Goal: Transaction & Acquisition: Purchase product/service

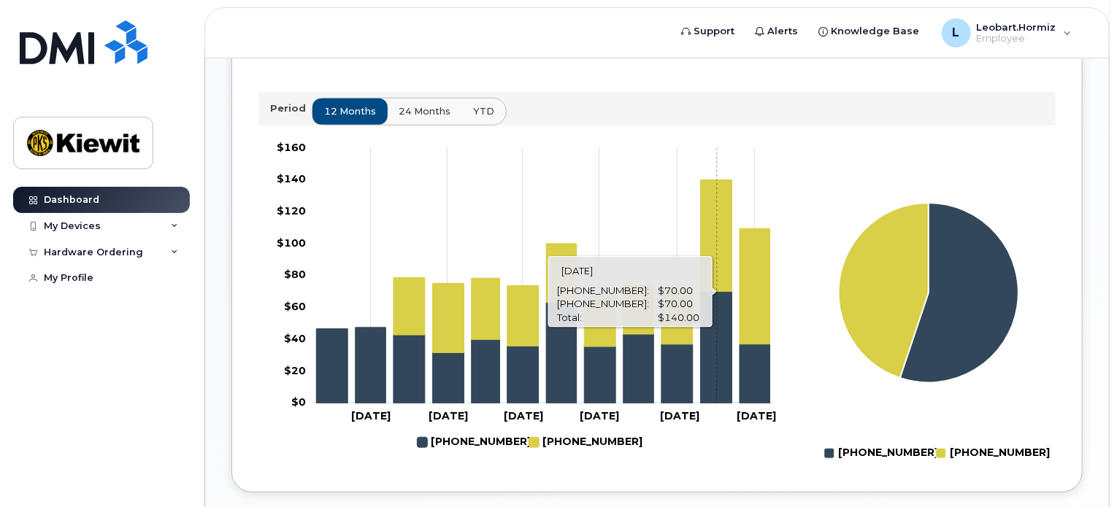
scroll to position [486, 0]
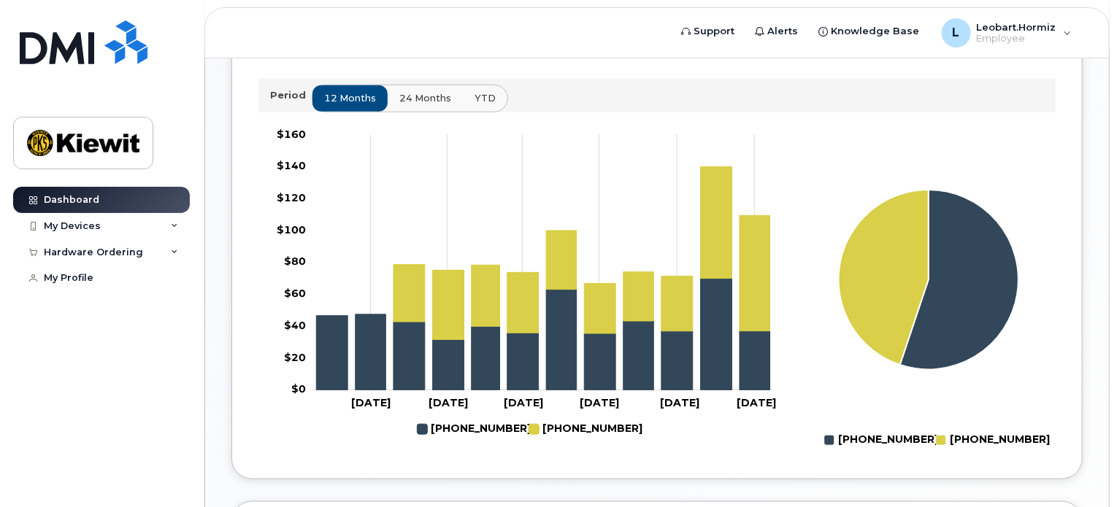
click at [407, 111] on button "24 months" at bounding box center [425, 98] width 77 height 26
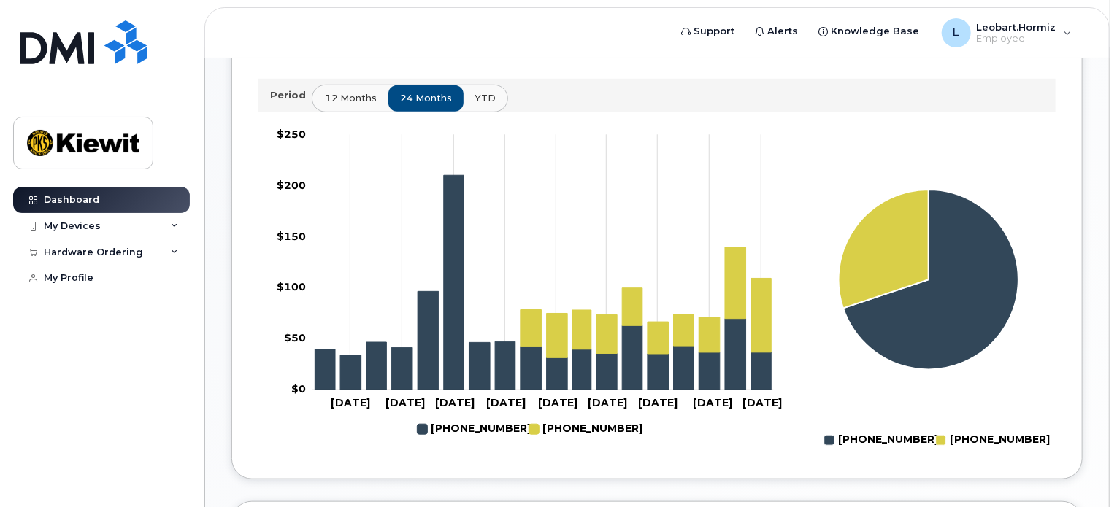
click at [351, 105] on span "12 months" at bounding box center [351, 98] width 52 height 14
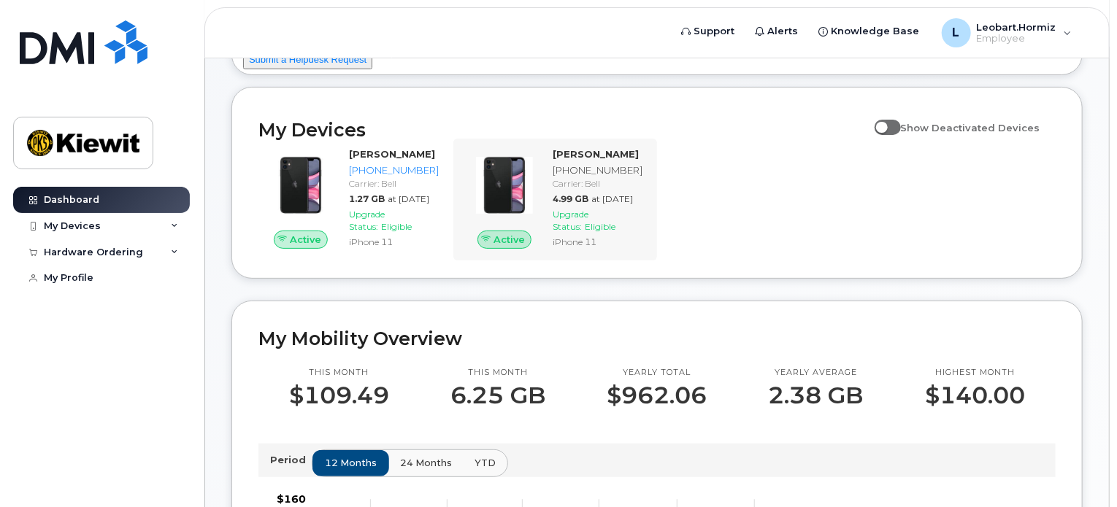
scroll to position [0, 0]
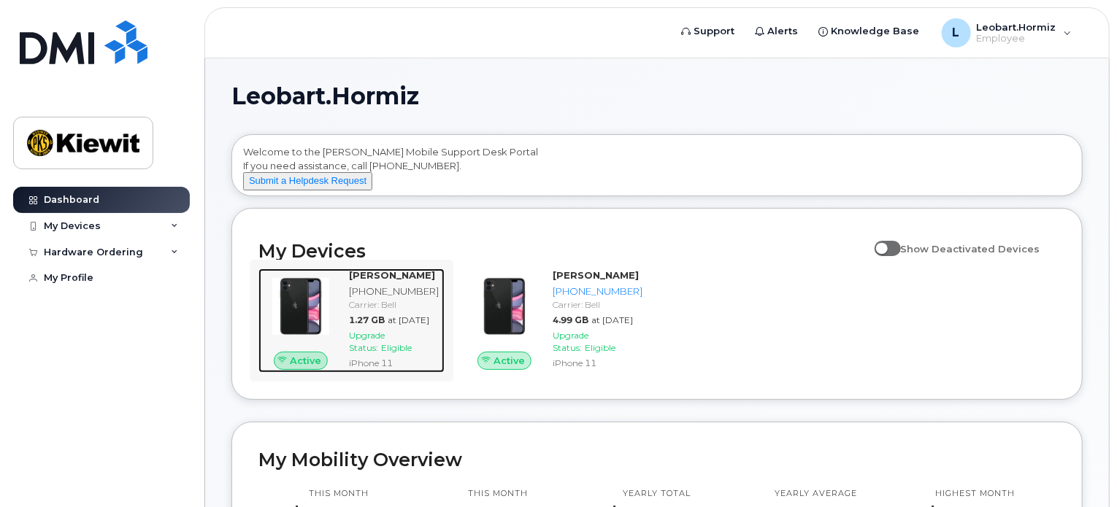
click at [432, 298] on div "[PHONE_NUMBER]" at bounding box center [394, 292] width 90 height 14
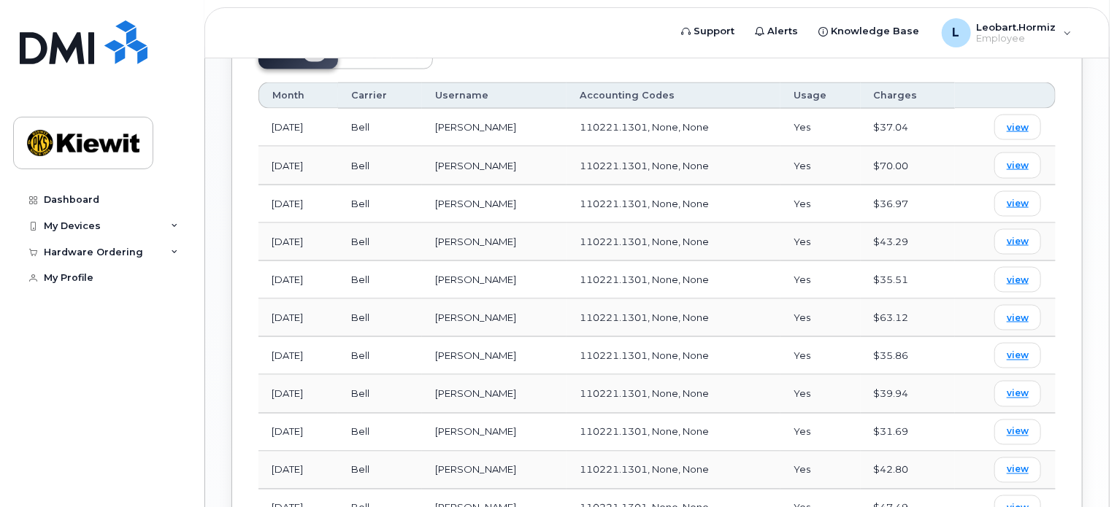
scroll to position [578, 0]
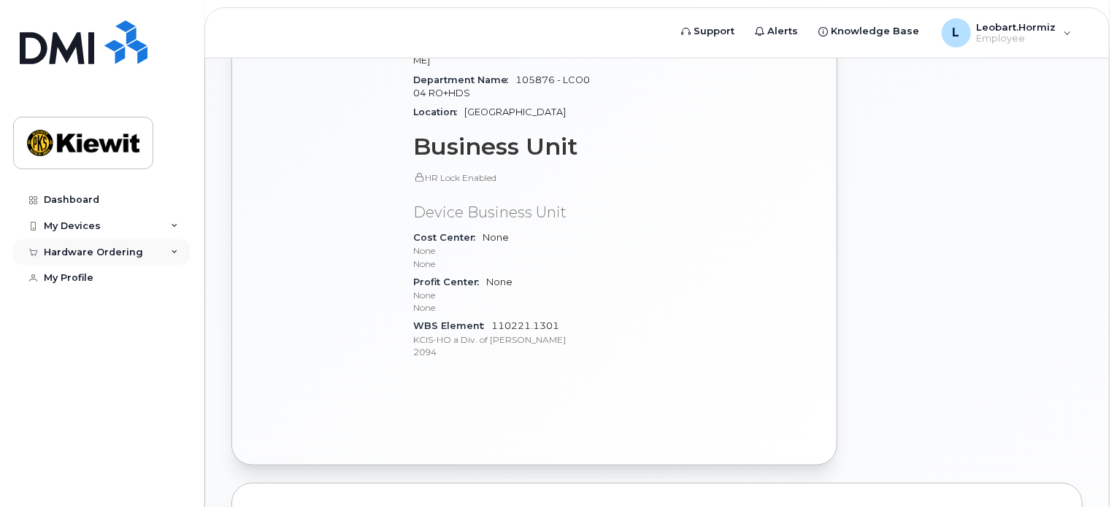
click at [121, 250] on div "Hardware Ordering" at bounding box center [93, 253] width 99 height 12
click at [82, 303] on div "New Order" at bounding box center [77, 306] width 55 height 13
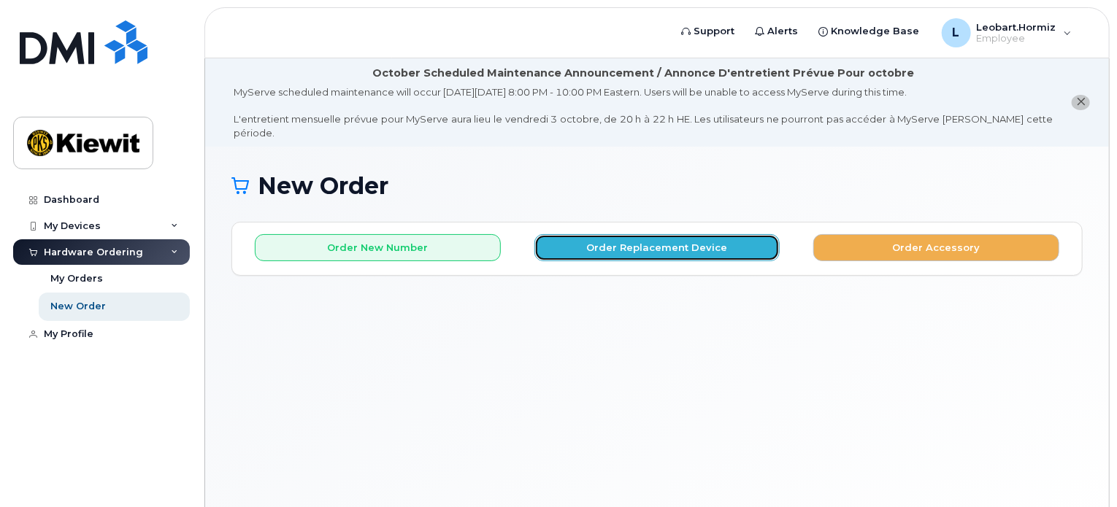
click at [613, 234] on button "Order Replacement Device" at bounding box center [657, 247] width 246 height 27
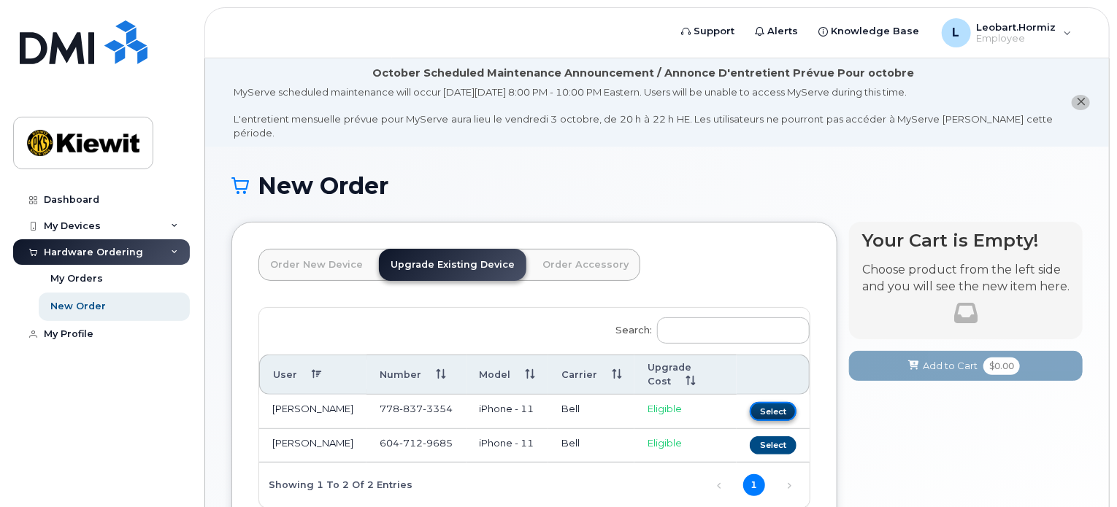
click at [759, 402] on button "Select" at bounding box center [772, 411] width 47 height 18
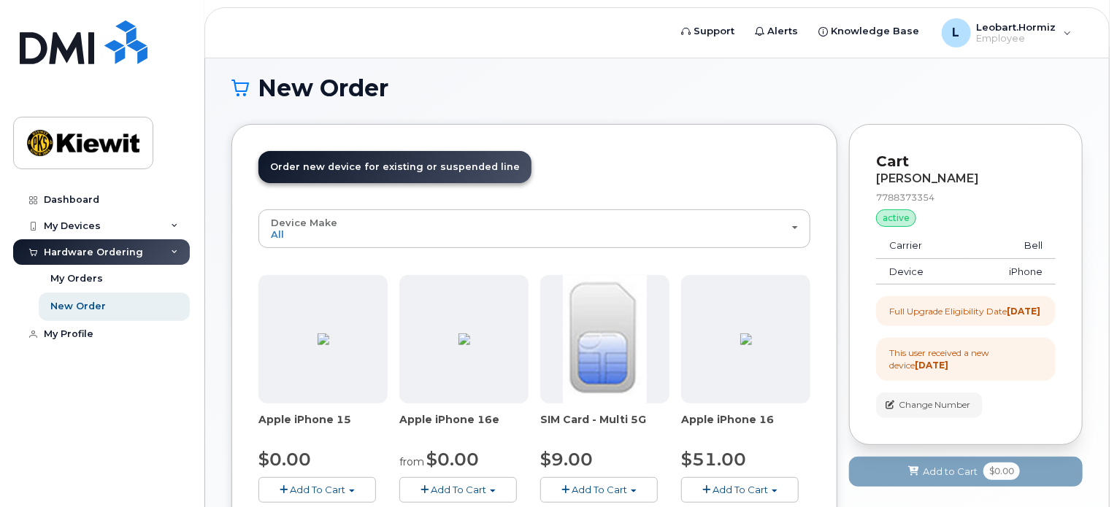
scroll to position [121, 0]
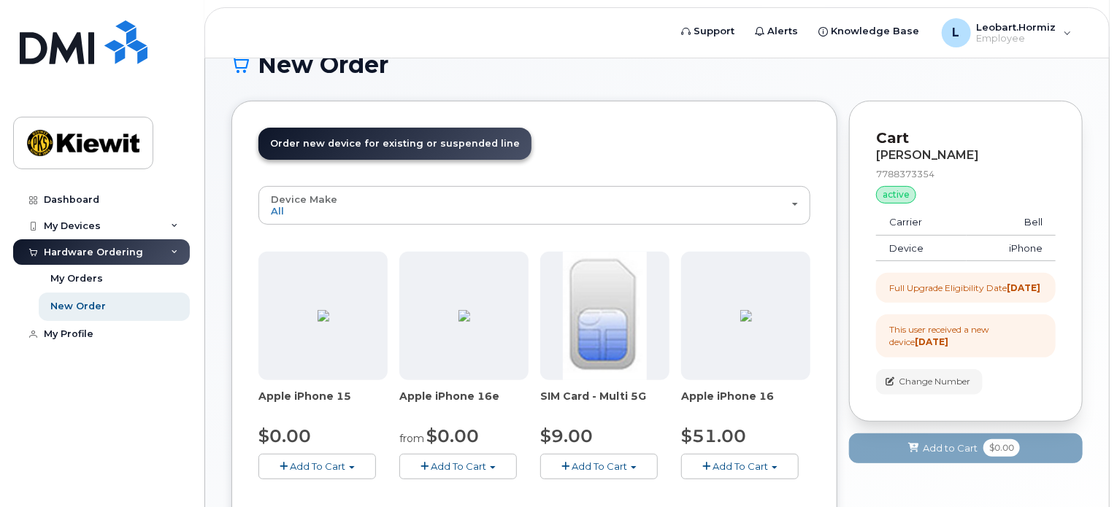
drag, startPoint x: 951, startPoint y: 286, endPoint x: 908, endPoint y: 266, distance: 47.7
click at [908, 273] on div "Full Upgrade Eligibility Date 2017-01-01" at bounding box center [966, 288] width 180 height 30
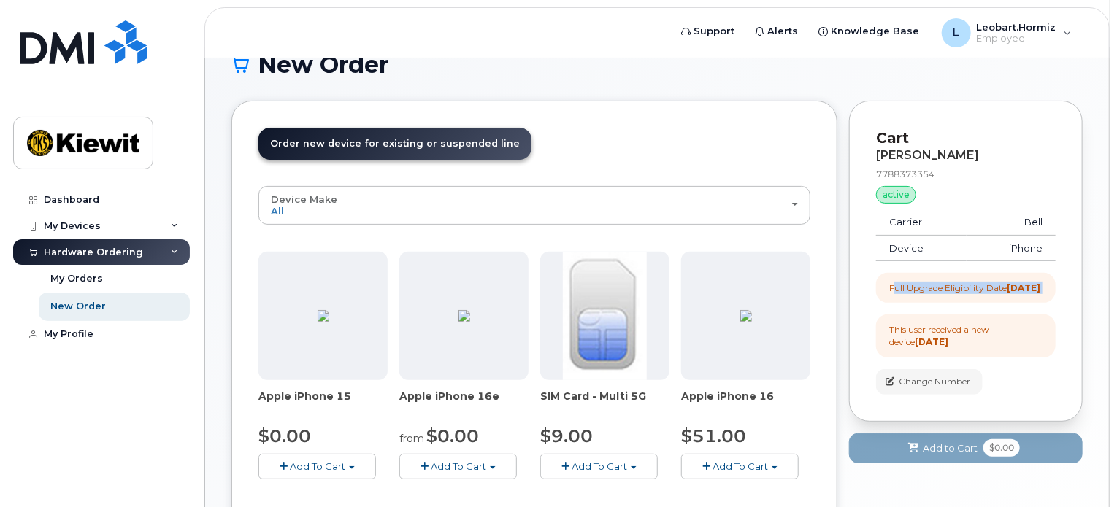
click at [908, 273] on div "Full Upgrade Eligibility Date 2017-01-01" at bounding box center [966, 288] width 180 height 30
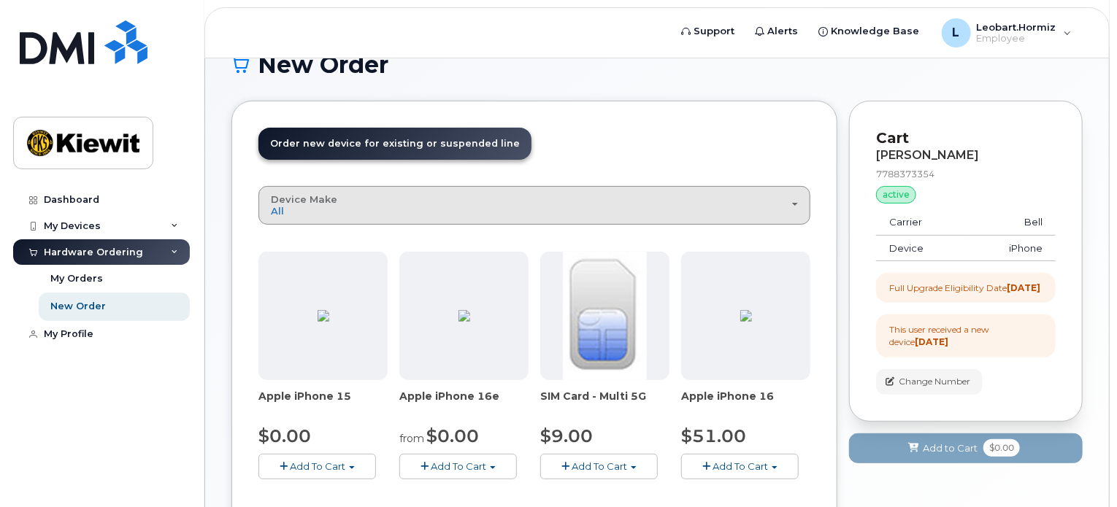
click at [659, 207] on button "Device Make All iPhone" at bounding box center [534, 205] width 552 height 38
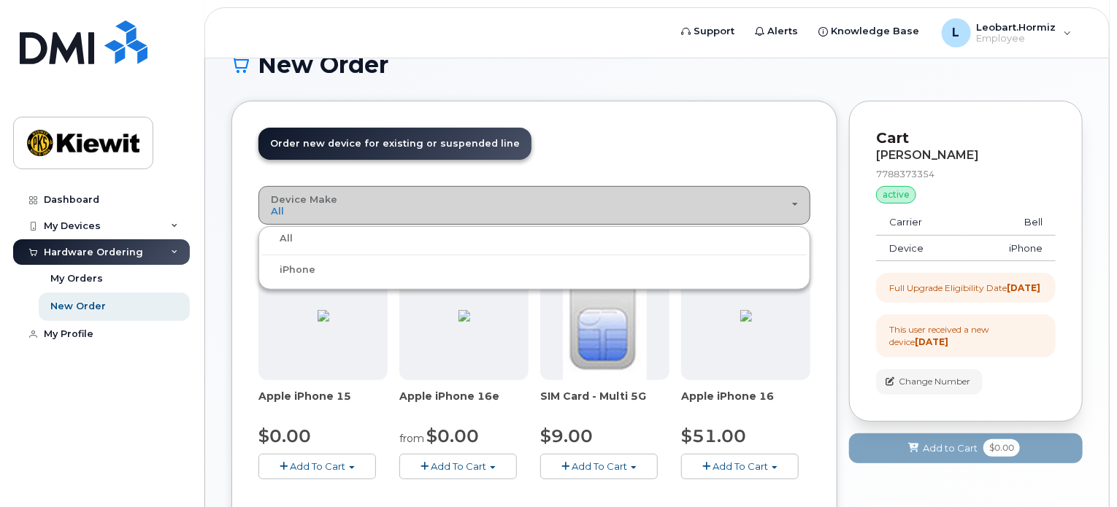
click at [659, 207] on button "Device Make All iPhone" at bounding box center [534, 205] width 552 height 38
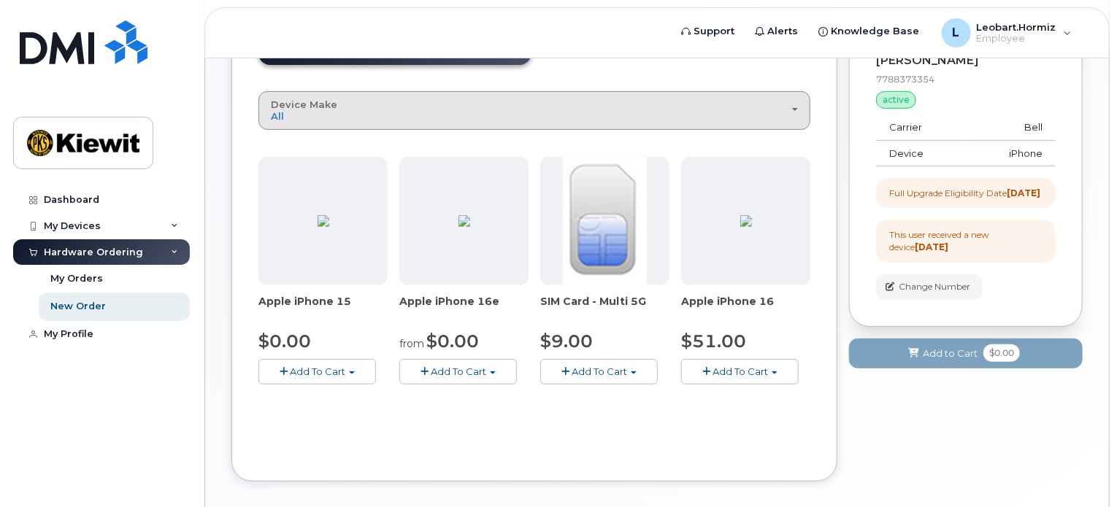
scroll to position [243, 0]
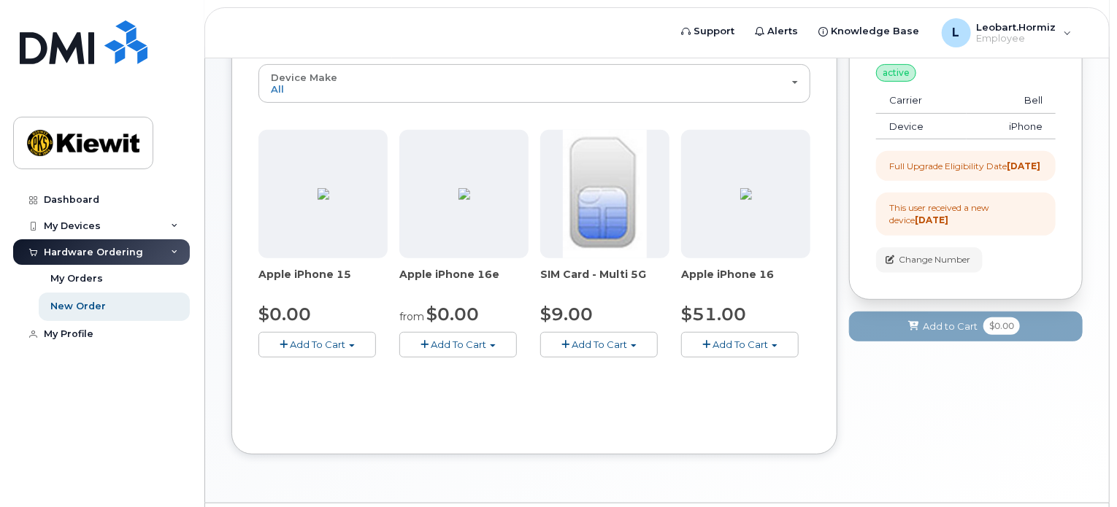
drag, startPoint x: 401, startPoint y: 259, endPoint x: 495, endPoint y: 259, distance: 93.4
click at [495, 267] on span "Apple iPhone 16e" at bounding box center [463, 281] width 129 height 29
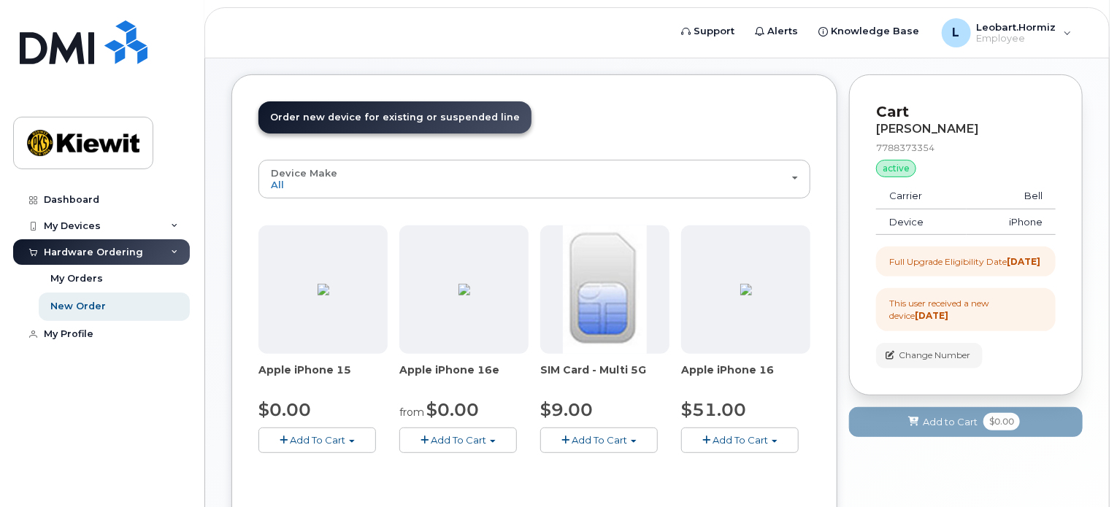
scroll to position [270, 0]
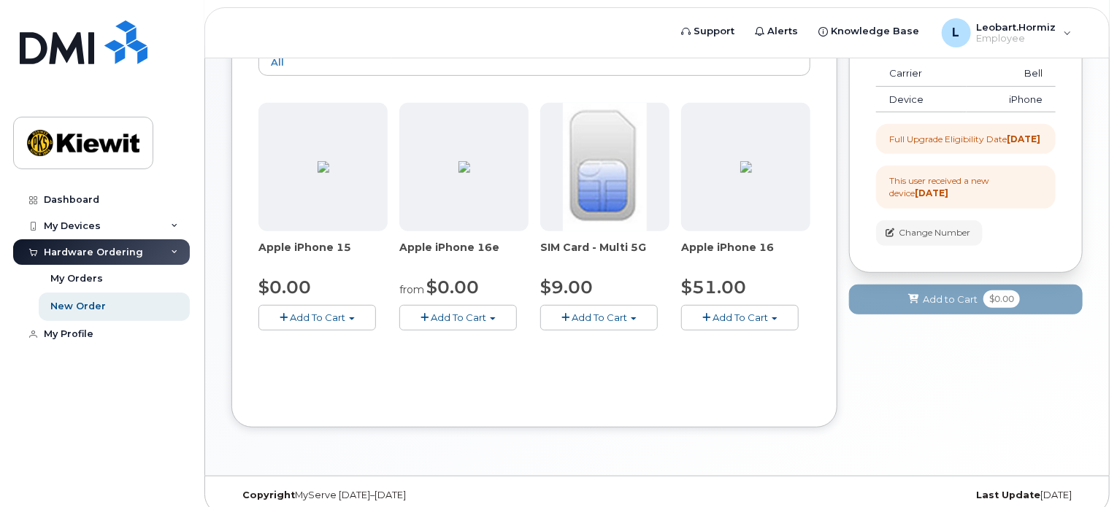
click at [781, 305] on button "Add To Cart" at bounding box center [739, 318] width 117 height 26
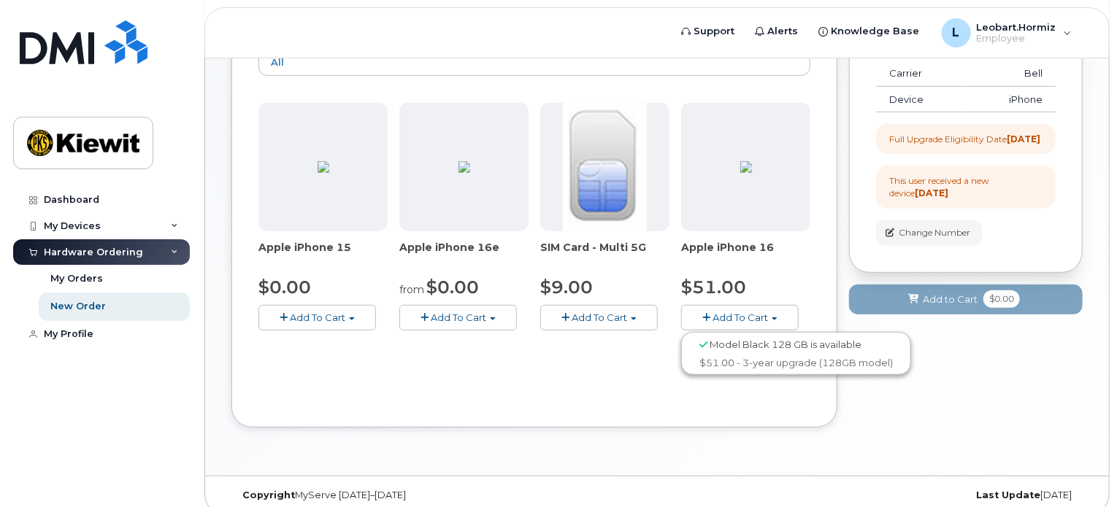
click at [474, 312] on span "Add To Cart" at bounding box center [458, 318] width 55 height 12
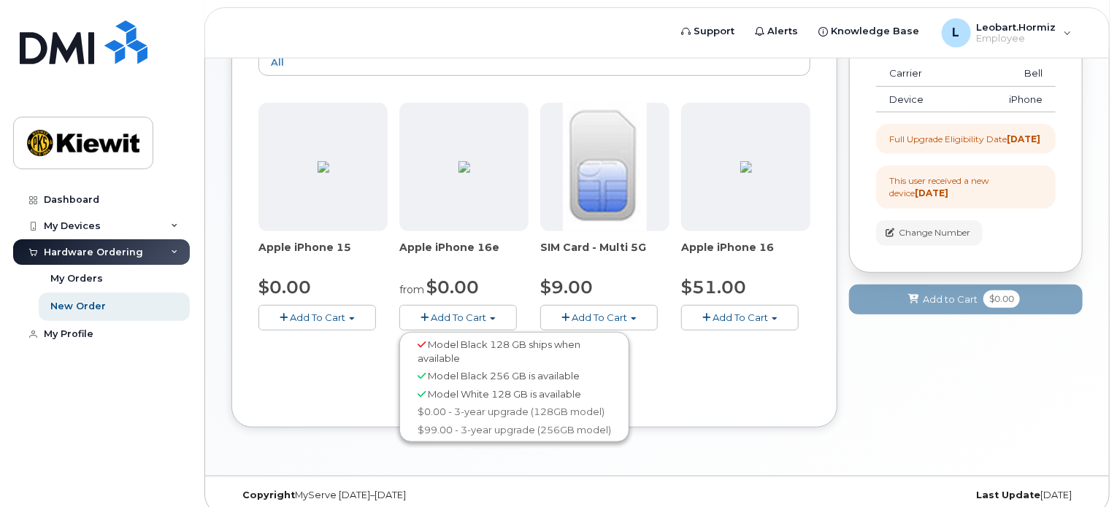
click at [768, 312] on span "Add To Cart" at bounding box center [739, 318] width 55 height 12
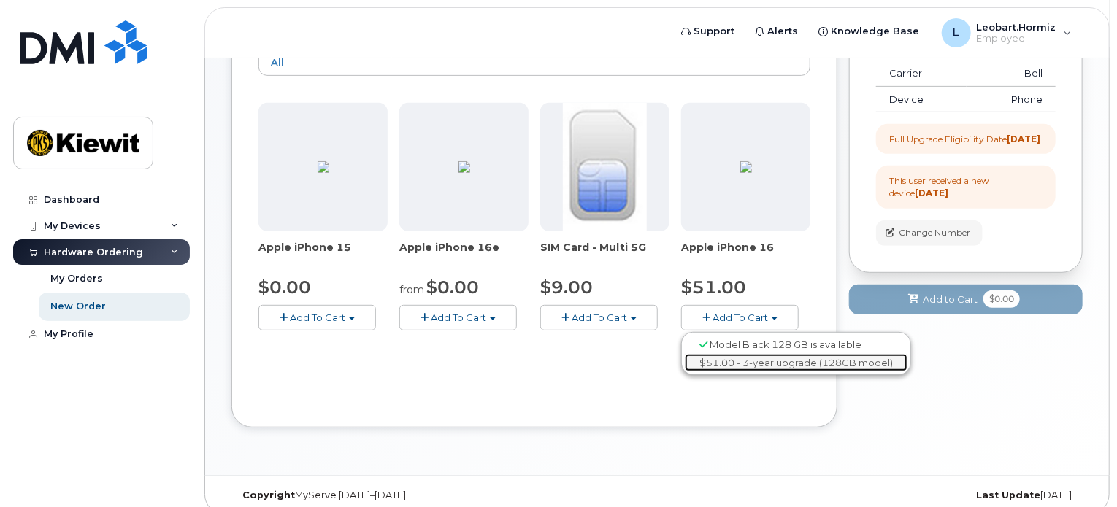
click at [722, 354] on link "$51.00 - 3-year upgrade (128GB model)" at bounding box center [796, 363] width 223 height 18
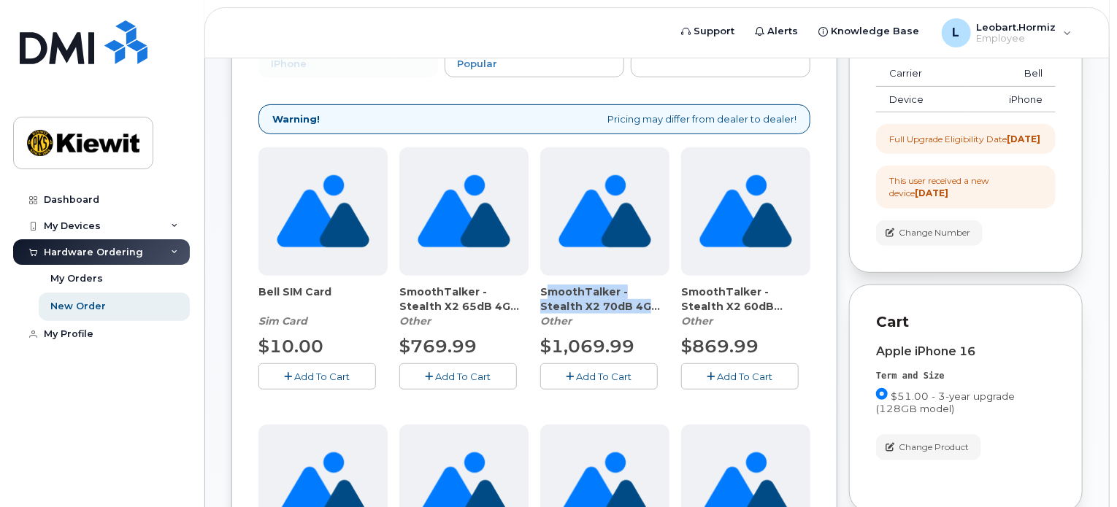
drag, startPoint x: 540, startPoint y: 279, endPoint x: 635, endPoint y: 292, distance: 95.8
click at [635, 292] on span "SmoothTalker - Stealth X2 70dB 4G LTE (82959)" at bounding box center [604, 299] width 129 height 29
copy span "SmoothTalker - Stealth X2 70dB 4G LTE"
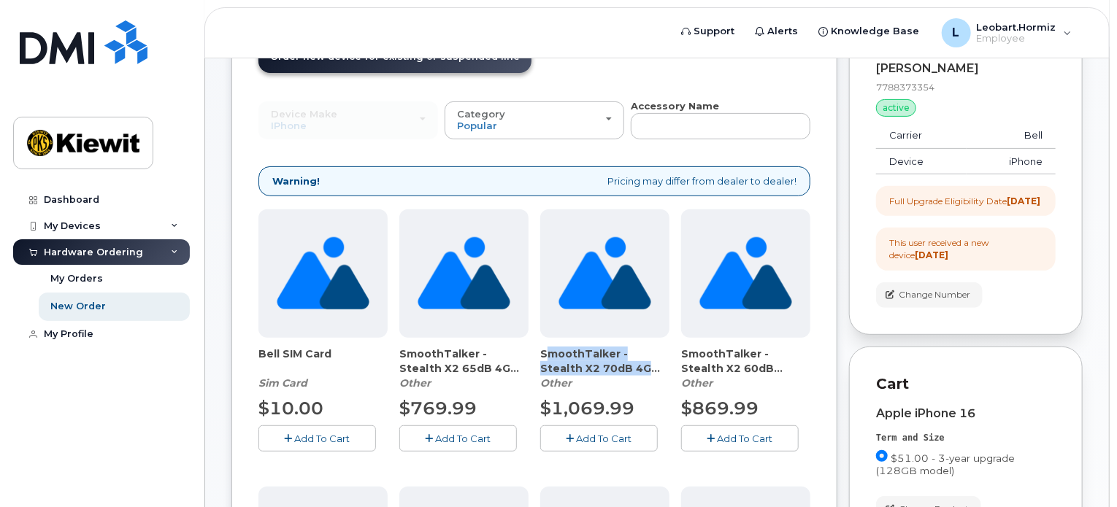
scroll to position [0, 0]
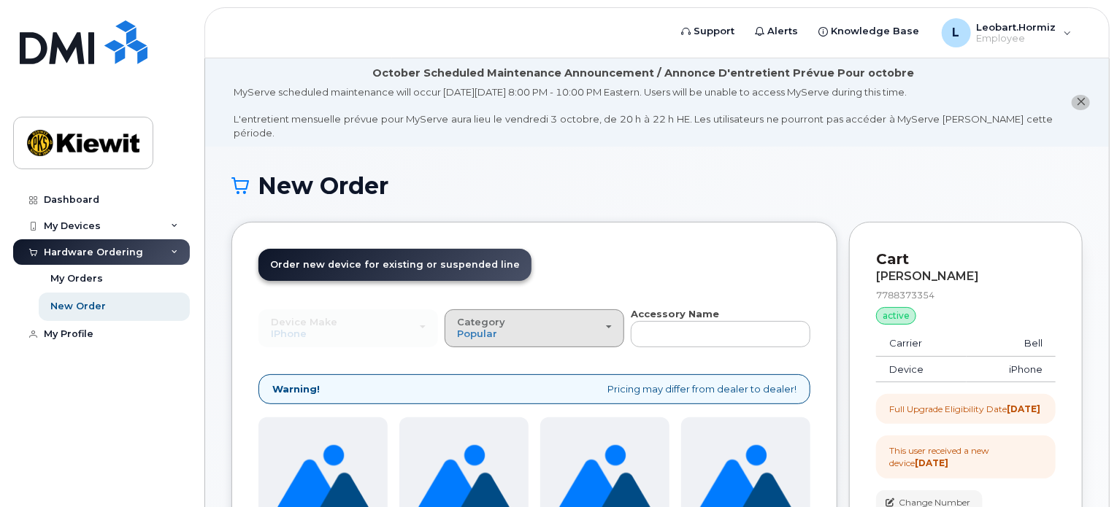
click at [509, 320] on div "Category Popular" at bounding box center [534, 328] width 155 height 23
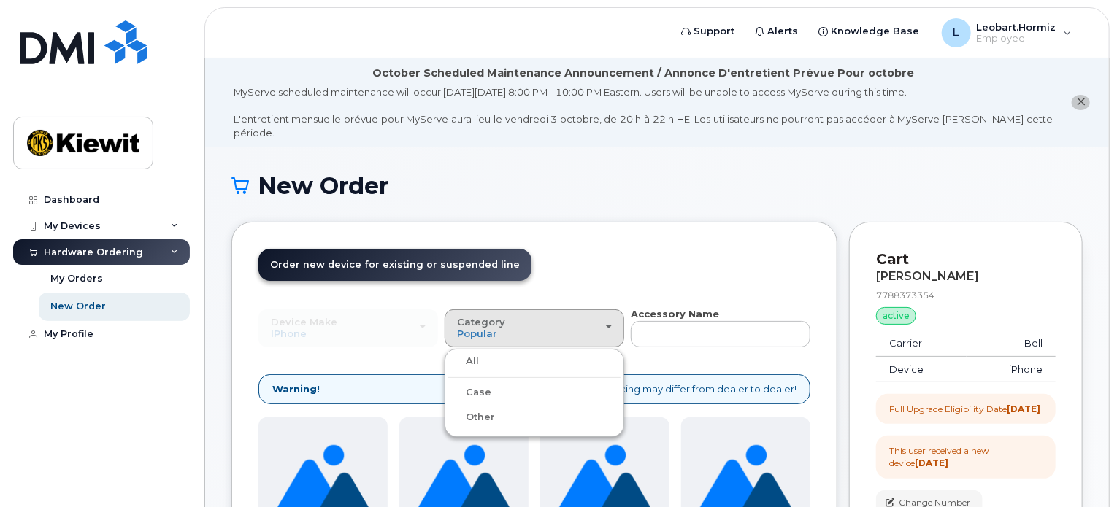
click at [484, 384] on label "Case" at bounding box center [469, 393] width 43 height 18
click at [0, 0] on input "Case" at bounding box center [0, 0] width 0 height 0
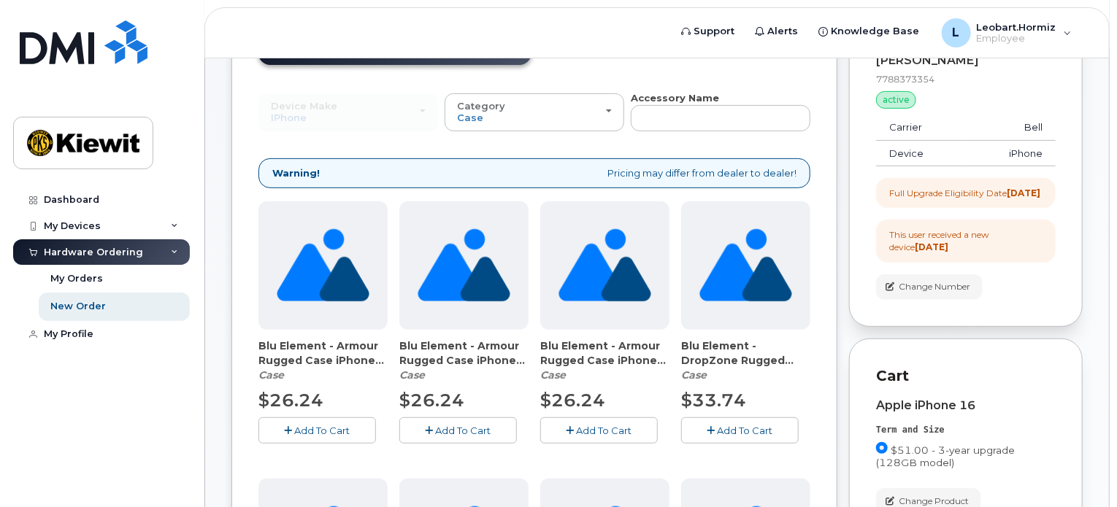
scroll to position [243, 0]
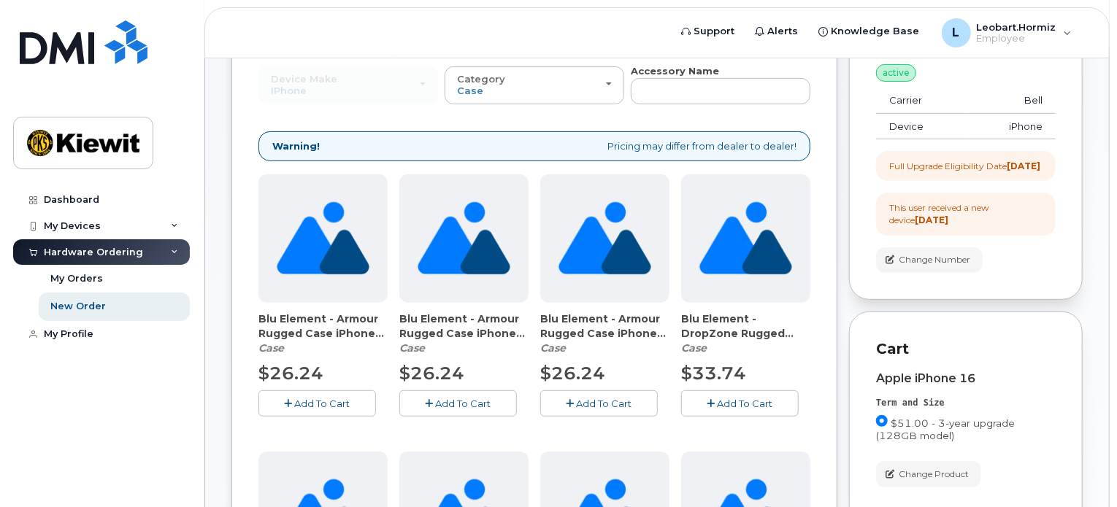
click at [298, 312] on span "Blu Element - Armour Rugged Case iPhone 16 (Black) (91180)" at bounding box center [322, 326] width 129 height 29
click at [600, 312] on span "Blu Element - Armour Rugged Case iPhone 16 Pro Max (Black) (91183)" at bounding box center [604, 326] width 129 height 29
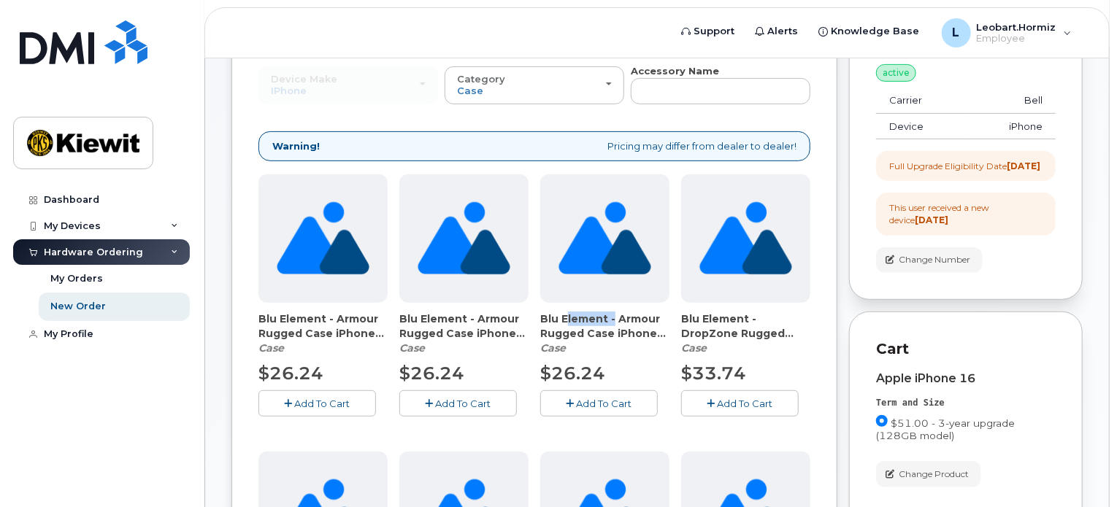
click at [600, 312] on span "Blu Element - Armour Rugged Case iPhone 16 Pro Max (Black) (91183)" at bounding box center [604, 326] width 129 height 29
copy div "Blu Element - Armour Rugged Case iPhone 16 Pro Max (Black) (91183)"
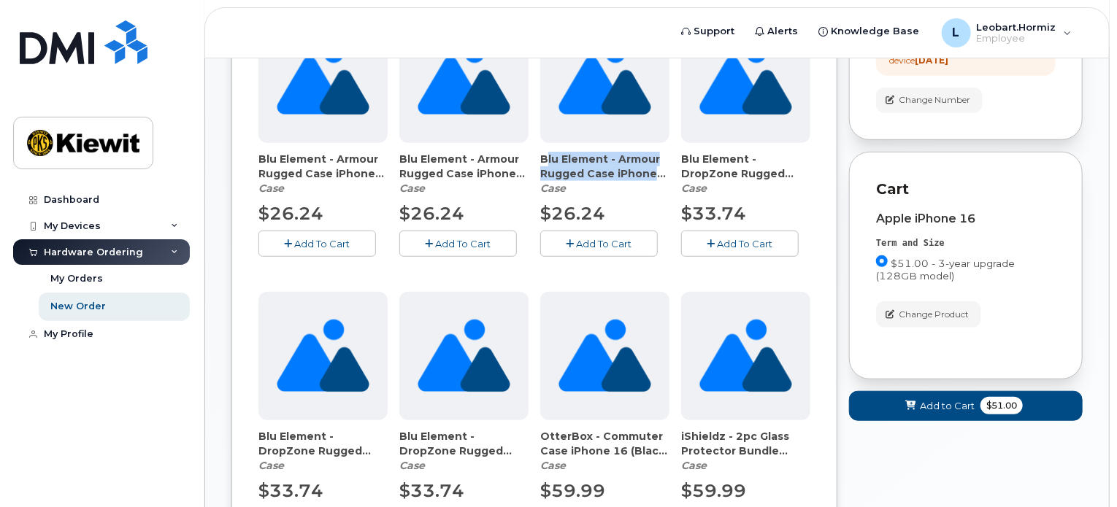
scroll to position [486, 0]
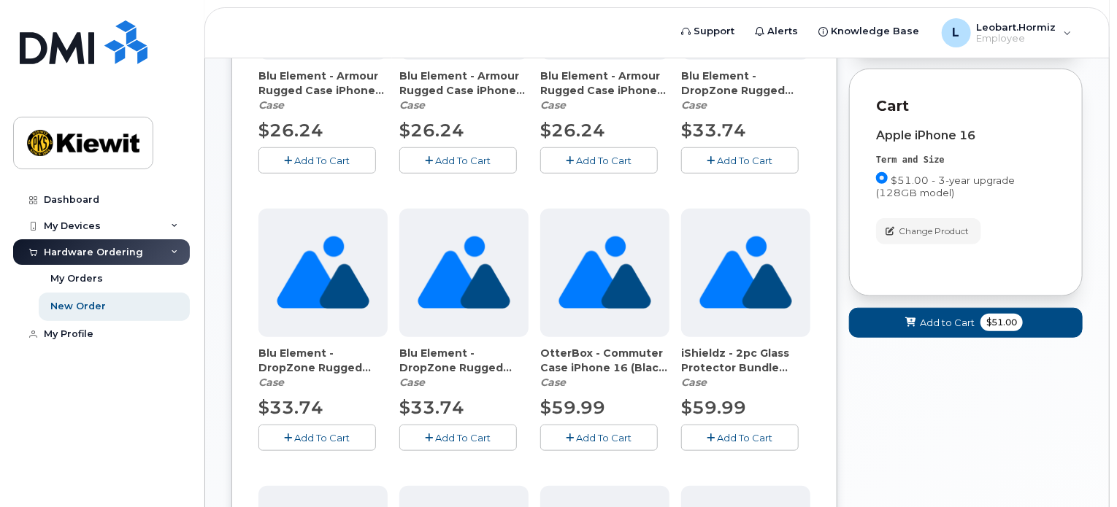
click at [489, 356] on span "Blu Element - DropZone Rugged MagSafe Case iPhone 16 Pro (Clear) (91186)" at bounding box center [463, 360] width 129 height 29
copy div "Blu Element - DropZone Rugged MagSafe Case iPhone 16 Pro (Clear) (91186)"
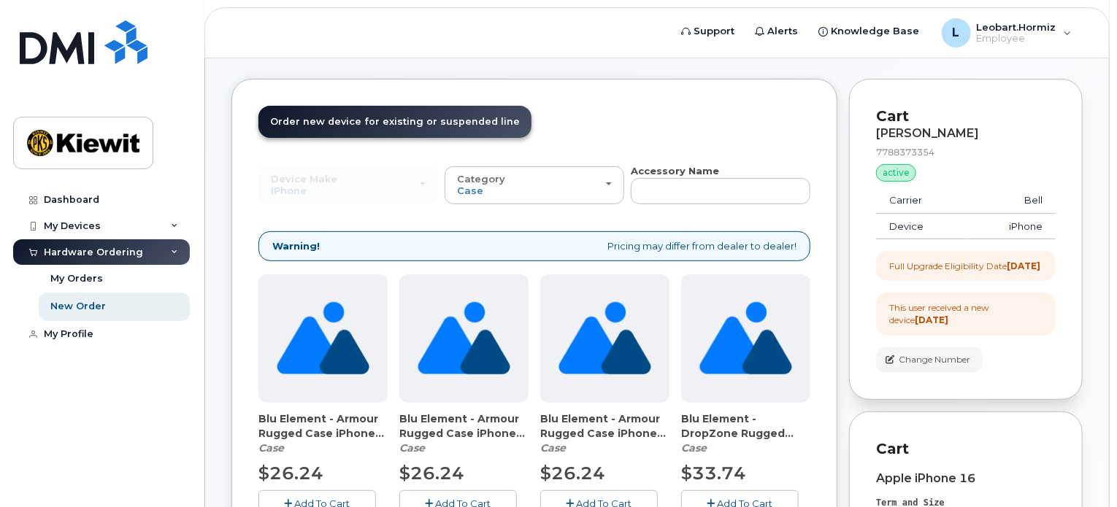
scroll to position [243, 0]
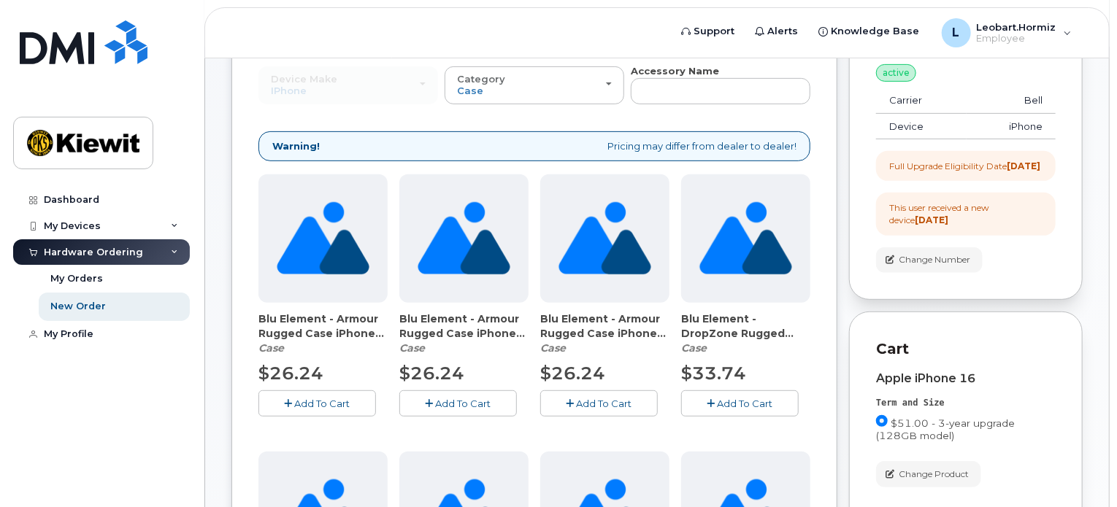
click at [340, 315] on span "Blu Element - Armour Rugged Case iPhone 16 (Black) (91180)" at bounding box center [322, 326] width 129 height 29
copy div "Blu Element - Armour Rugged Case iPhone 16 (Black) (91180)"
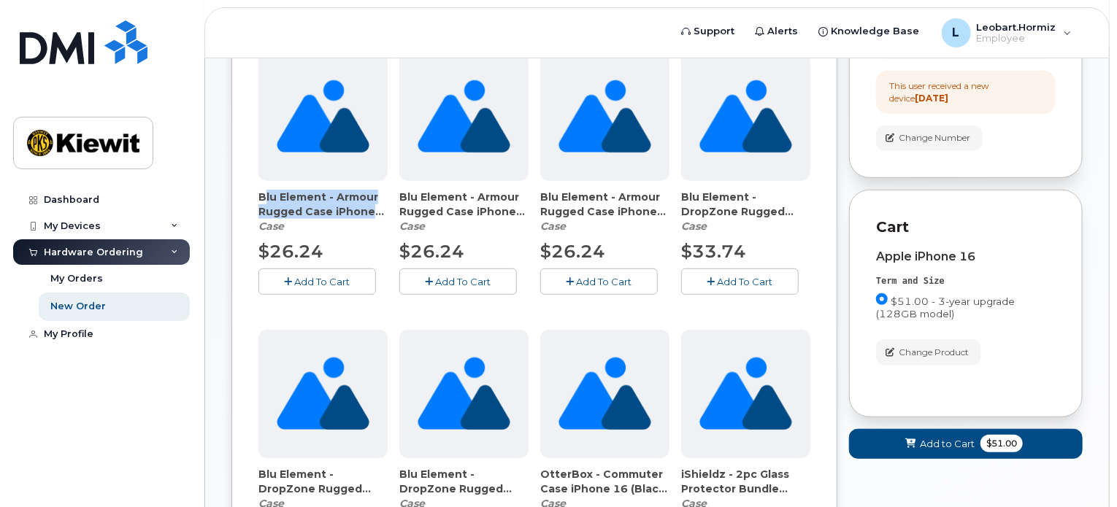
click at [296, 276] on span "Add To Cart" at bounding box center [322, 282] width 55 height 12
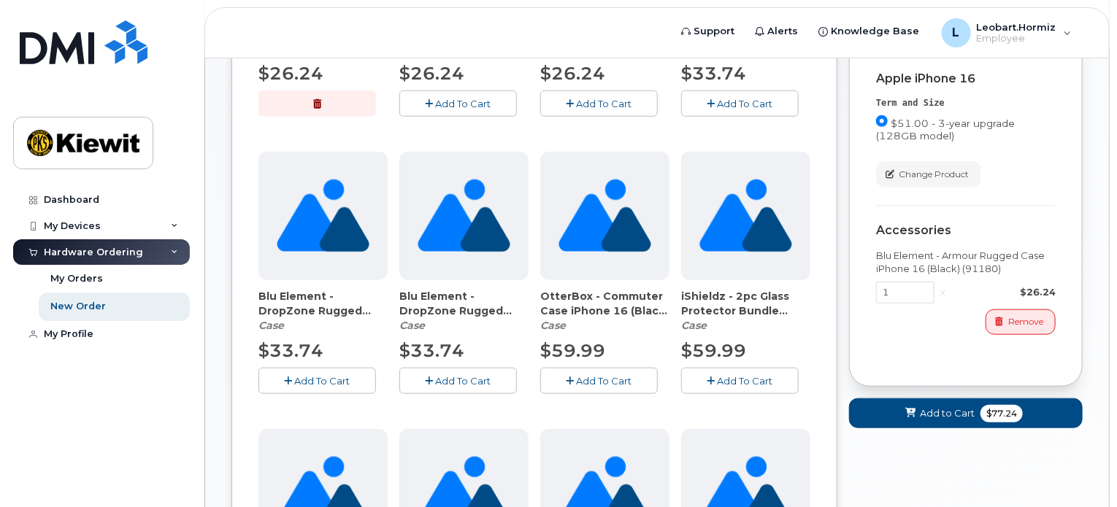
scroll to position [486, 0]
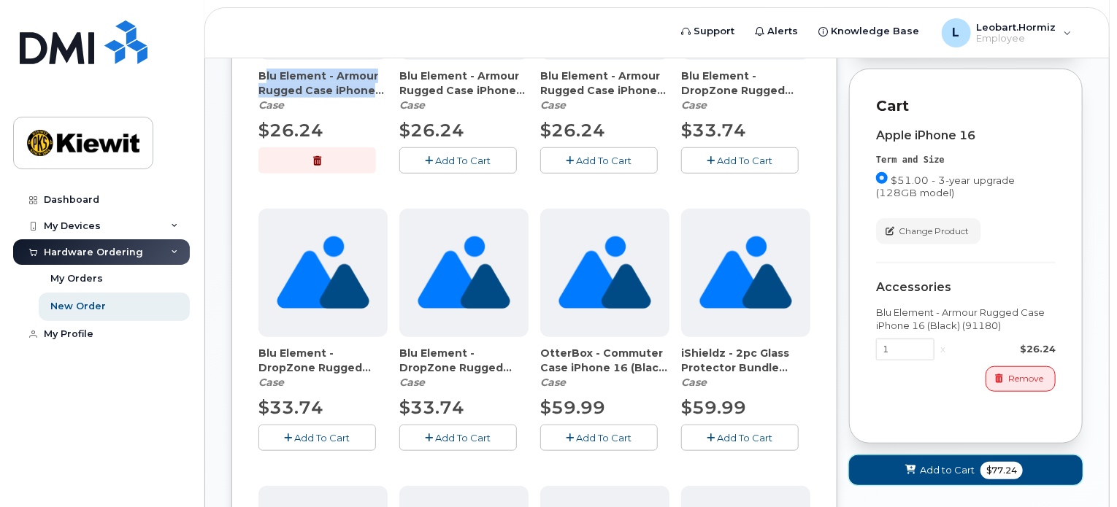
click at [987, 466] on span "$77.24" at bounding box center [1001, 471] width 42 height 18
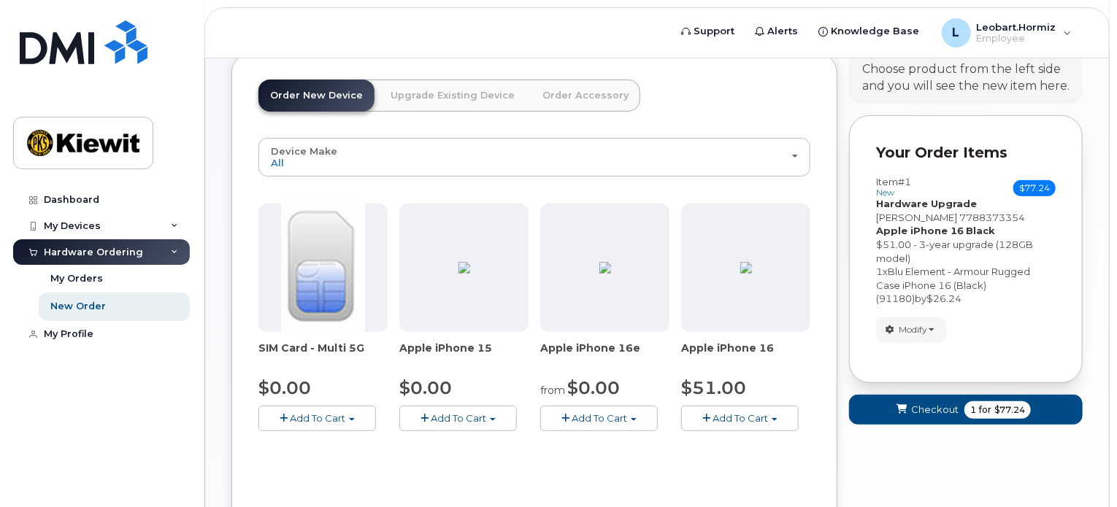
scroll to position [149, 0]
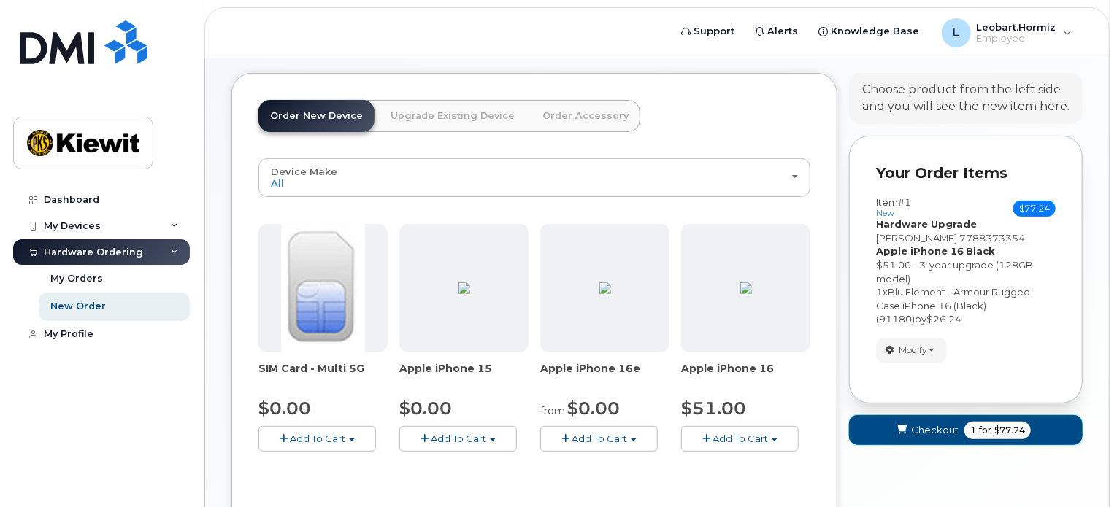
click at [945, 423] on span "Checkout" at bounding box center [934, 430] width 47 height 14
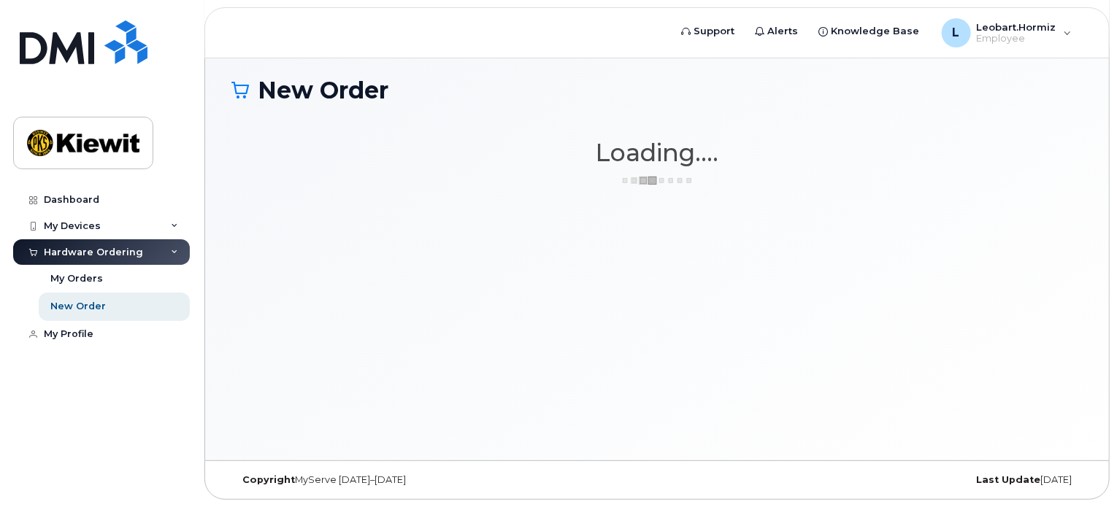
scroll to position [82, 0]
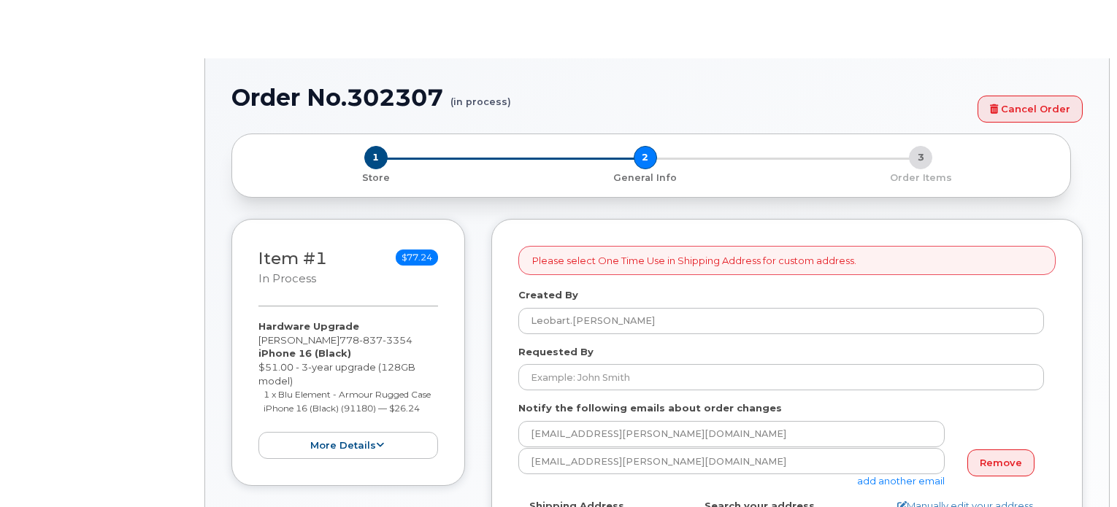
select select
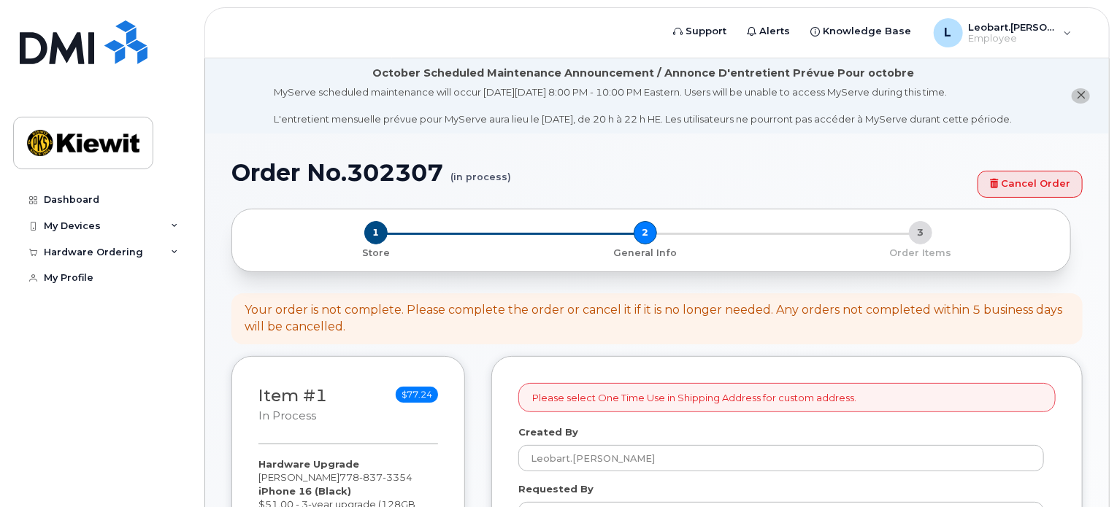
click at [831, 326] on div "Your order is not complete. Please complete the order or cancel it if it is no …" at bounding box center [656, 319] width 825 height 34
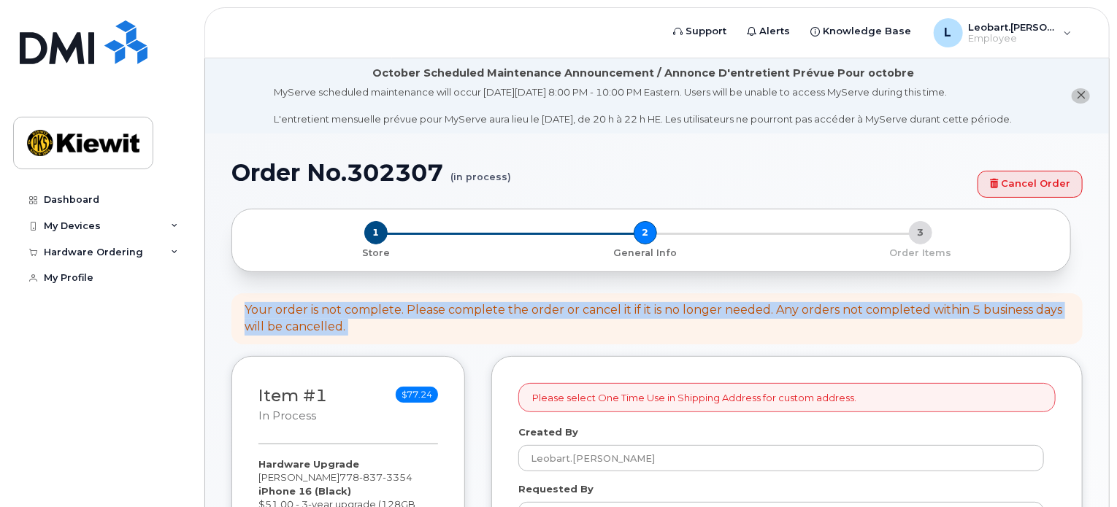
click at [831, 326] on div "Your order is not complete. Please complete the order or cancel it if it is no …" at bounding box center [656, 319] width 825 height 34
click at [835, 323] on div "Your order is not complete. Please complete the order or cancel it if it is no …" at bounding box center [656, 319] width 825 height 34
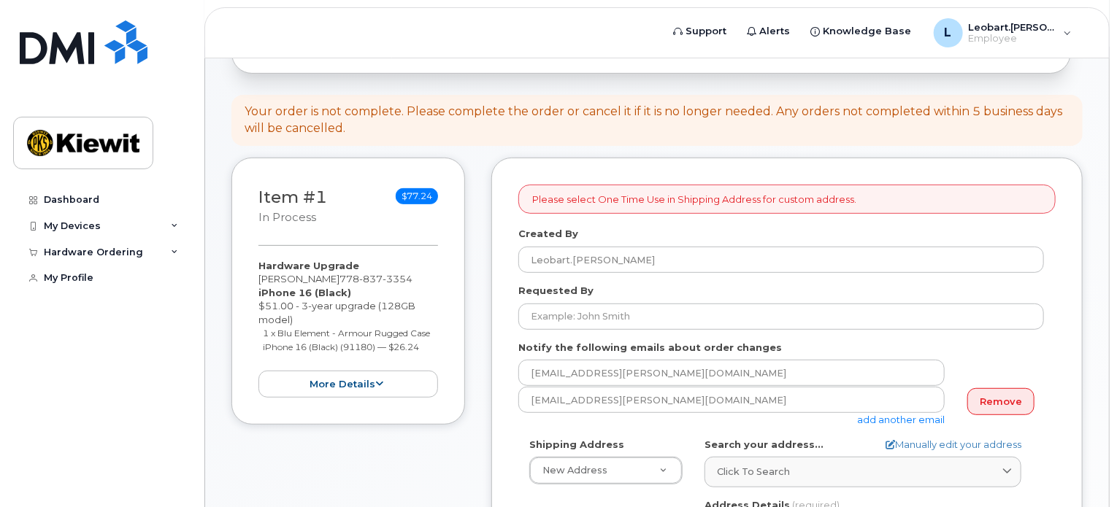
scroll to position [243, 0]
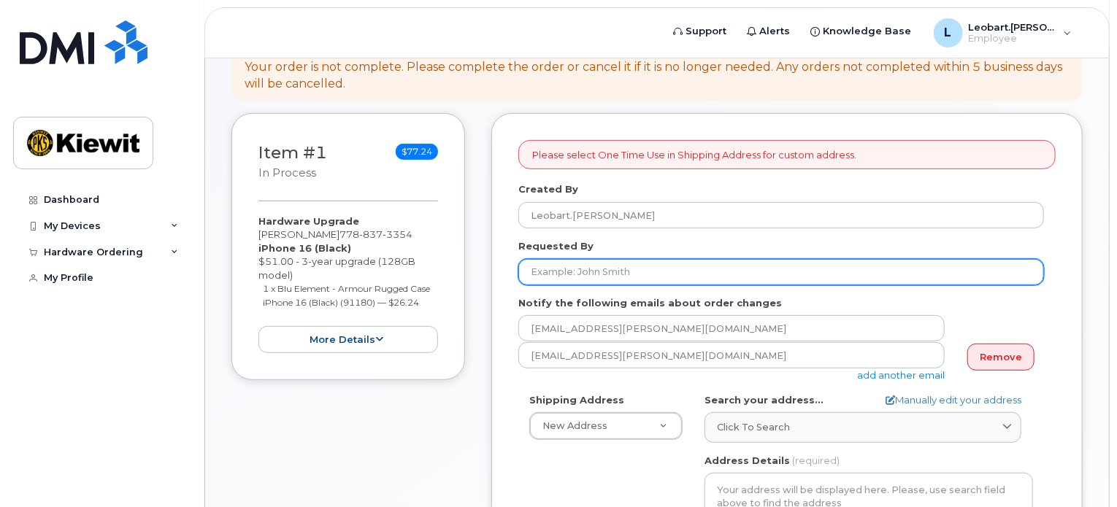
click at [666, 264] on input "Requested By" at bounding box center [780, 272] width 525 height 26
type input "[PERSON_NAME]"
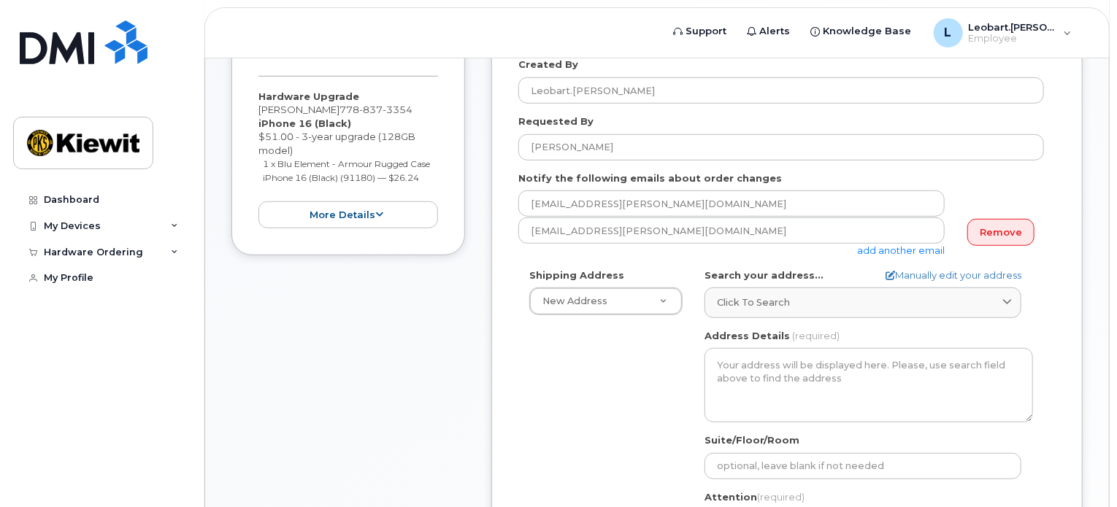
scroll to position [486, 0]
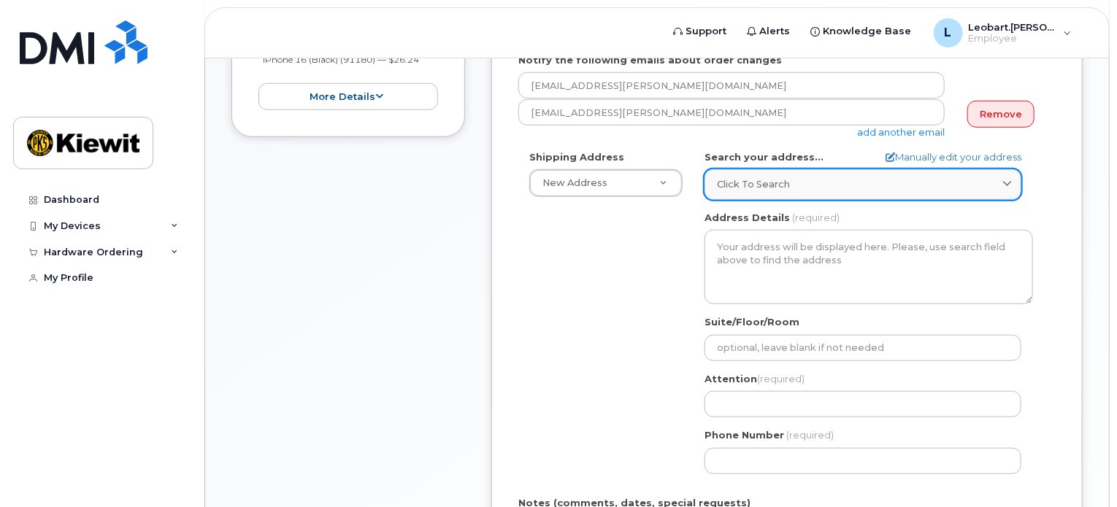
click at [768, 184] on span "Click to search" at bounding box center [753, 184] width 73 height 14
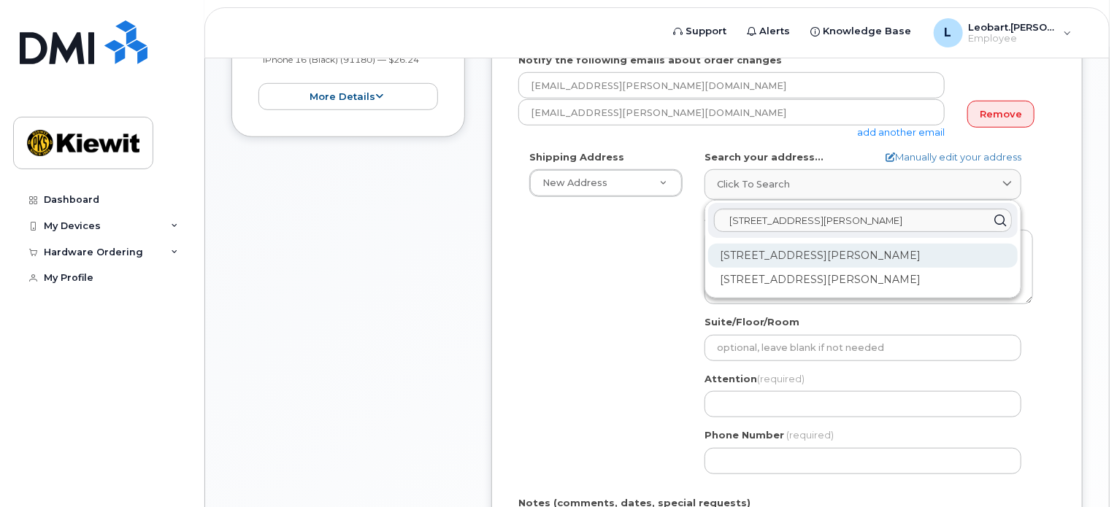
click at [785, 252] on div "188 Keefer Pl Vancouver BC V6B 0J1" at bounding box center [862, 256] width 309 height 24
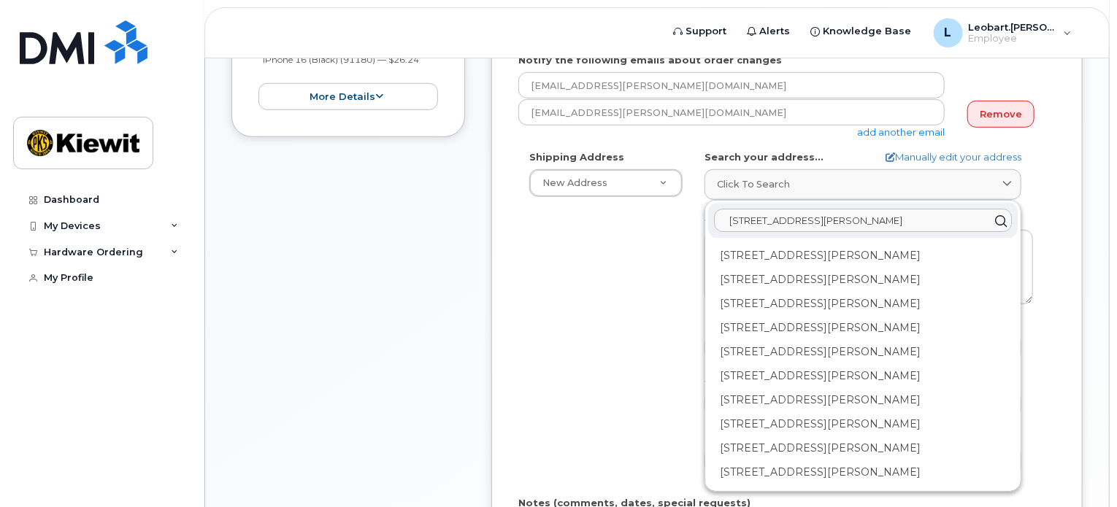
click at [731, 218] on input "188 keefer place" at bounding box center [863, 220] width 298 height 23
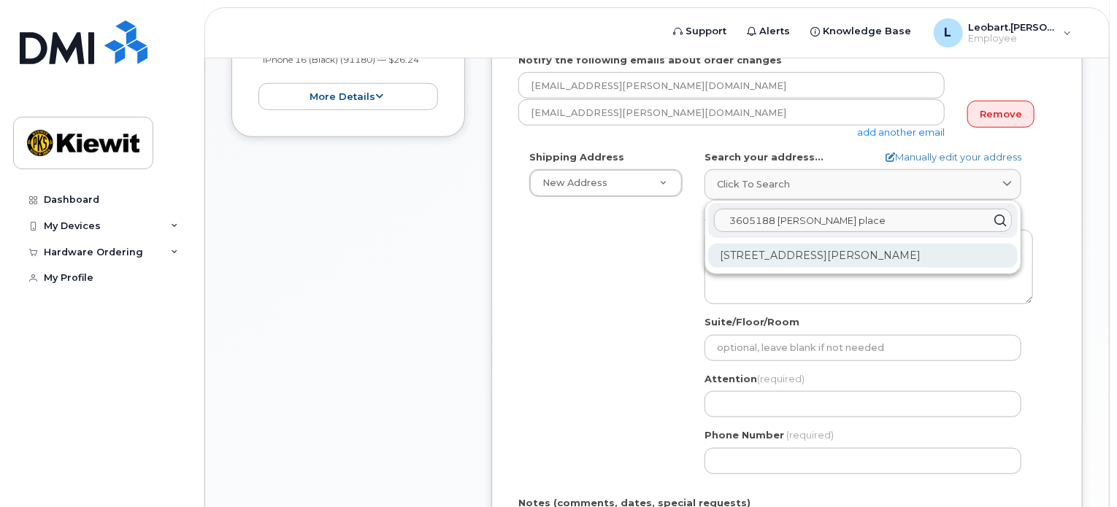
type input "3605188 keefer place"
click at [744, 247] on div "3605-188 Keefer Pl Vancouver BC V6B 0J1" at bounding box center [862, 256] width 309 height 24
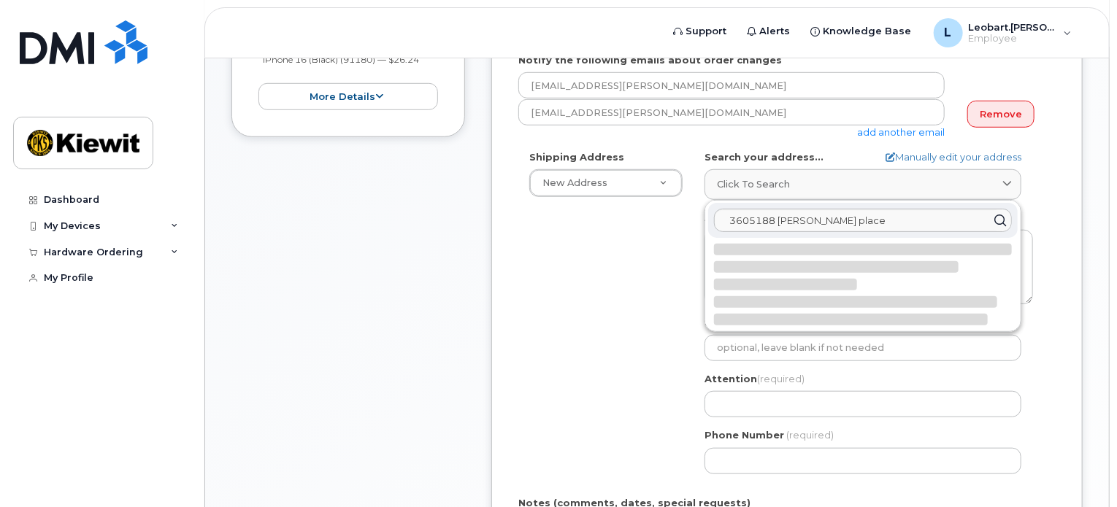
select select
type textarea "3605-188 Keefer Pl VANCOUVER BC V6B 0J1 CANADA"
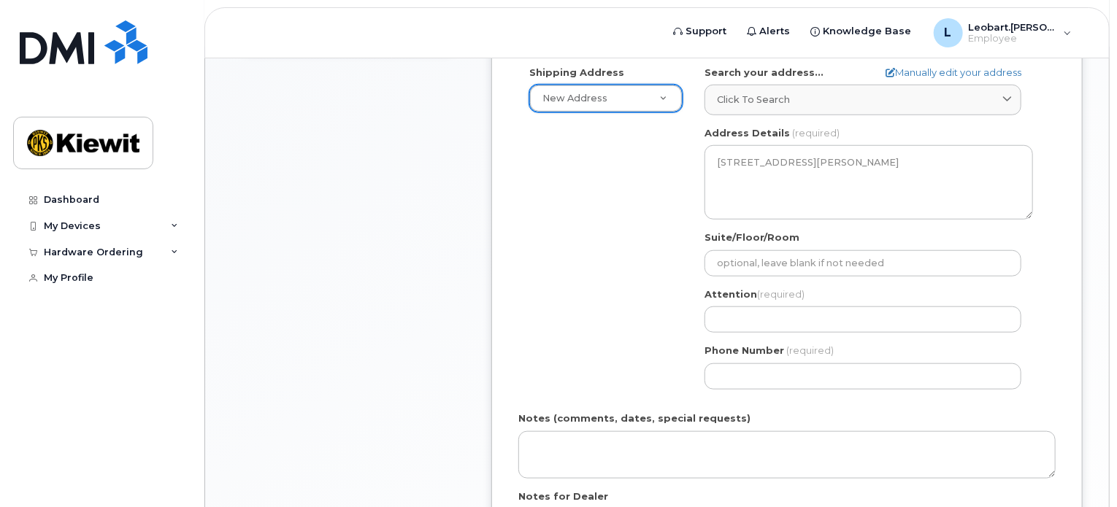
scroll to position [730, 0]
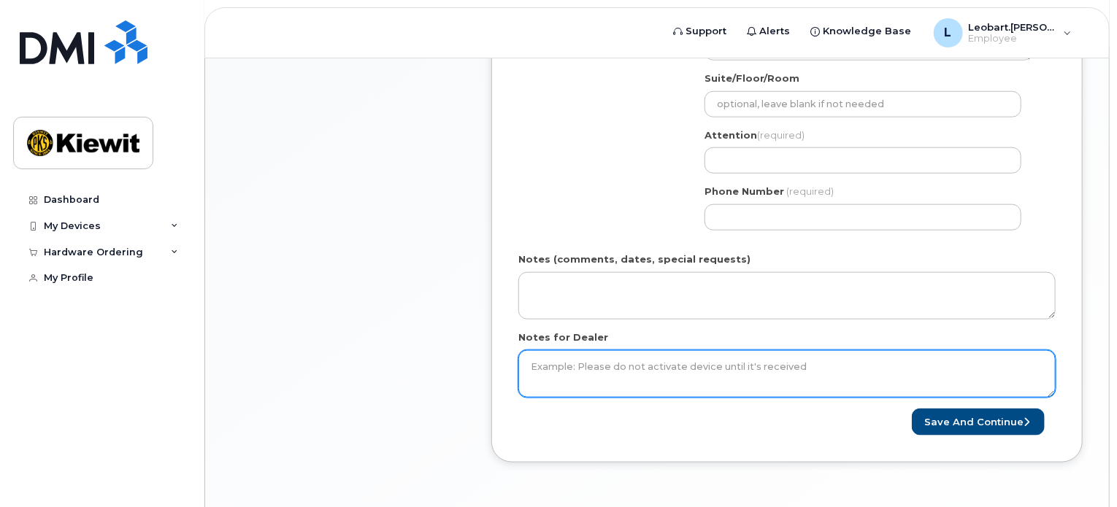
click at [912, 376] on textarea "Notes for Dealer" at bounding box center [786, 374] width 537 height 48
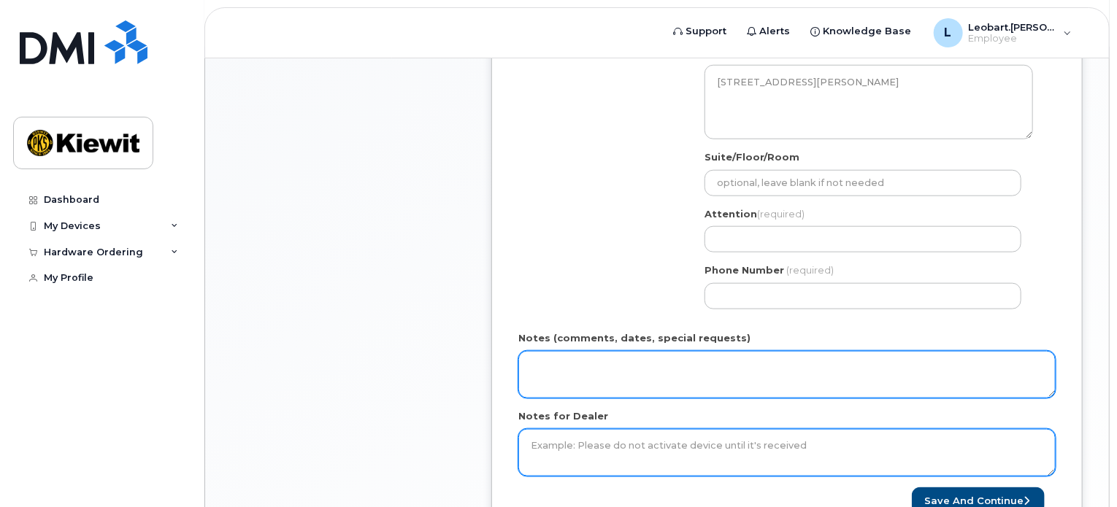
scroll to position [608, 0]
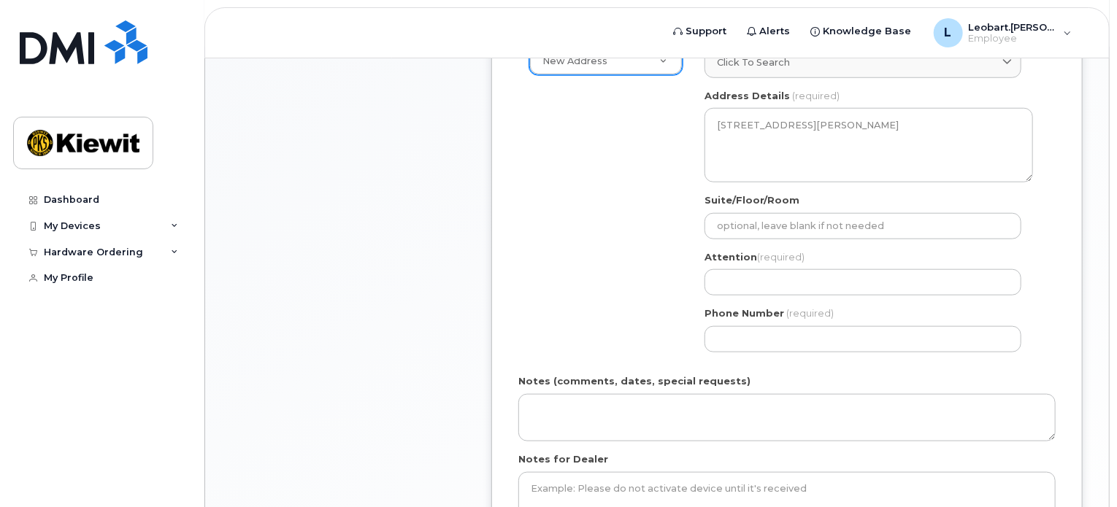
click at [814, 323] on div "Phone Number (required)" at bounding box center [868, 330] width 328 height 46
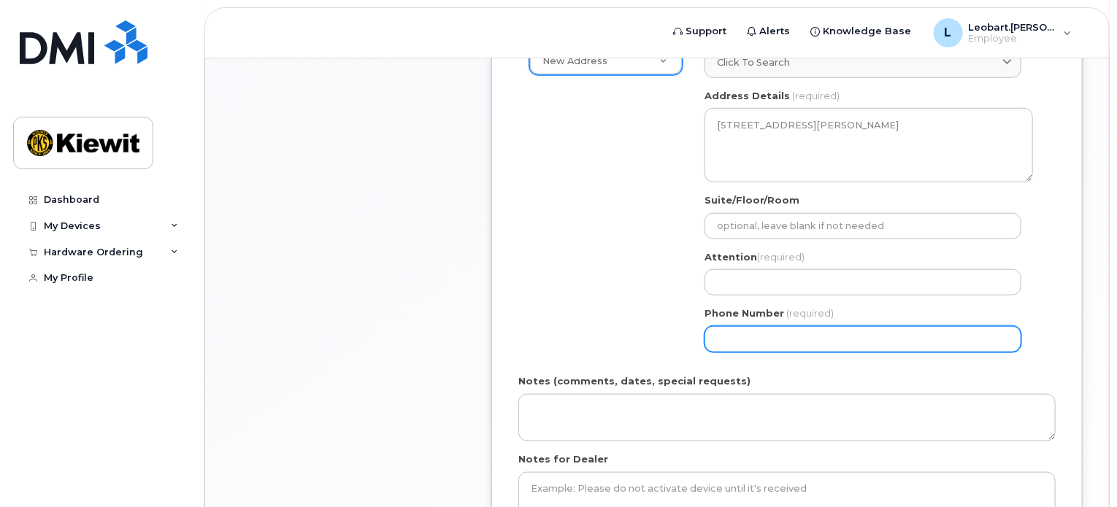
click at [823, 338] on input "Phone Number" at bounding box center [862, 339] width 317 height 26
type input "306"
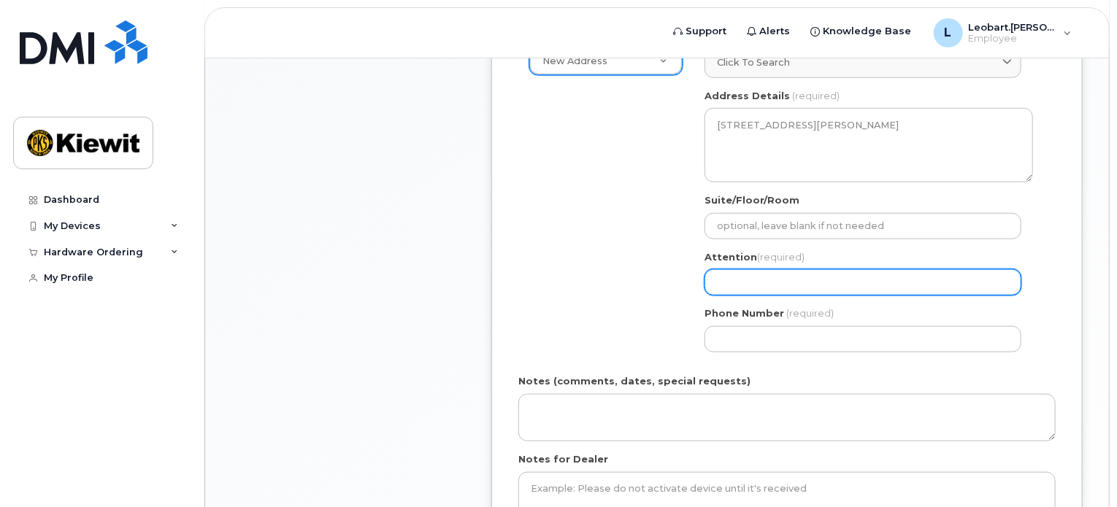
click at [726, 280] on input "Attention (required)" at bounding box center [862, 282] width 317 height 26
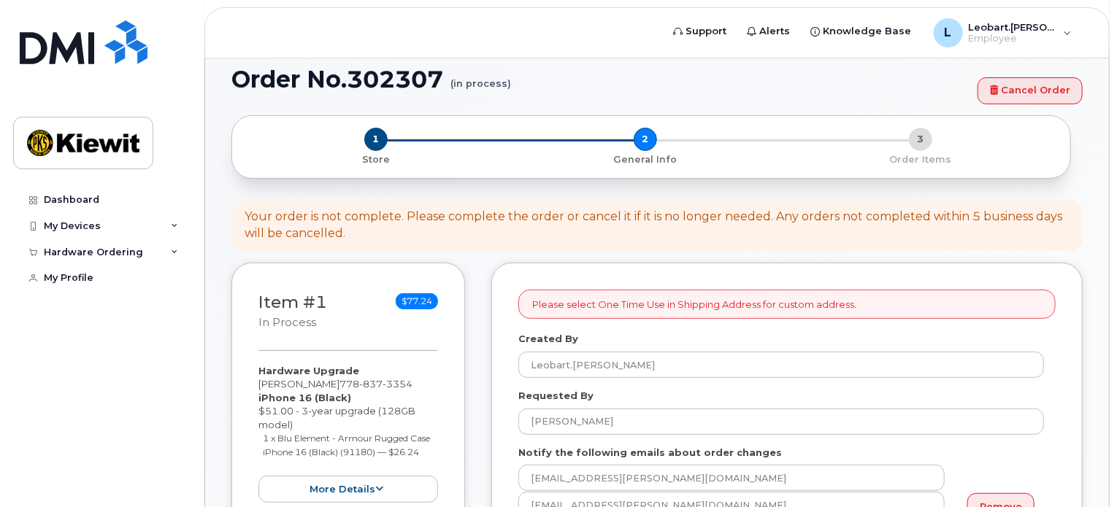
scroll to position [121, 0]
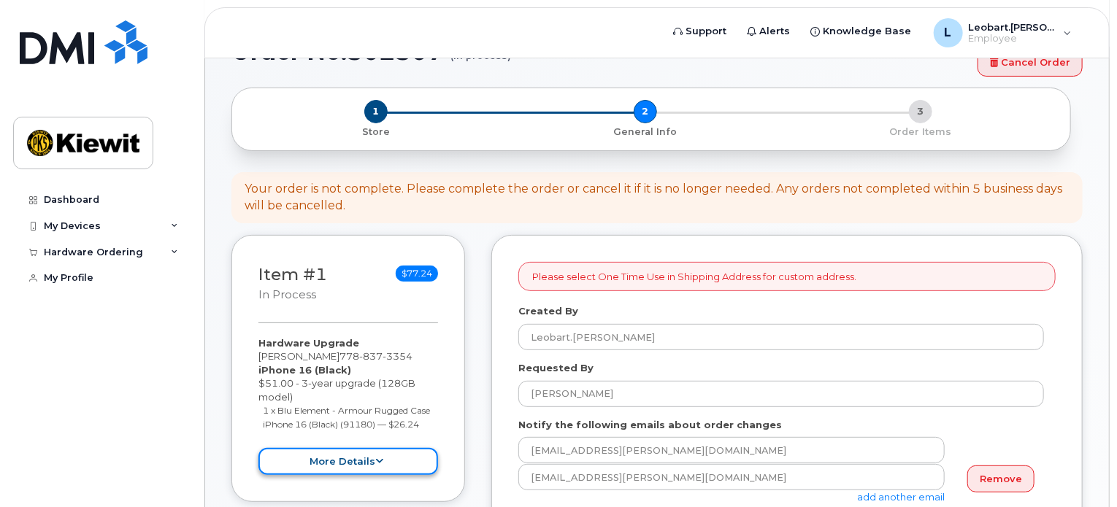
click at [336, 470] on button "more details" at bounding box center [348, 461] width 180 height 27
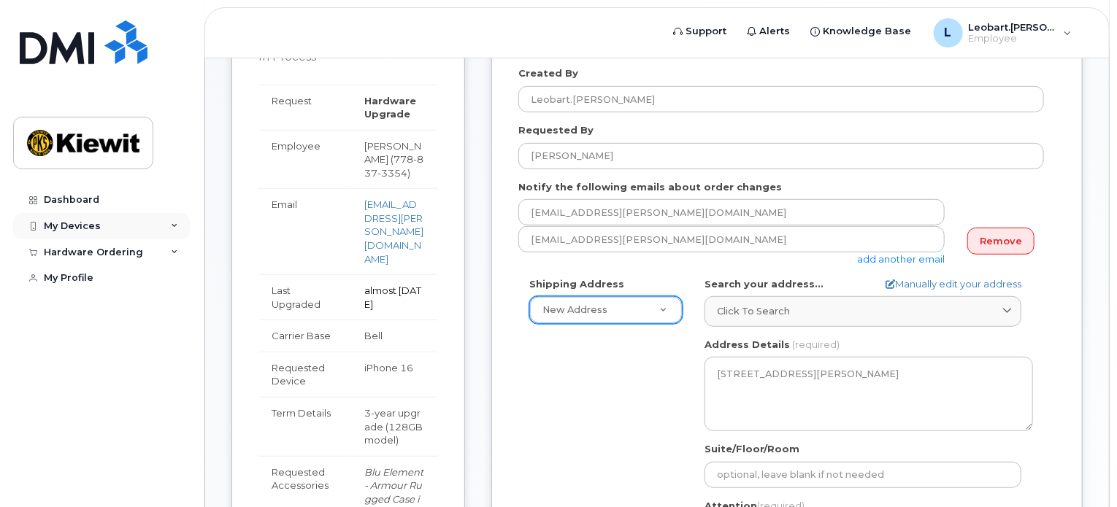
scroll to position [365, 0]
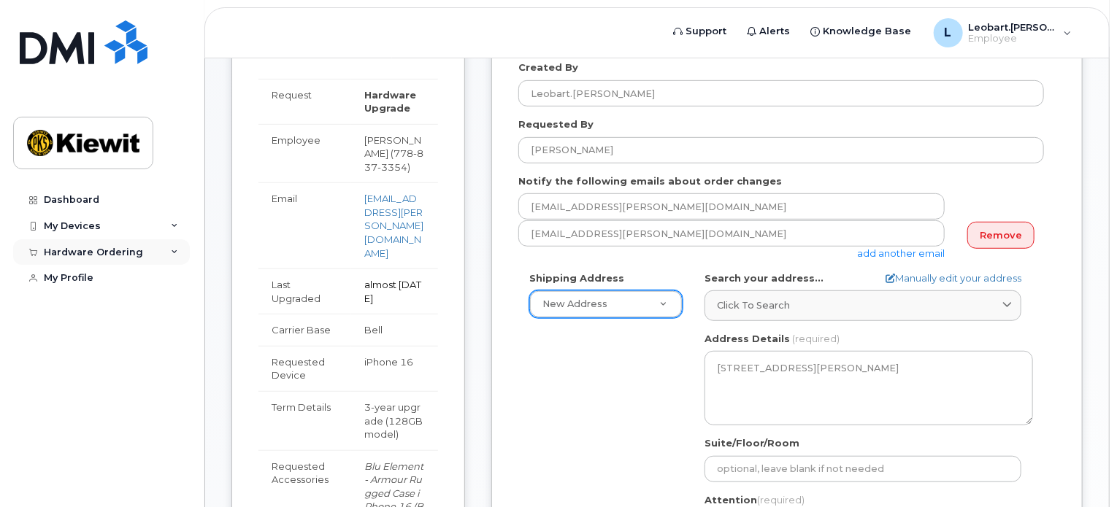
click at [131, 253] on div "Hardware Ordering" at bounding box center [93, 253] width 99 height 12
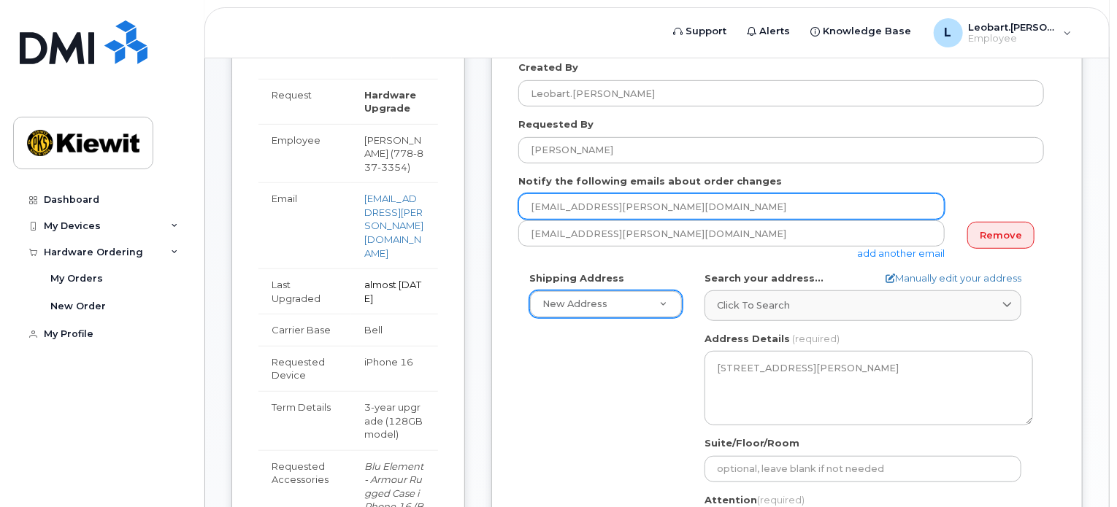
scroll to position [121, 0]
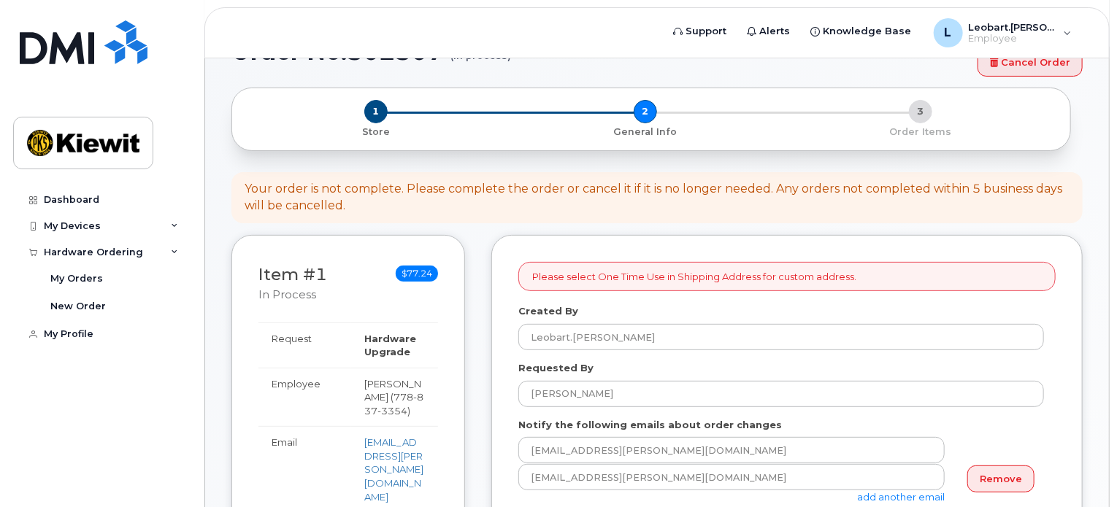
drag, startPoint x: 631, startPoint y: 102, endPoint x: 617, endPoint y: 106, distance: 14.3
click at [631, 102] on div "1 Store 2 General Info 3 Order Items" at bounding box center [651, 119] width 814 height 39
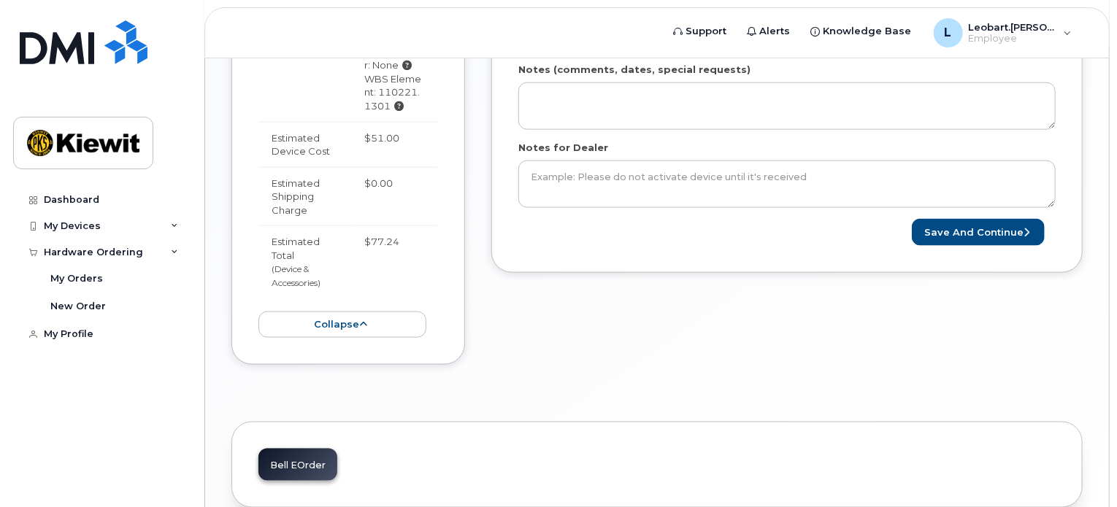
scroll to position [963, 0]
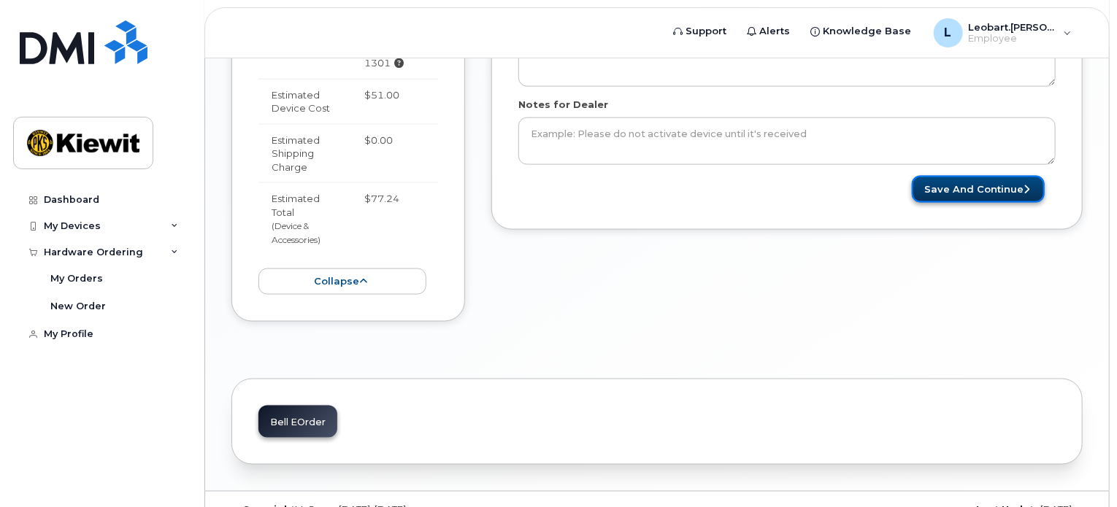
click at [972, 190] on button "Save and Continue" at bounding box center [978, 189] width 133 height 27
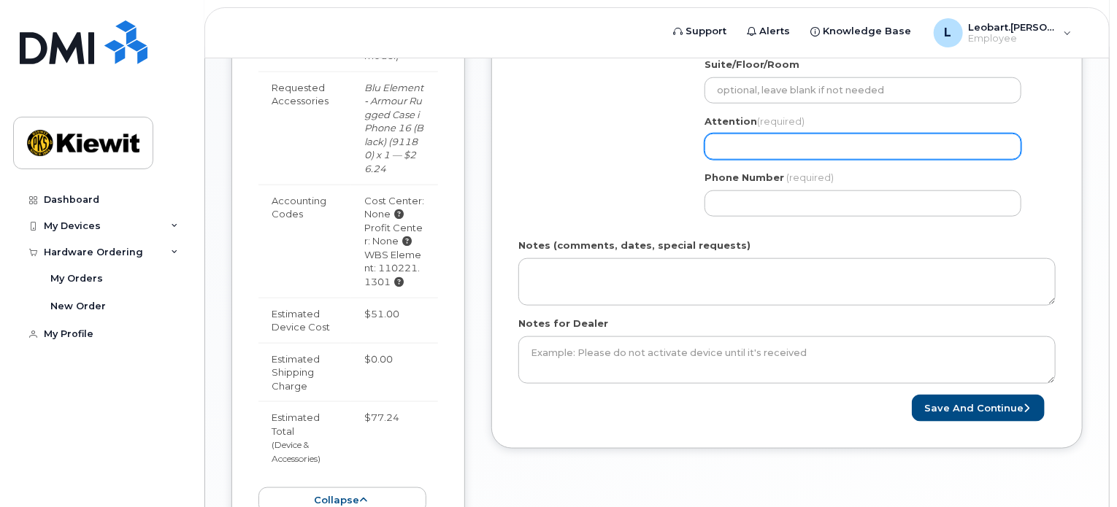
scroll to position [511, 0]
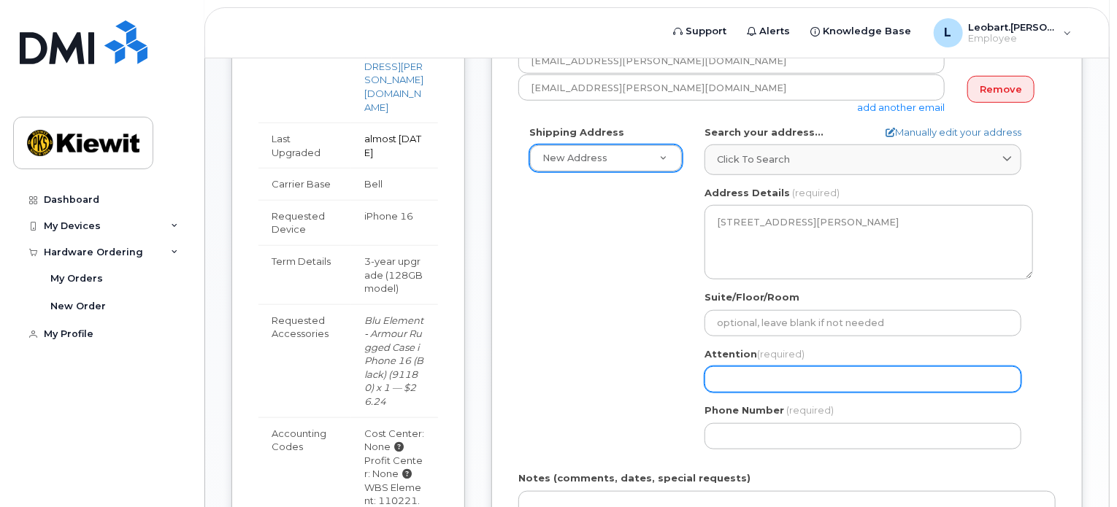
select select
type input "L"
select select
type input "Le"
select select
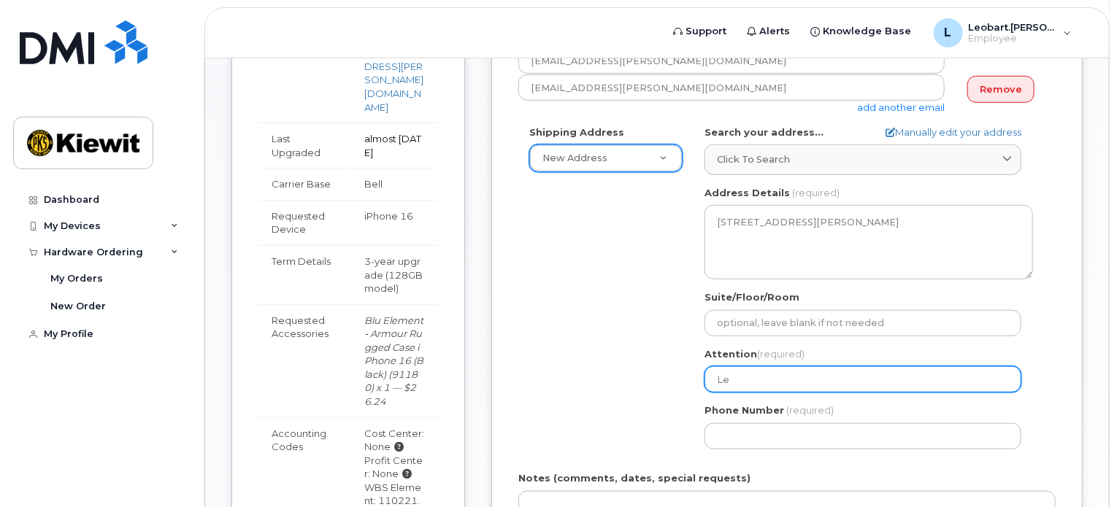
type input "Leo"
select select
type input "Leob"
select select
type input "Leoba"
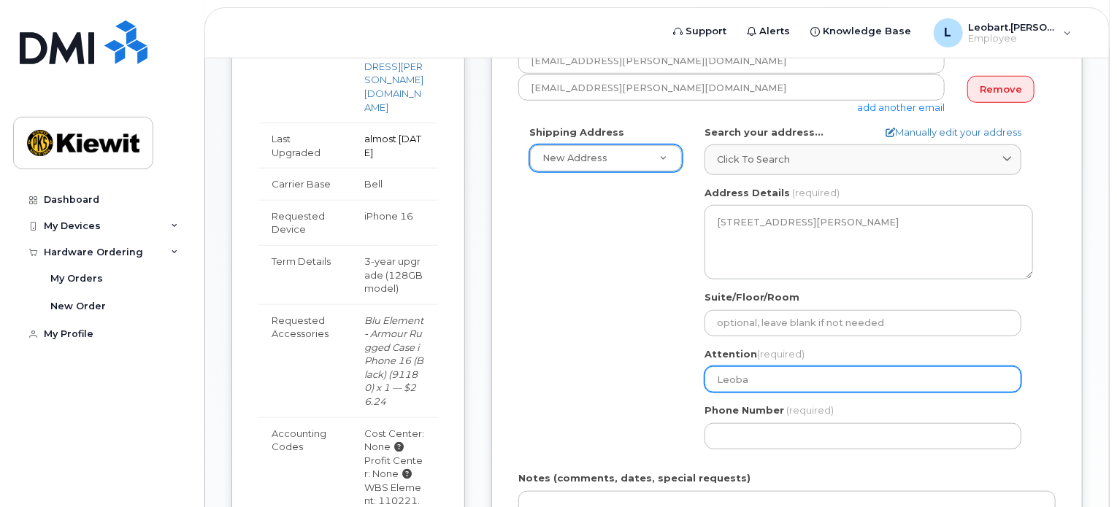
select select
type input "Leobar"
select select
type input "Leobart"
select select
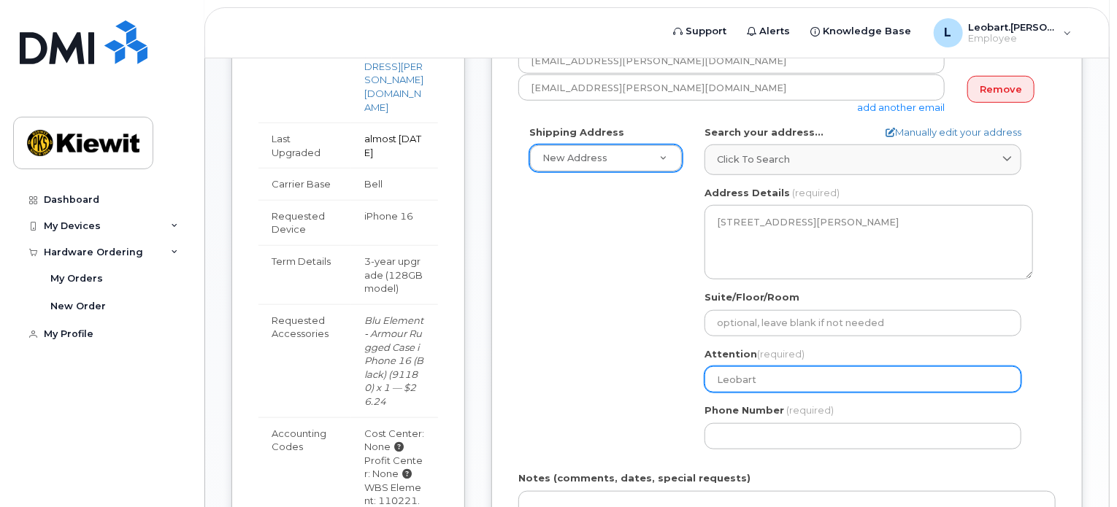
type input "Leobart H"
select select
type input "Leobart Ho"
select select
type input "Leobart Hor"
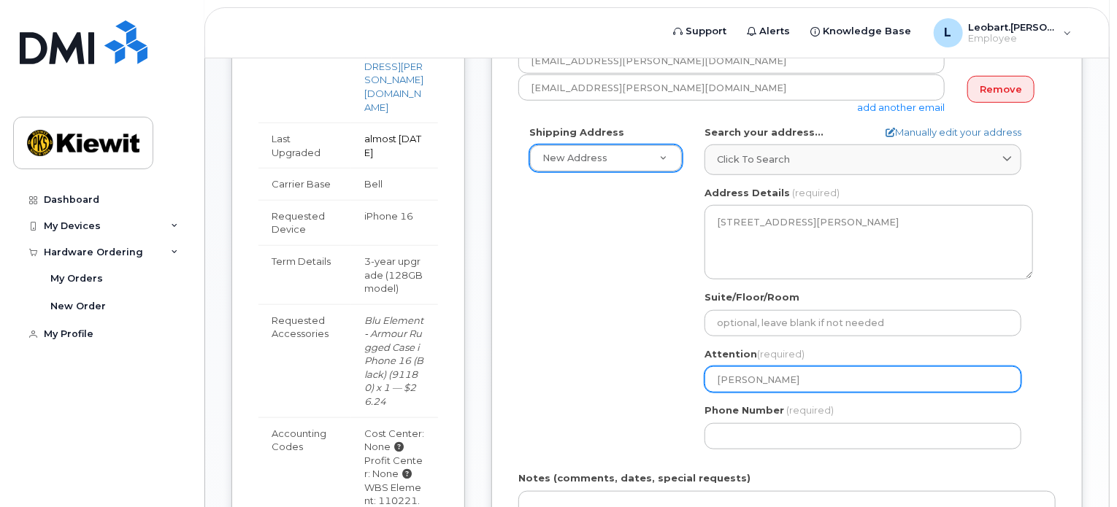
select select
type input "Leobart Horm"
select select
type input "Leobart Hormi"
select select
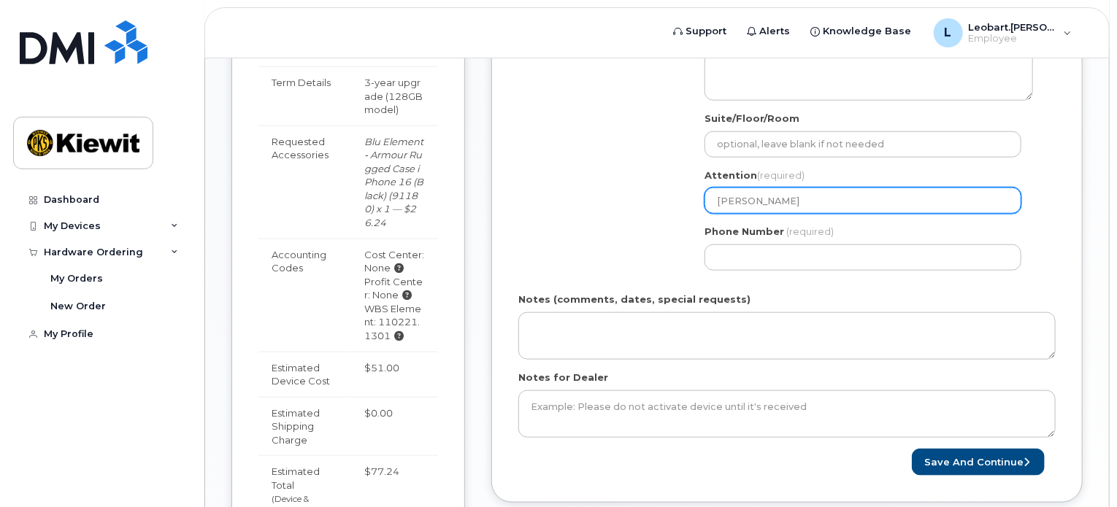
scroll to position [755, 0]
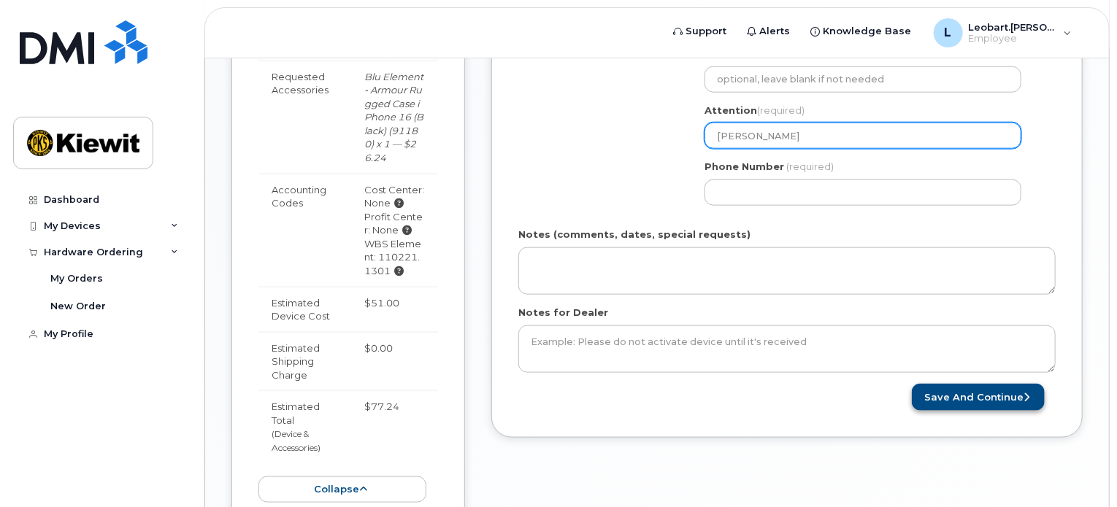
type input "[PERSON_NAME]"
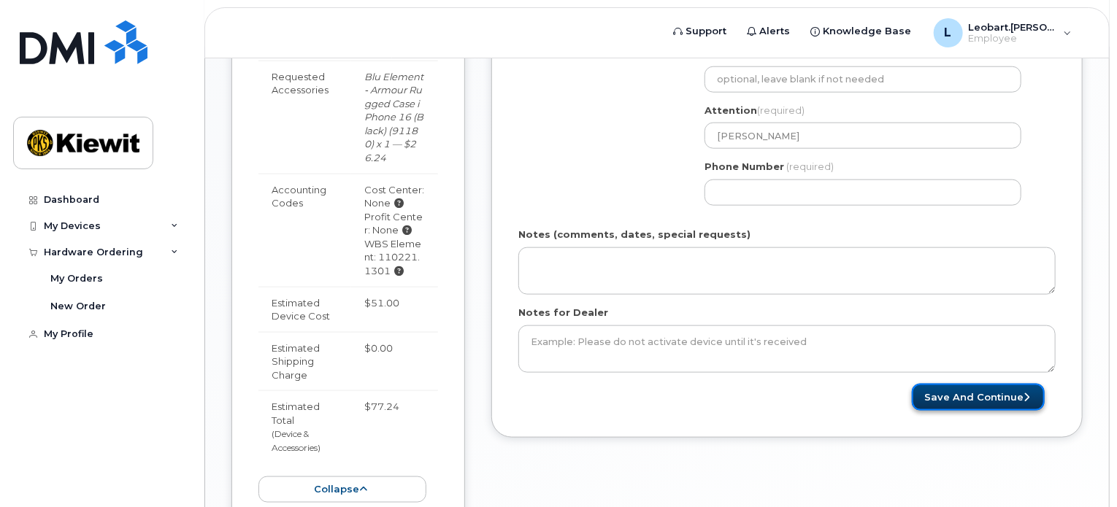
click at [960, 406] on button "Save and Continue" at bounding box center [978, 397] width 133 height 27
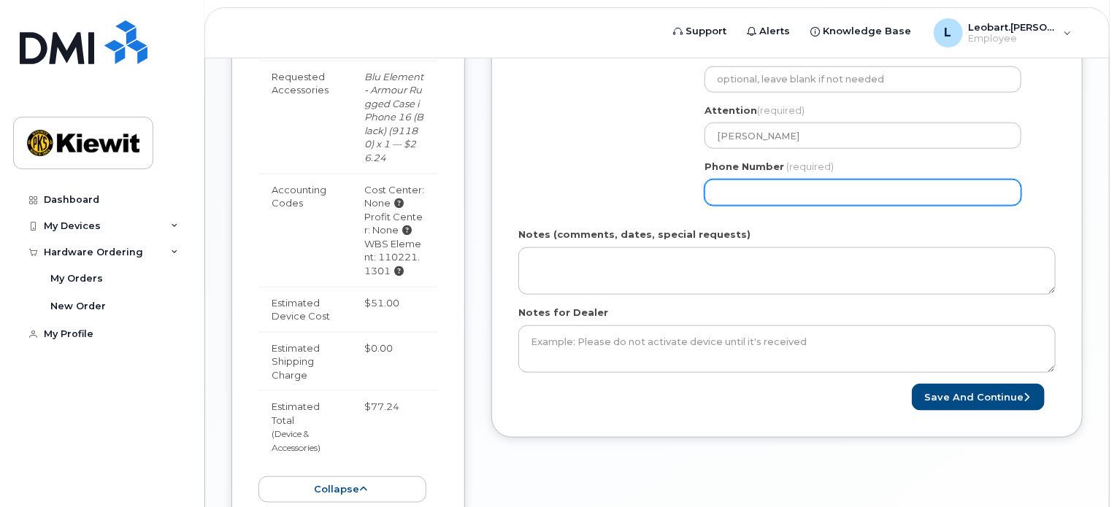
click at [806, 191] on input "Phone Number" at bounding box center [862, 193] width 317 height 26
type input "3062226943"
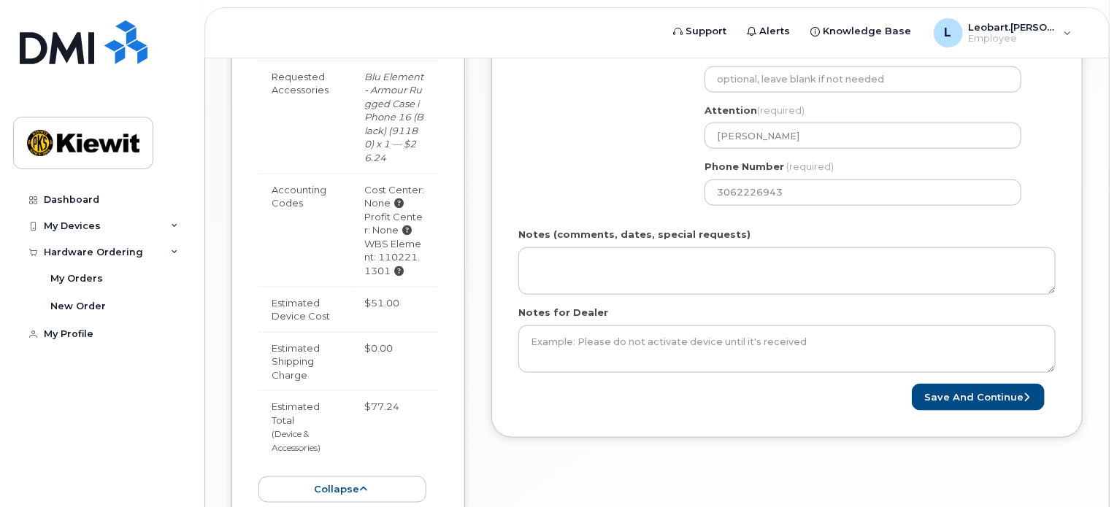
type input "leohormiz@gmail.com"
type input "3605-188 Keefer Place"
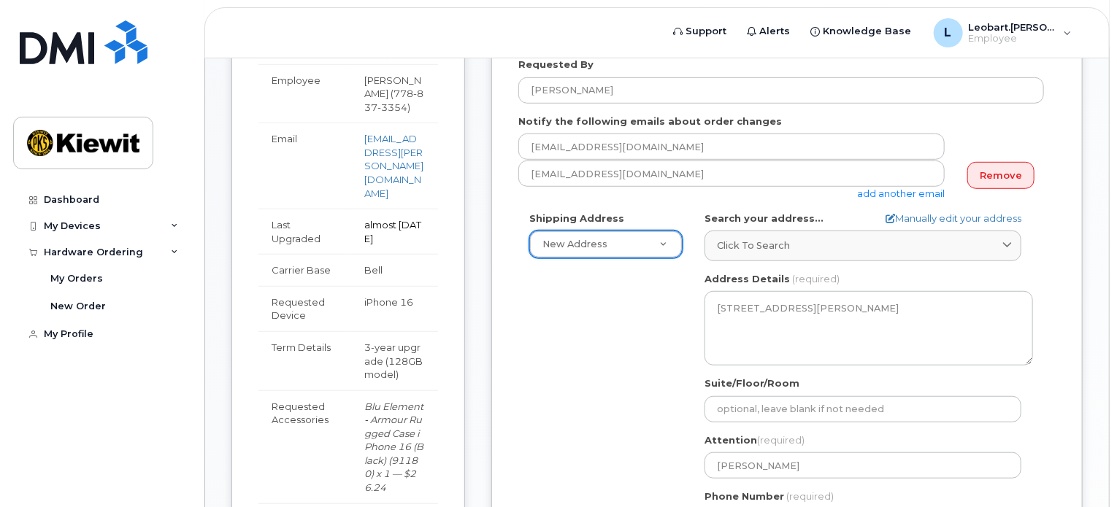
scroll to position [280, 0]
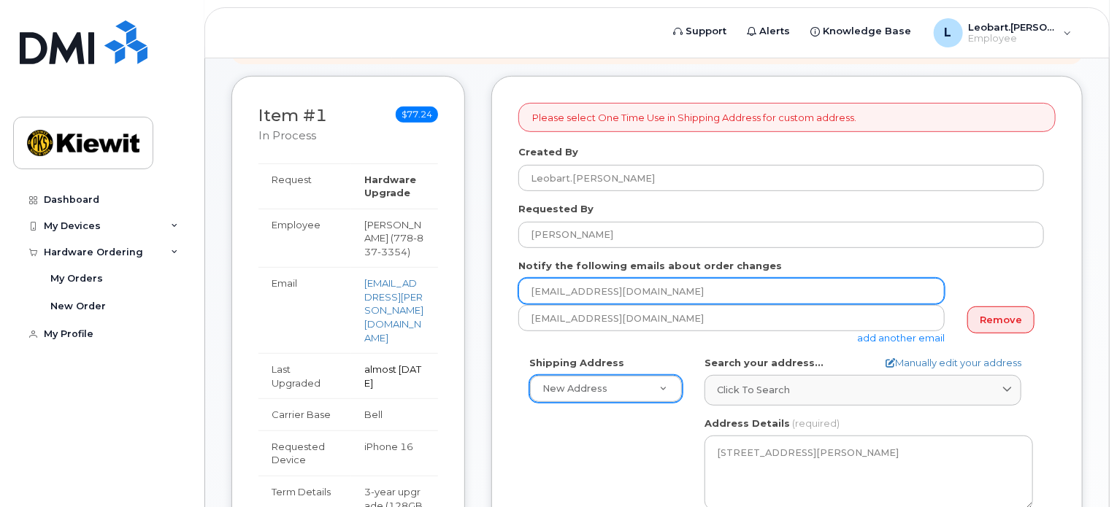
click at [680, 300] on input "leohormiz@gmail.com" at bounding box center [731, 291] width 426 height 26
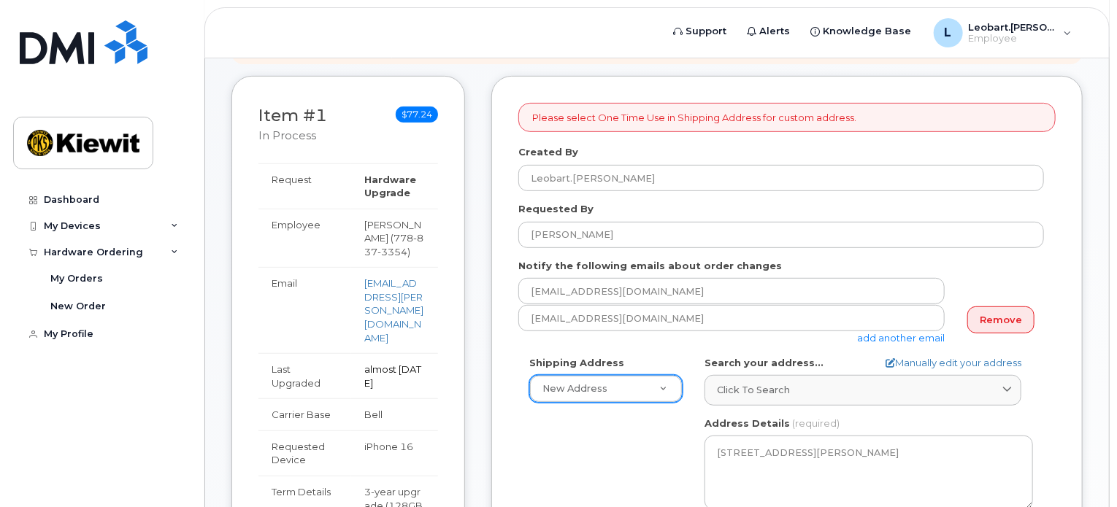
click at [781, 263] on div "Notify the following emails about order changes leohormiz@gmail.com leohormiz@g…" at bounding box center [786, 302] width 537 height 86
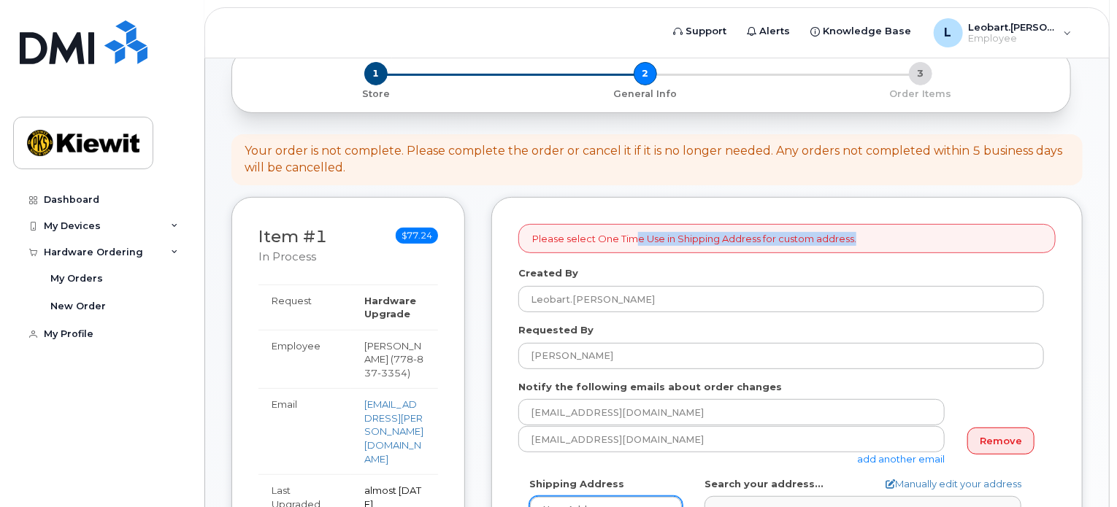
drag, startPoint x: 638, startPoint y: 242, endPoint x: 855, endPoint y: 243, distance: 216.8
click at [855, 243] on p "Please select One Time Use in Shipping Address for custom address." at bounding box center [694, 239] width 324 height 14
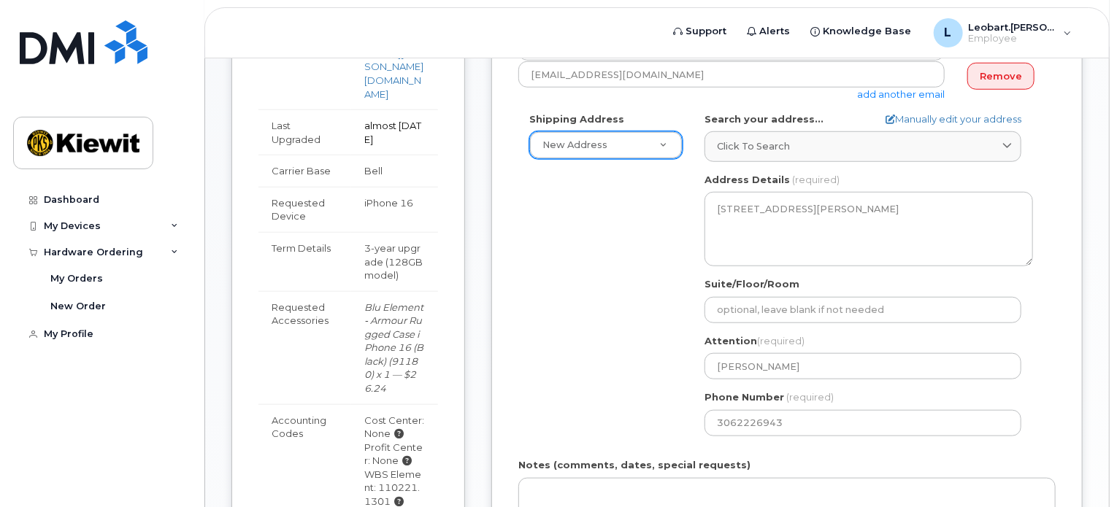
scroll to position [143, 0]
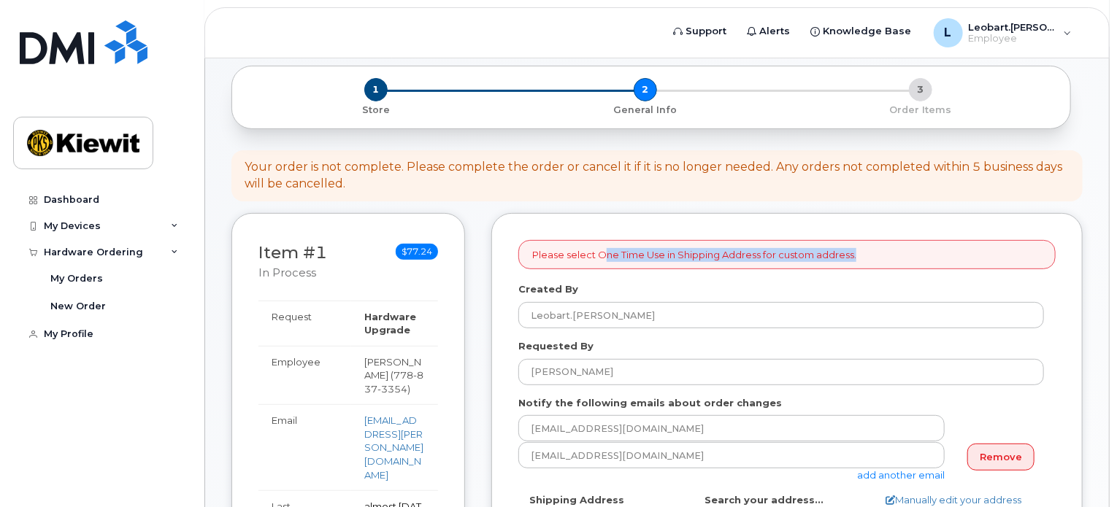
drag, startPoint x: 604, startPoint y: 258, endPoint x: 858, endPoint y: 263, distance: 254.0
click at [858, 263] on div "Please select One Time Use in Shipping Address for custom address." at bounding box center [786, 255] width 537 height 30
click at [866, 259] on div "Please select One Time Use in Shipping Address for custom address." at bounding box center [786, 255] width 537 height 30
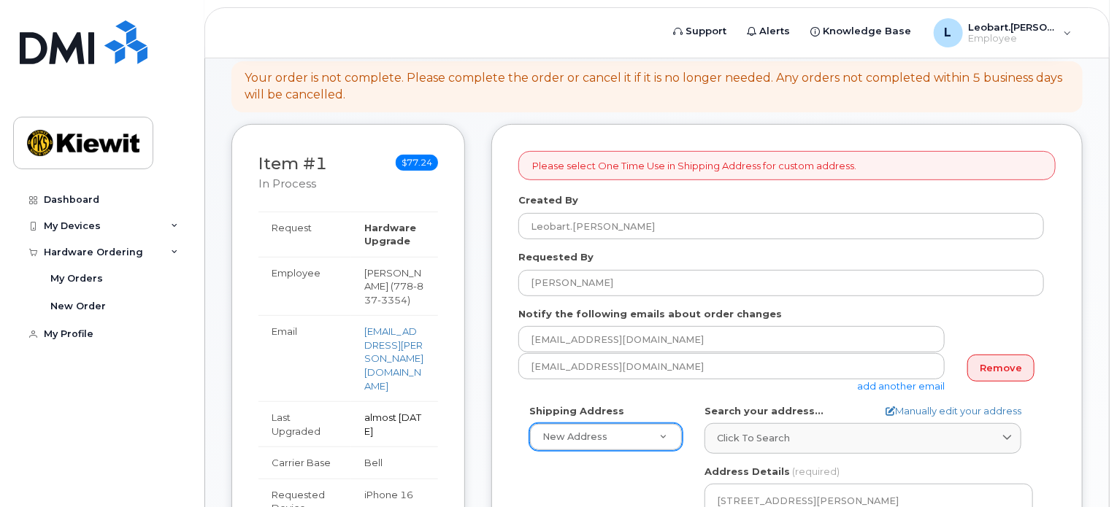
scroll to position [385, 0]
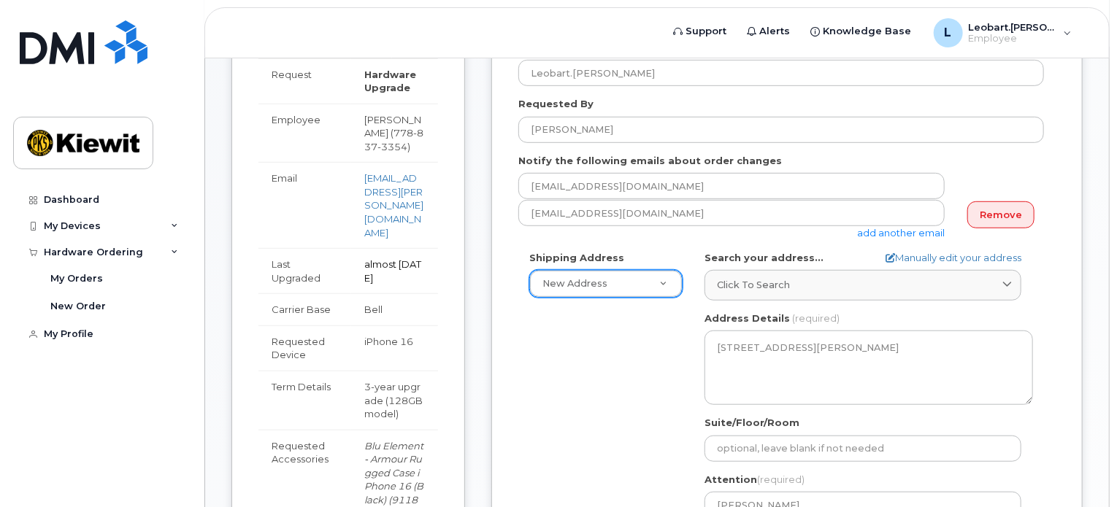
click at [831, 259] on div "Search your address... Manually edit your address Click to search 3605188 keefe…" at bounding box center [868, 276] width 328 height 50
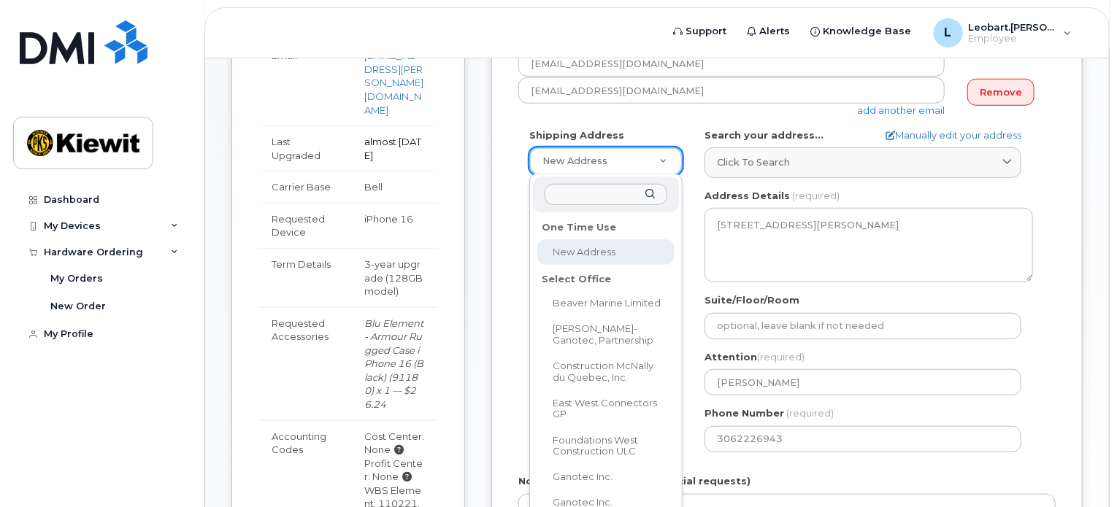
select select
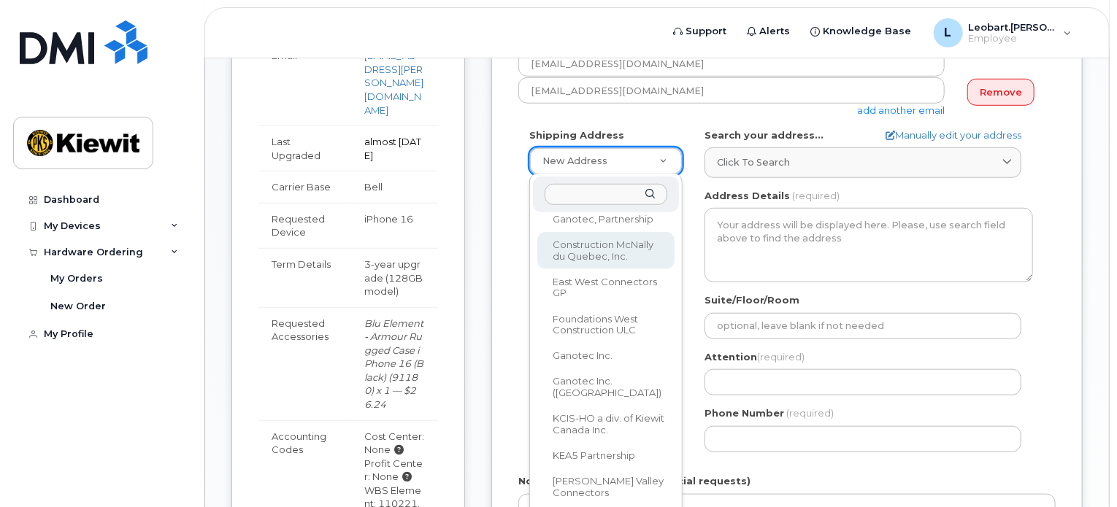
scroll to position [0, 0]
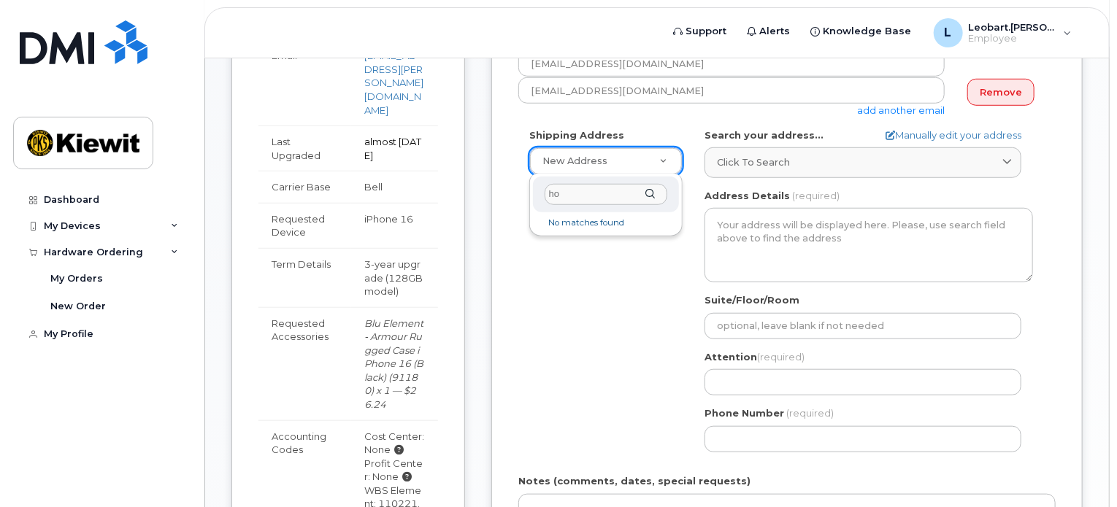
type input "h"
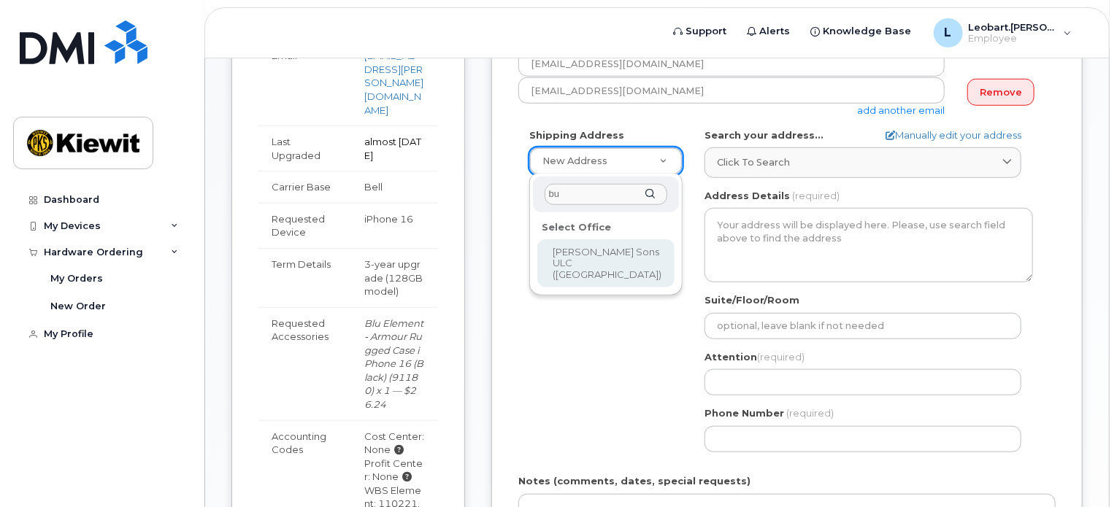
type input "b"
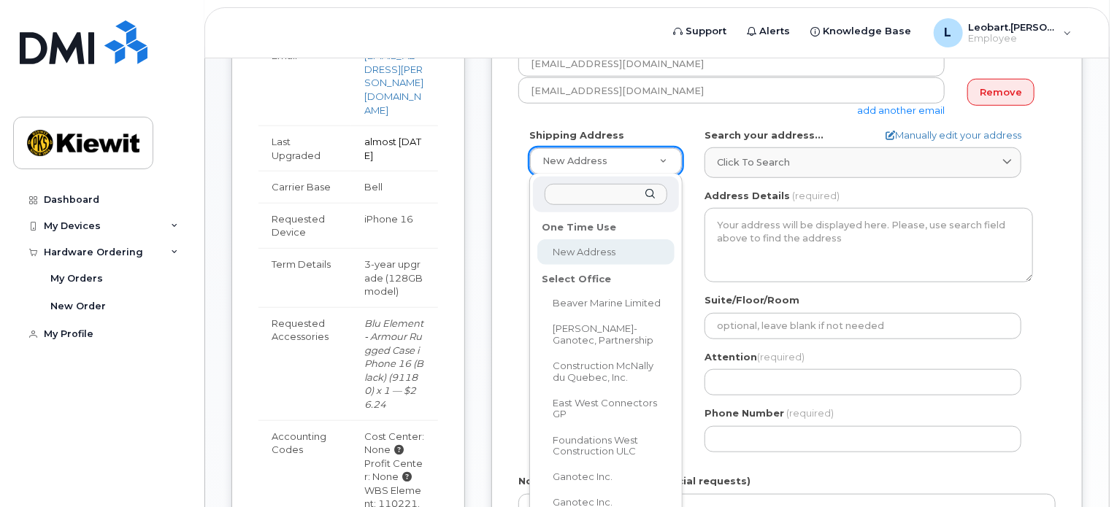
click at [604, 234] on div "One Time Use" at bounding box center [605, 228] width 137 height 23
select select
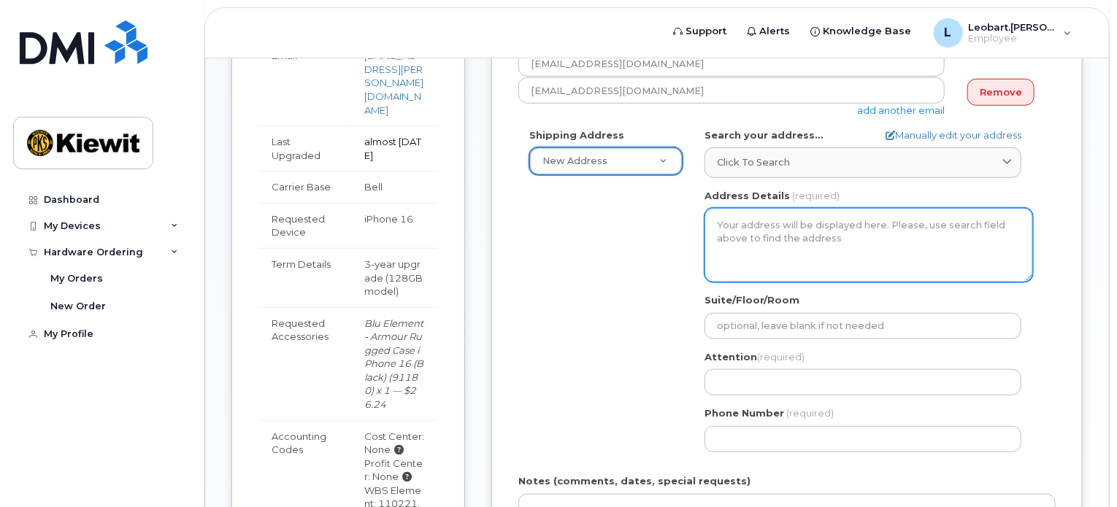
click at [803, 236] on textarea "Address Details" at bounding box center [868, 245] width 328 height 74
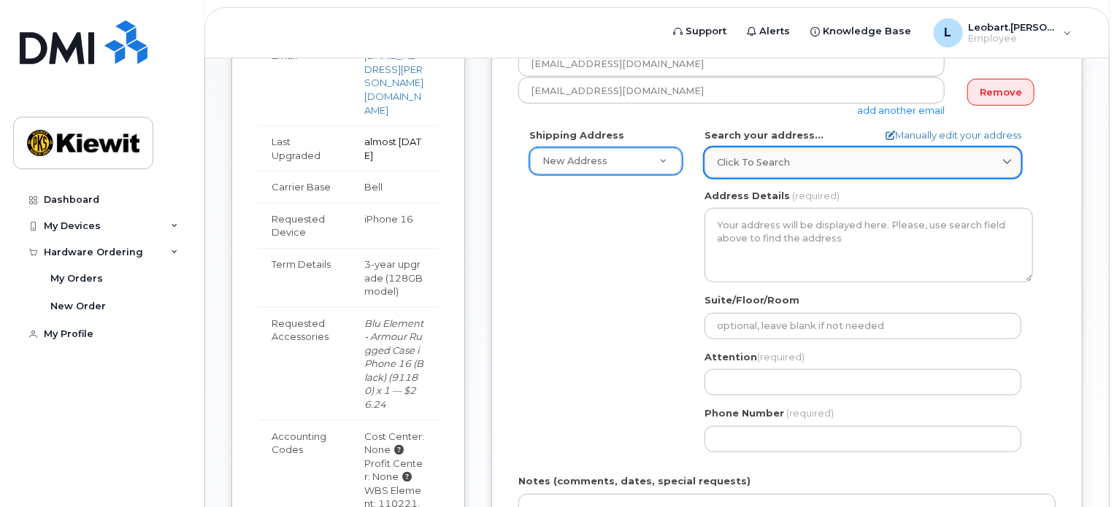
click at [800, 174] on link "Click to search" at bounding box center [862, 162] width 317 height 30
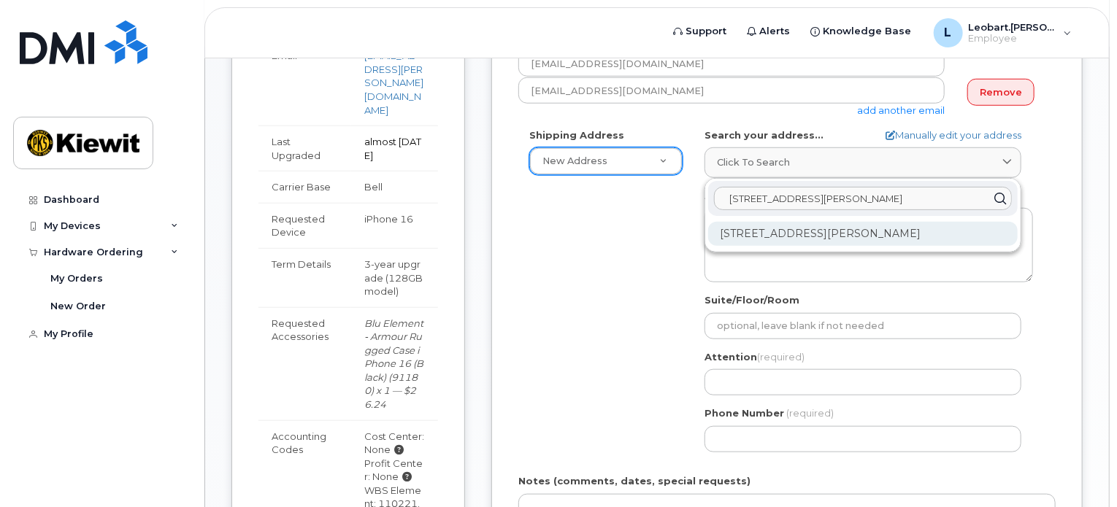
type input "3605 188 keefer place"
click at [768, 233] on div "3605-188 Keefer Pl Vancouver BC V6B 0J1" at bounding box center [862, 234] width 309 height 24
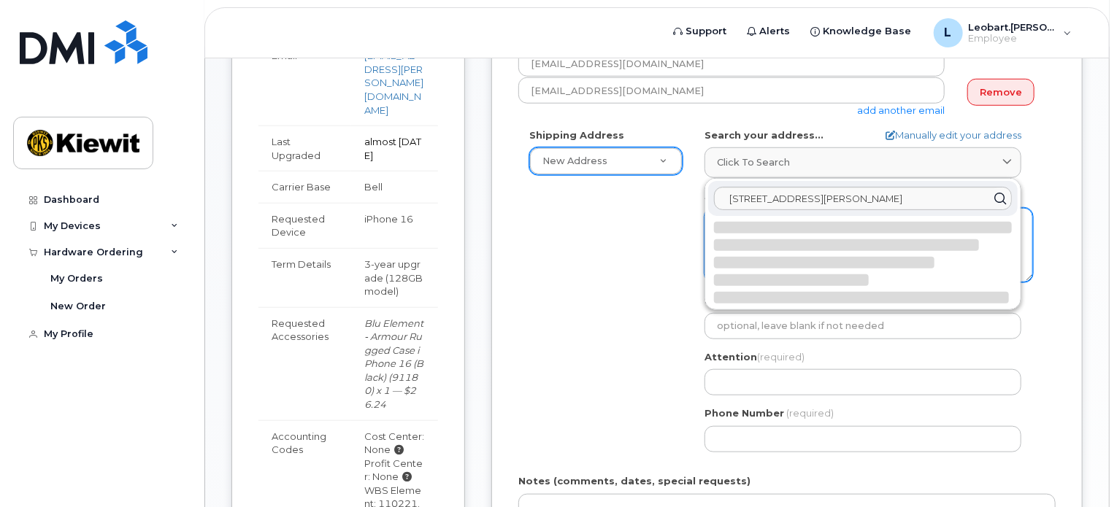
select select
type textarea "3605-188 Keefer Pl VANCOUVER BC V6B 0J1 CANADA"
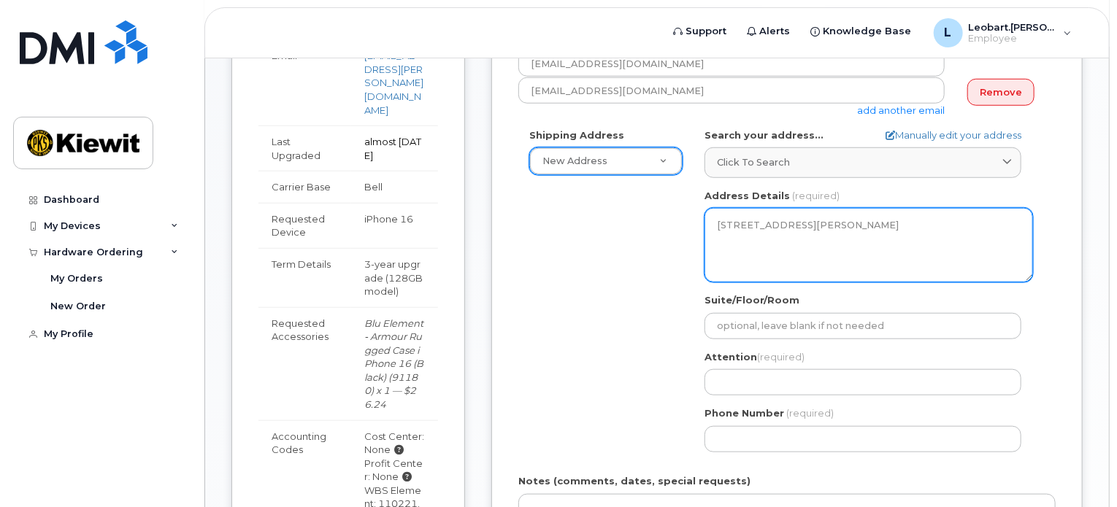
click at [756, 242] on textarea "3605-188 Keefer Pl VANCOUVER BC V6B 0J1 CANADA" at bounding box center [868, 245] width 328 height 74
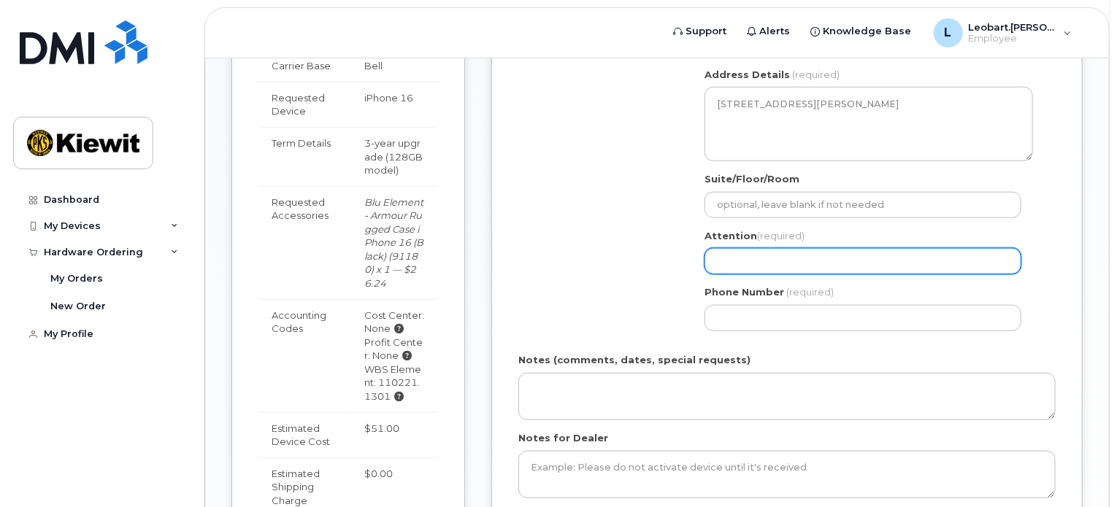
click at [774, 256] on input "Attention (required)" at bounding box center [862, 261] width 317 height 26
select select
type input "L"
select select
type input "Le"
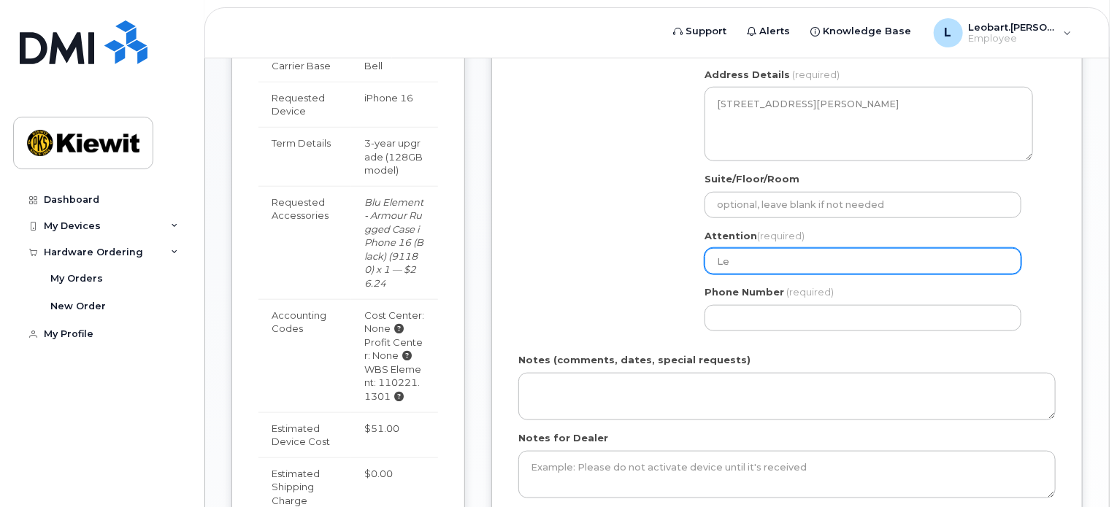
select select
type input "Leo"
select select
type input "Leob"
select select
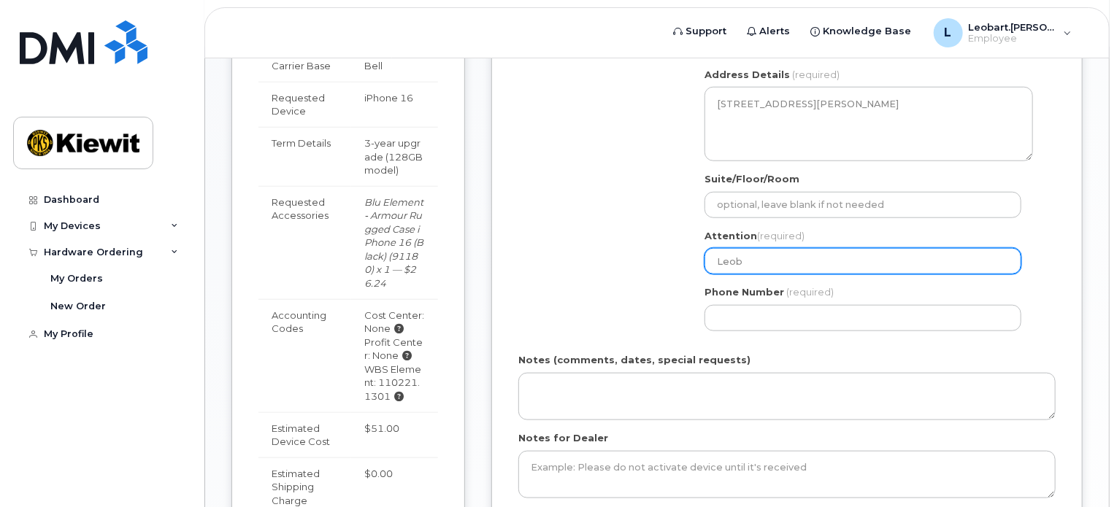
type input "Leoba"
select select
type input "Leobar"
select select
type input "Leobart"
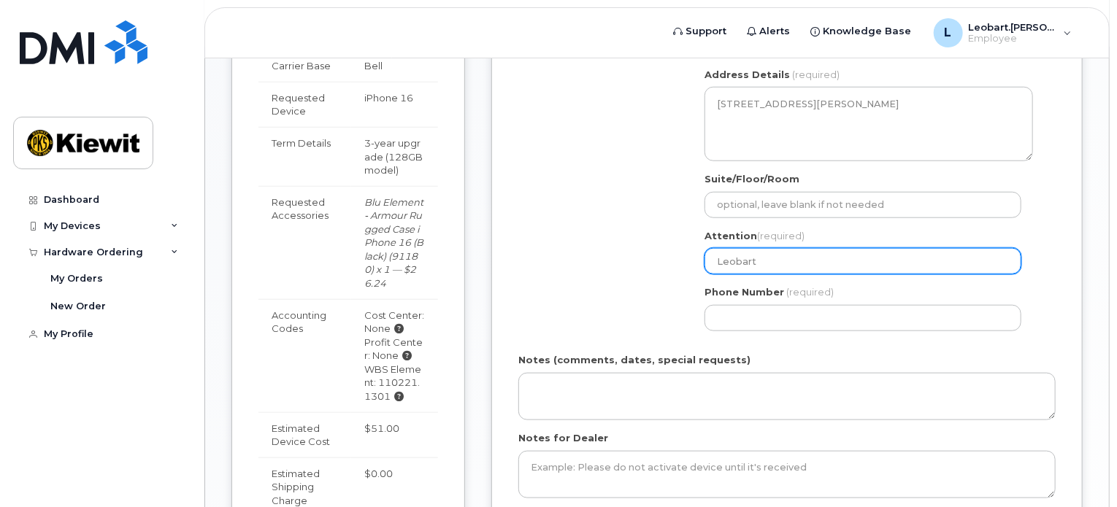
select select
type input "Leobart H"
select select
type input "Leobart Ho"
select select
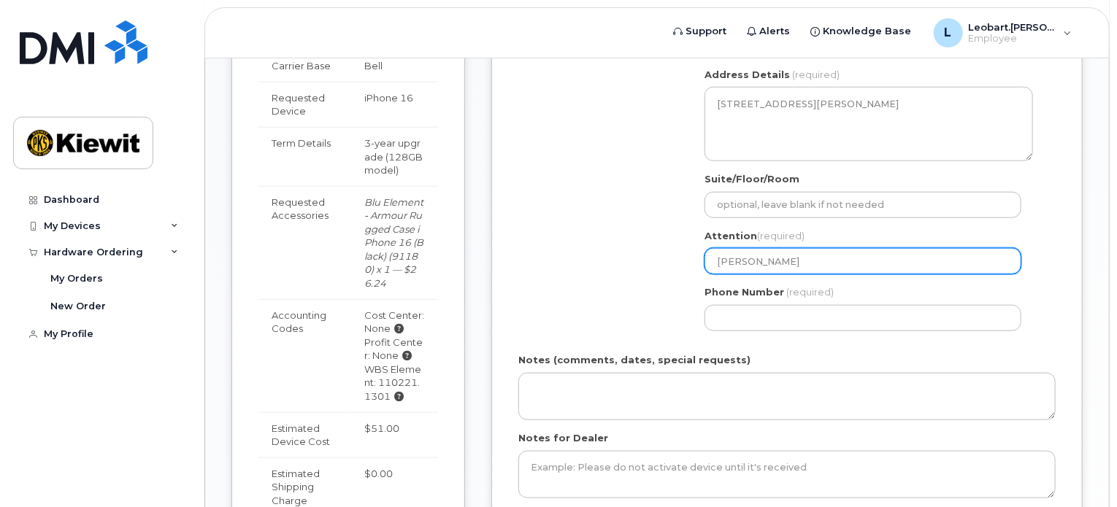
type input "Leobart Hor"
select select
type input "Leobart Horm"
select select
type input "Leobart Hormi"
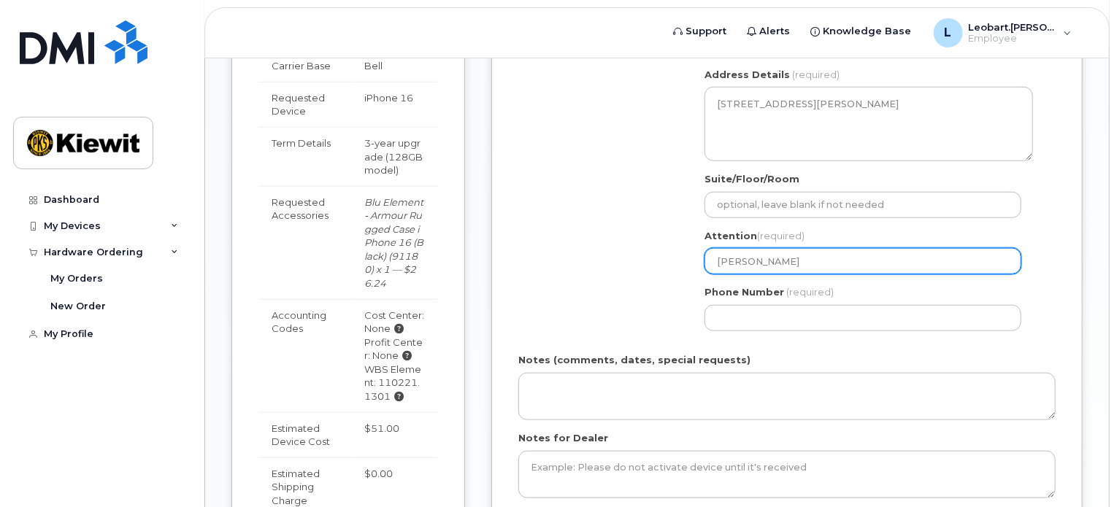
select select
type input "[PERSON_NAME]"
type input "306"
click at [617, 258] on div "Shipping Address New Address New Address Beaver Marine Limited Cahill-Ganotec, …" at bounding box center [780, 174] width 525 height 335
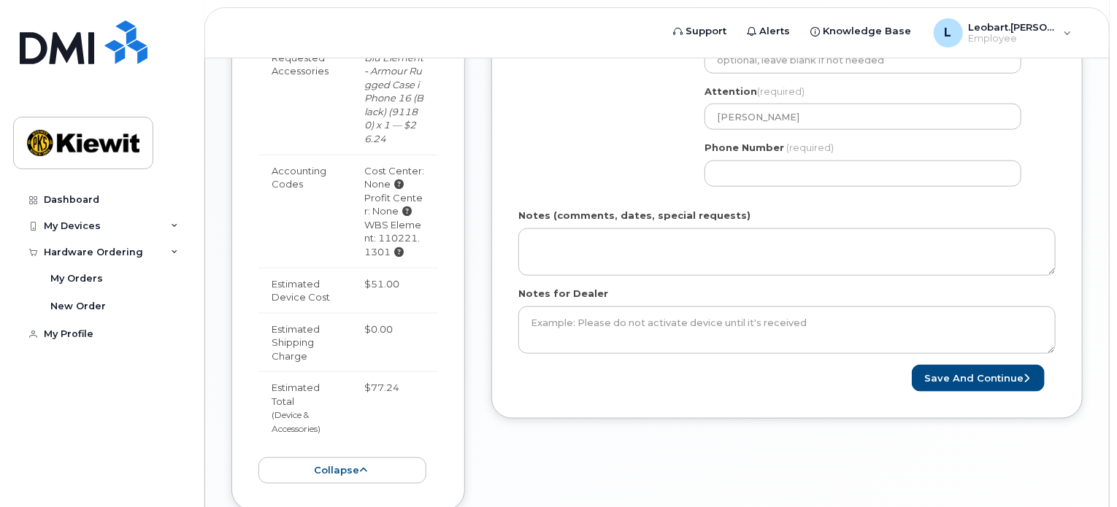
scroll to position [873, 0]
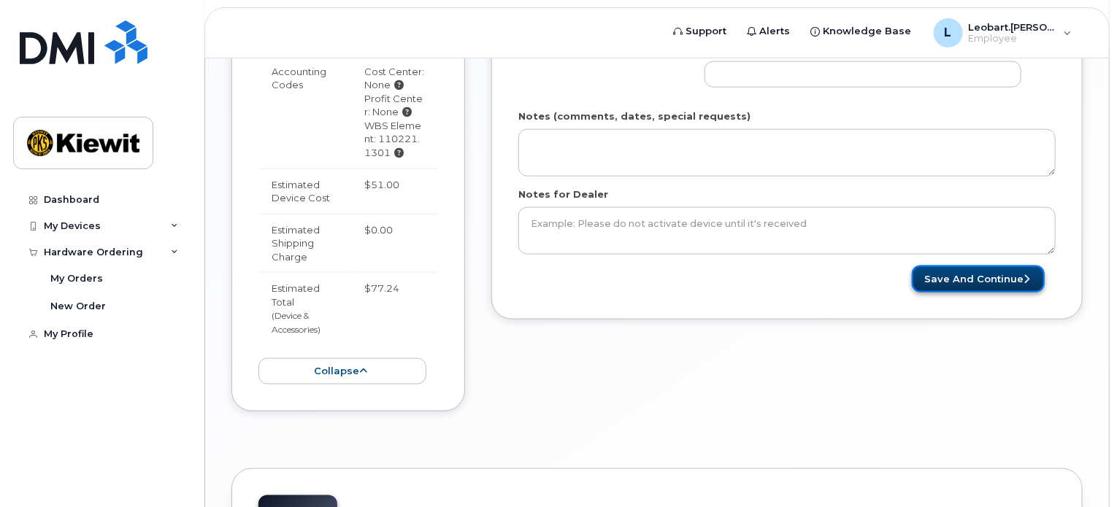
click at [952, 270] on button "Save and Continue" at bounding box center [978, 279] width 133 height 27
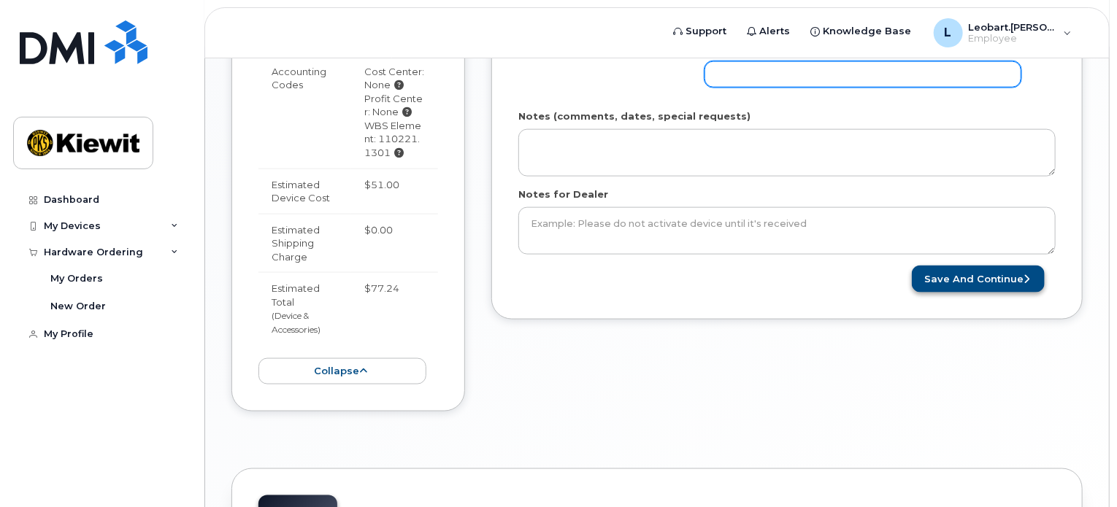
scroll to position [750, 0]
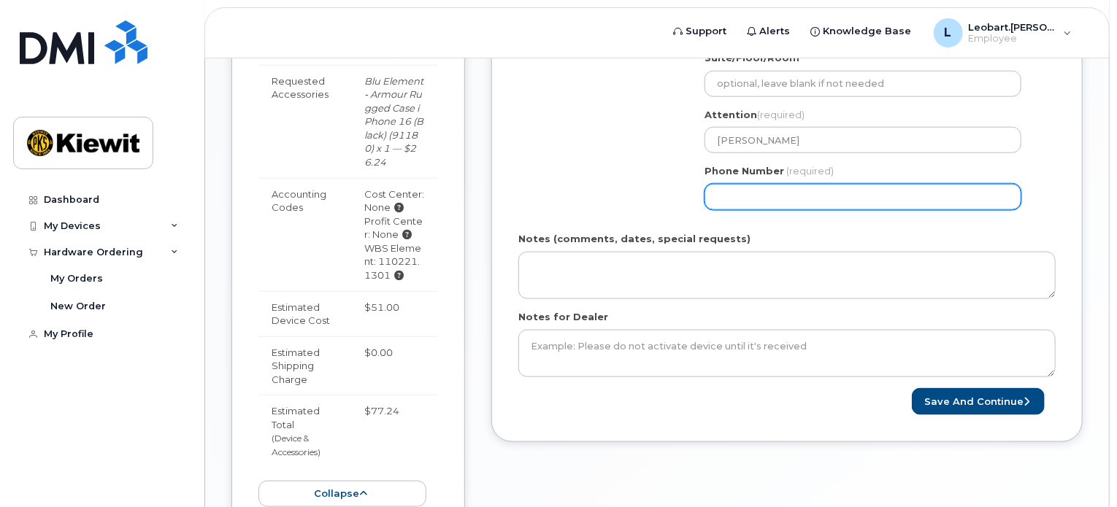
click at [780, 192] on input "Phone Number" at bounding box center [862, 197] width 317 height 26
type input "3062226943"
type input "3605-188 Keefer Place"
select select
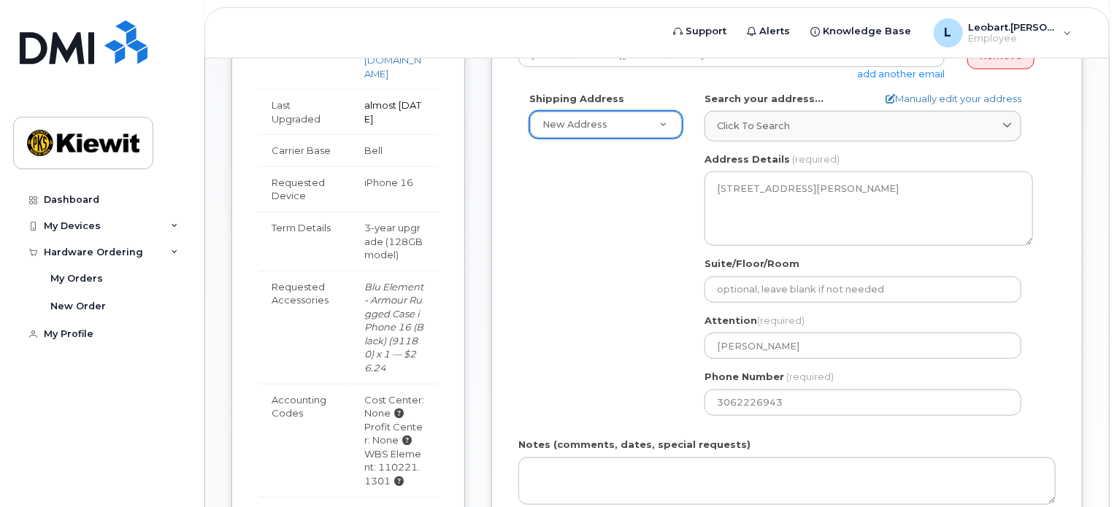
scroll to position [767, 0]
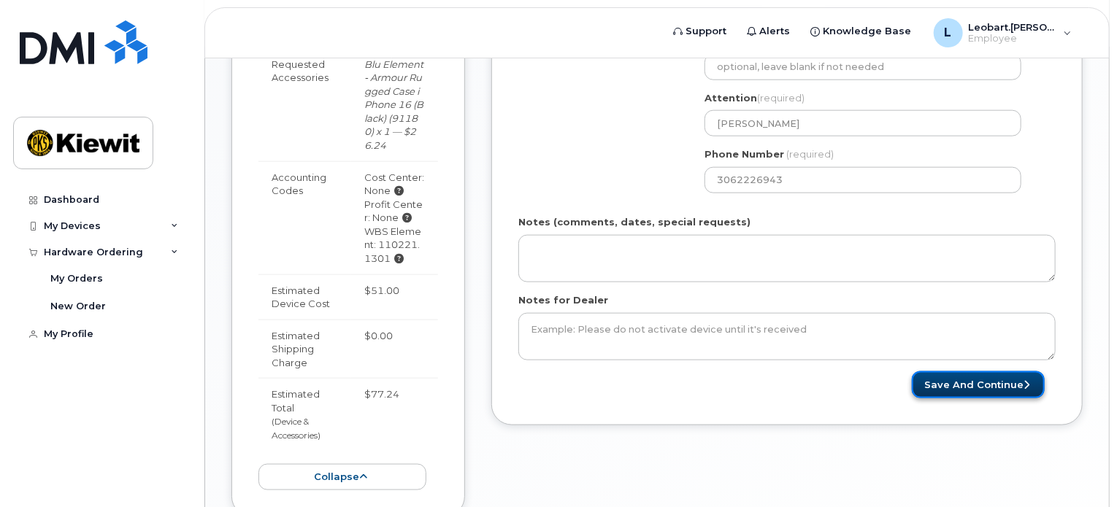
click at [990, 382] on button "Save and Continue" at bounding box center [978, 384] width 133 height 27
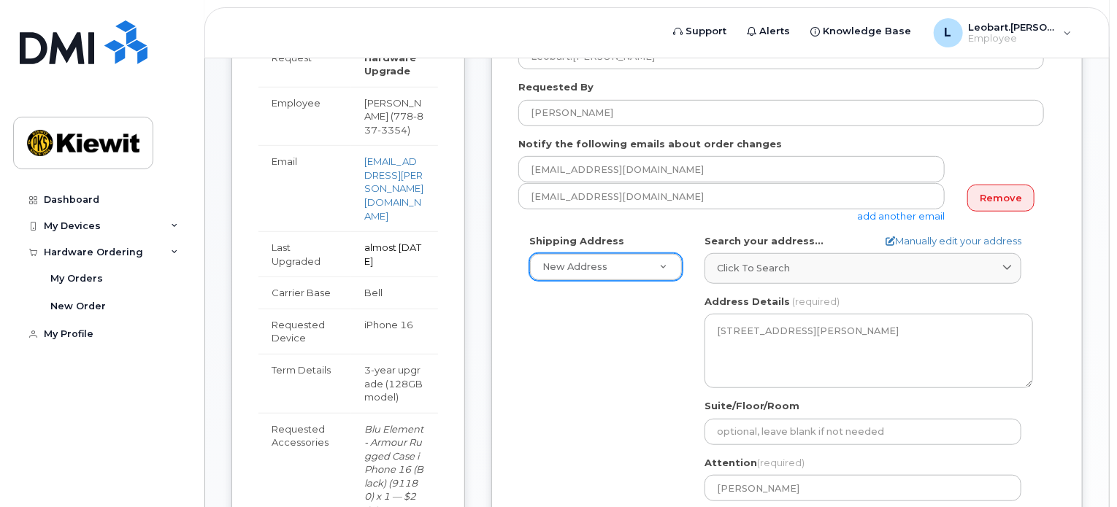
scroll to position [158, 0]
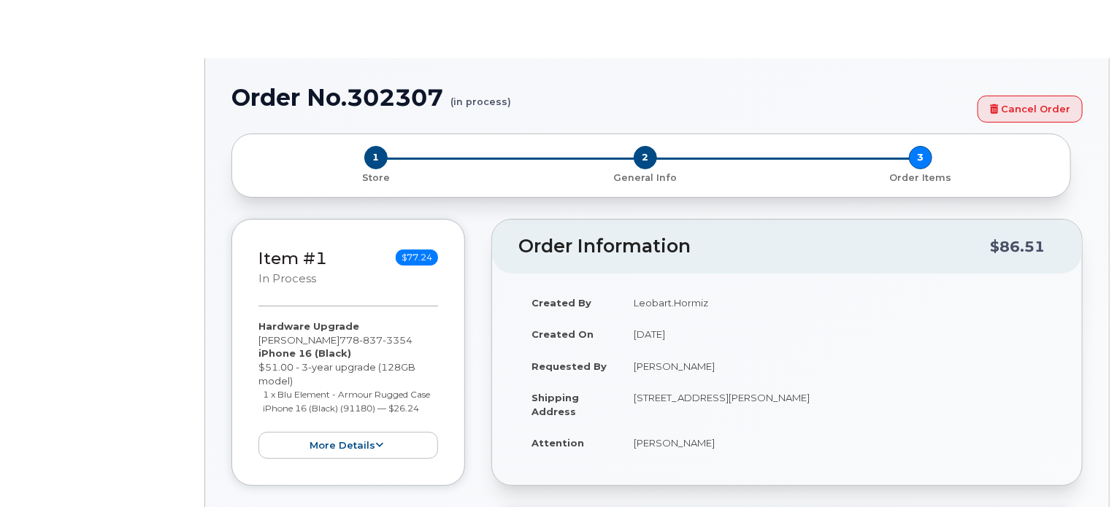
radio input "true"
type input "1358361"
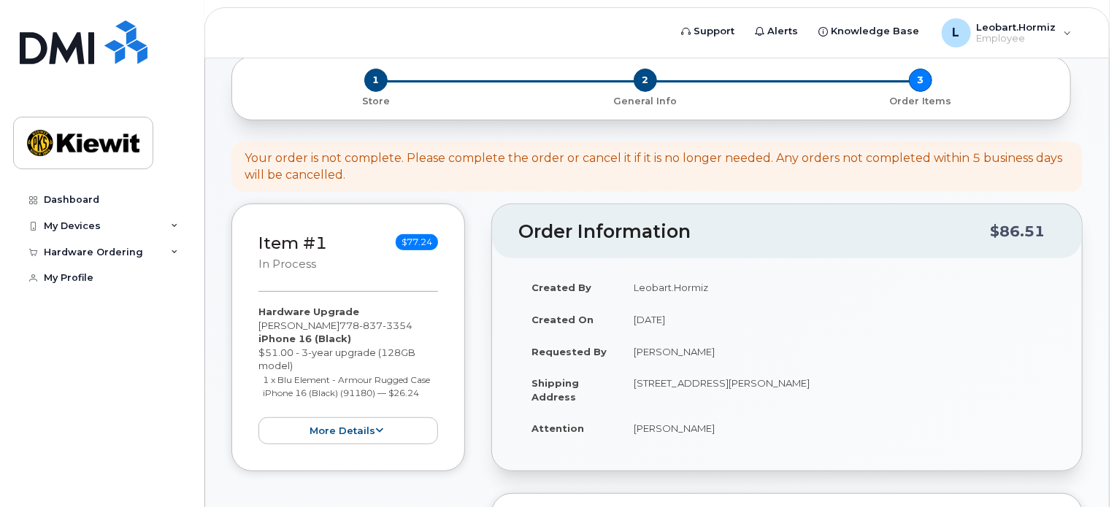
scroll to position [121, 0]
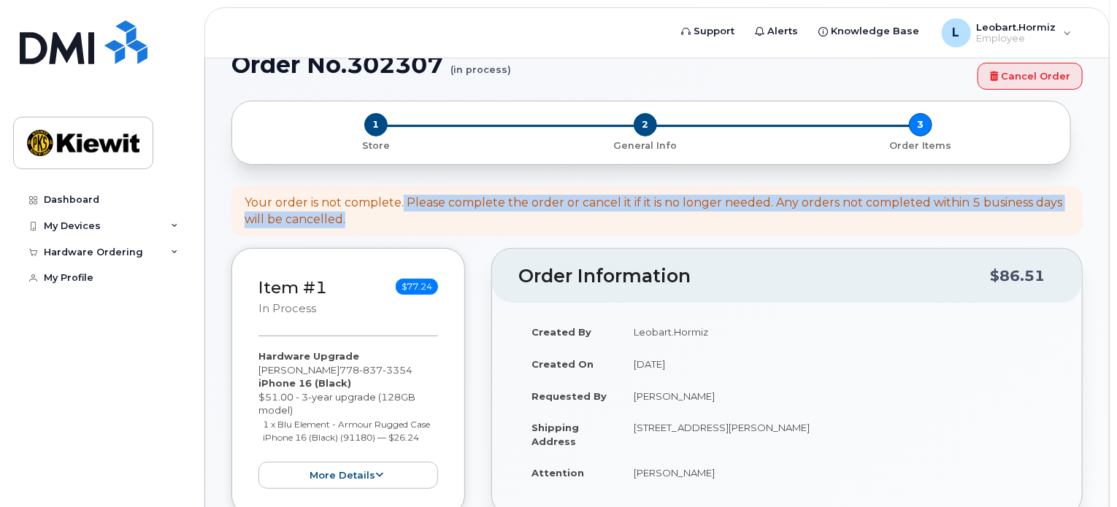
drag, startPoint x: 403, startPoint y: 189, endPoint x: 439, endPoint y: 207, distance: 40.5
click at [439, 207] on div "Your order is not complete. Please complete the order or cancel it if it is no …" at bounding box center [656, 212] width 825 height 34
click at [712, 204] on div "Your order is not complete. Please complete the order or cancel it if it is no …" at bounding box center [656, 212] width 825 height 34
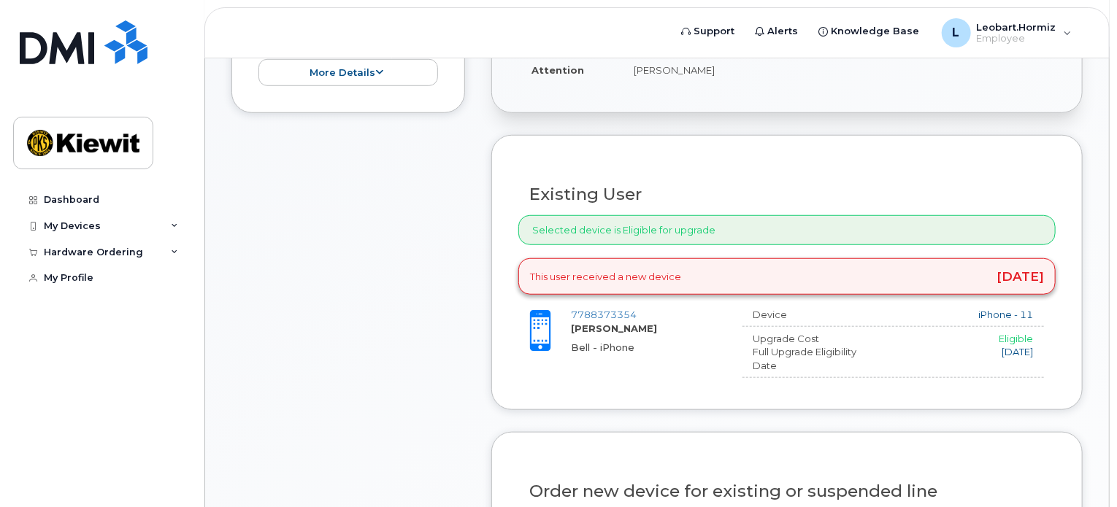
scroll to position [730, 0]
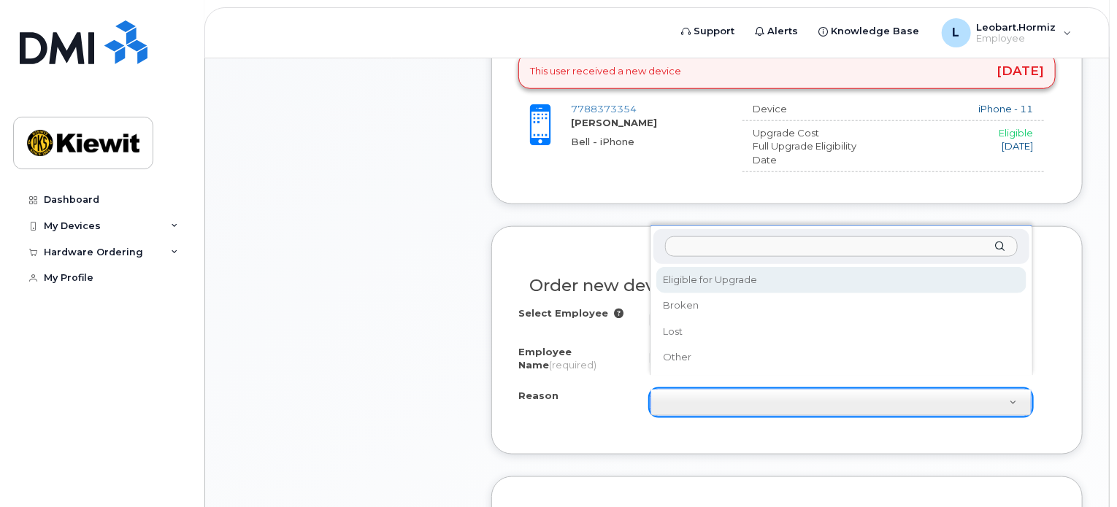
select select "eligible_for_upgrade"
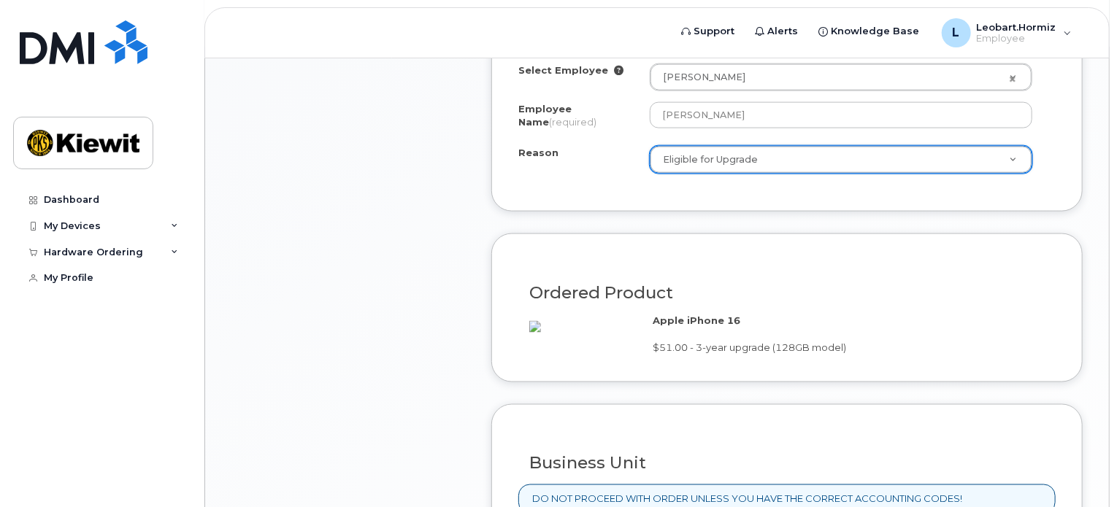
scroll to position [1216, 0]
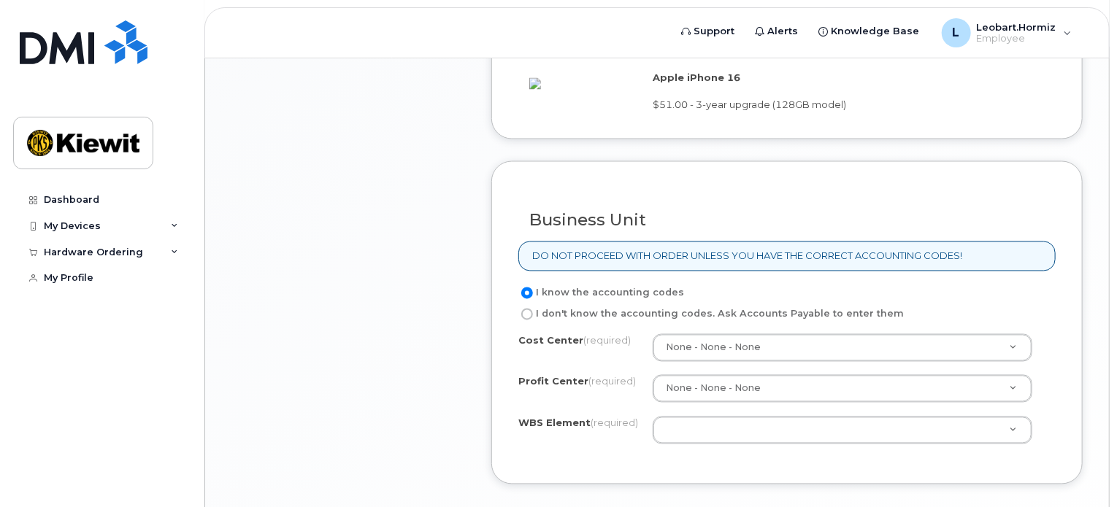
click at [689, 320] on label "I don't know the accounting codes. Ask Accounts Payable to enter them" at bounding box center [710, 315] width 385 height 18
click at [533, 320] on input "I don't know the accounting codes. Ask Accounts Payable to enter them" at bounding box center [527, 315] width 12 height 12
radio input "true"
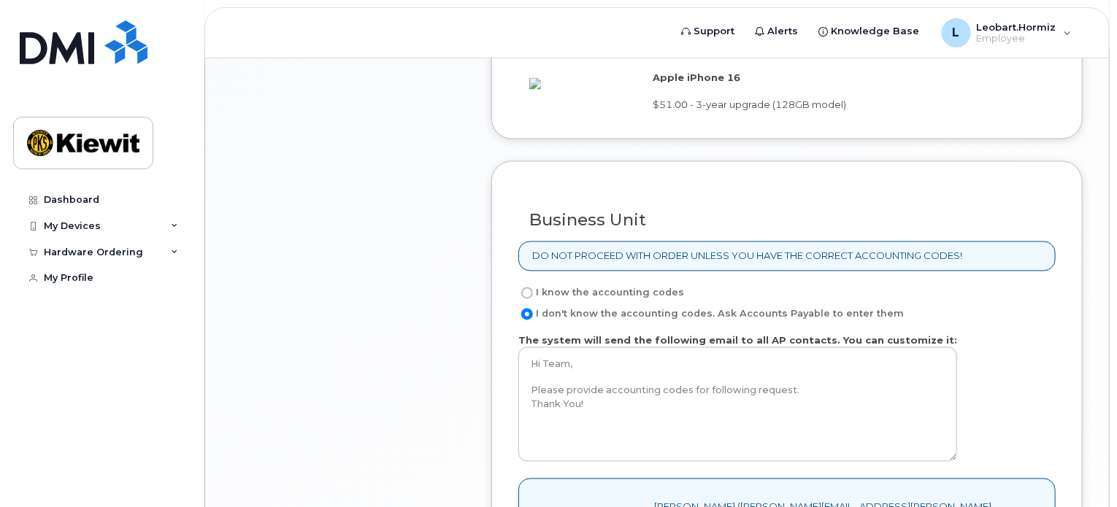
click at [663, 289] on label "I know the accounting codes" at bounding box center [601, 294] width 166 height 18
click at [533, 289] on input "I know the accounting codes" at bounding box center [527, 294] width 12 height 12
radio input "true"
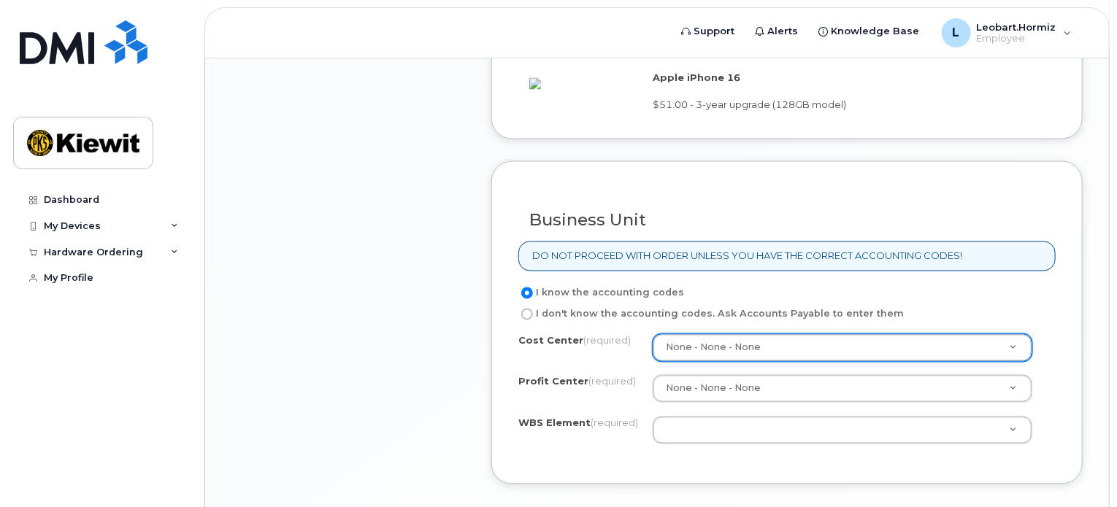
click at [655, 312] on label "I don't know the accounting codes. Ask Accounts Payable to enter them" at bounding box center [710, 315] width 385 height 18
click at [533, 312] on input "I don't know the accounting codes. Ask Accounts Payable to enter them" at bounding box center [527, 315] width 12 height 12
radio input "true"
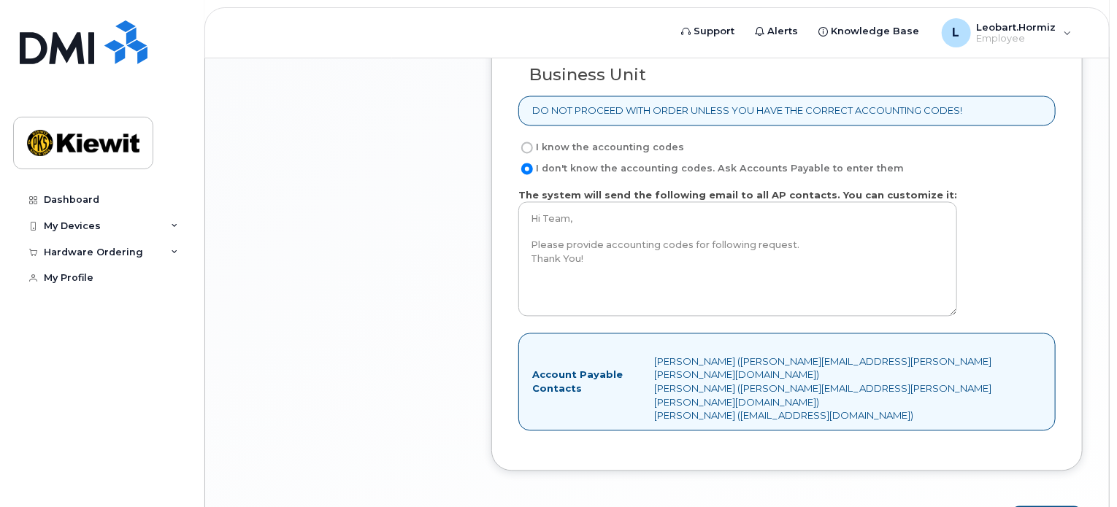
scroll to position [1338, 0]
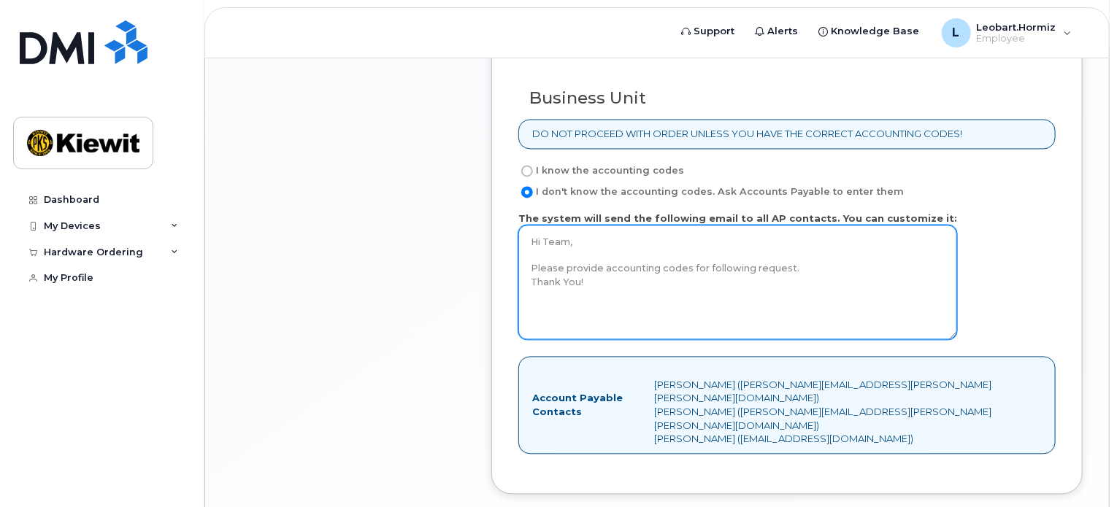
click at [668, 304] on textarea "Hi Team, Please provide accounting codes for following request. Thank You!" at bounding box center [737, 283] width 439 height 115
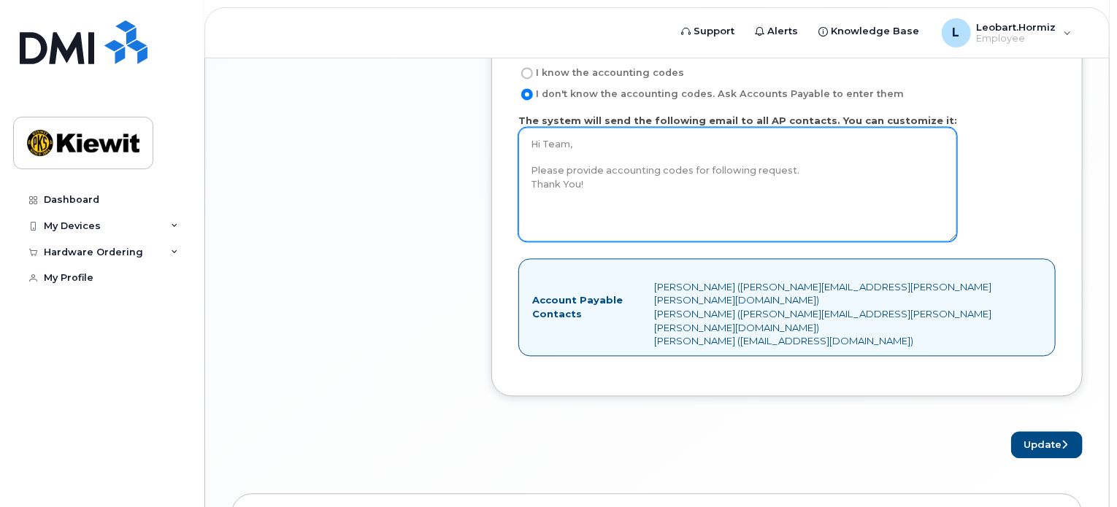
scroll to position [1460, 0]
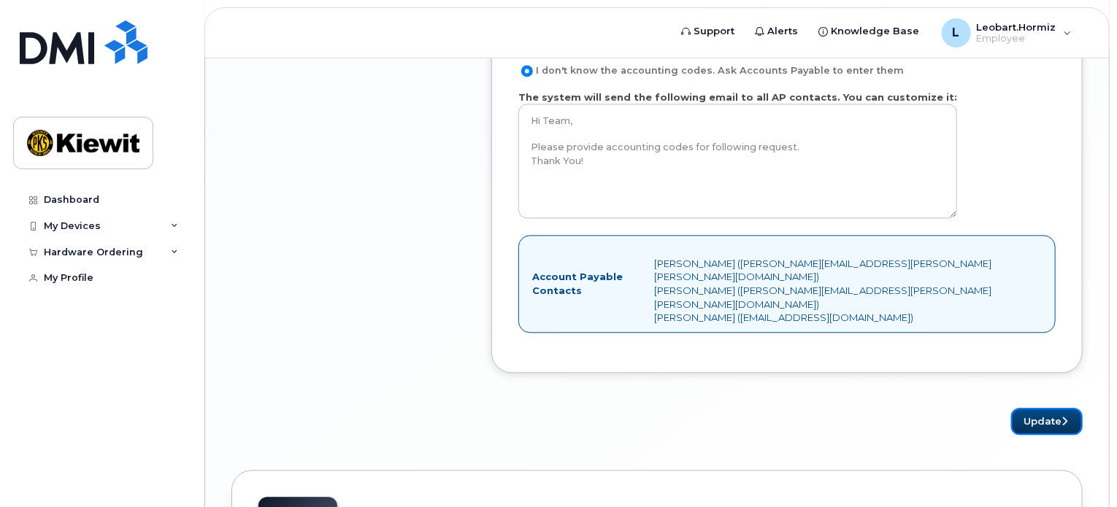
drag, startPoint x: 1044, startPoint y: 396, endPoint x: 909, endPoint y: 391, distance: 134.4
click at [909, 408] on div "Update" at bounding box center [786, 421] width 591 height 27
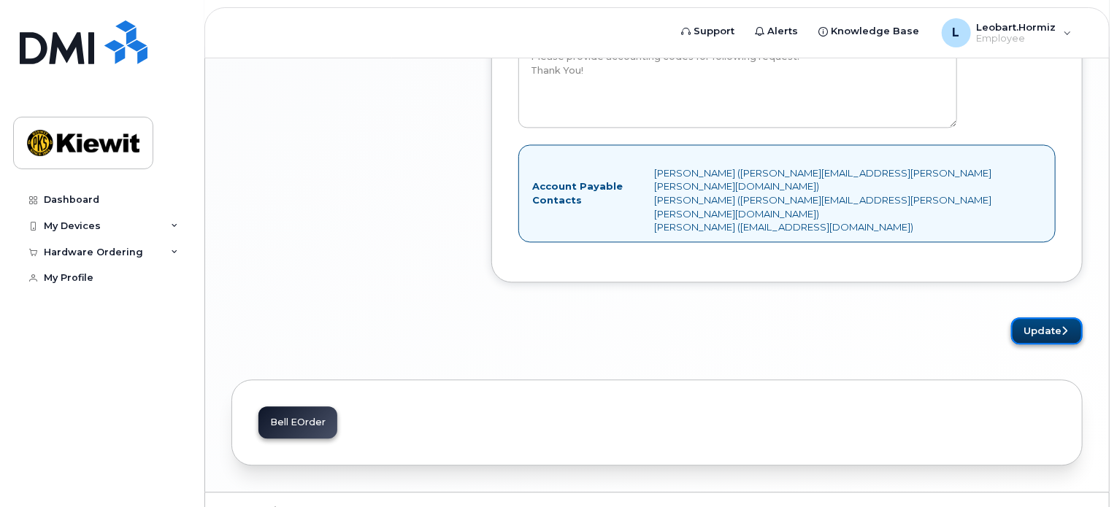
click at [1030, 317] on button "Update" at bounding box center [1047, 330] width 72 height 27
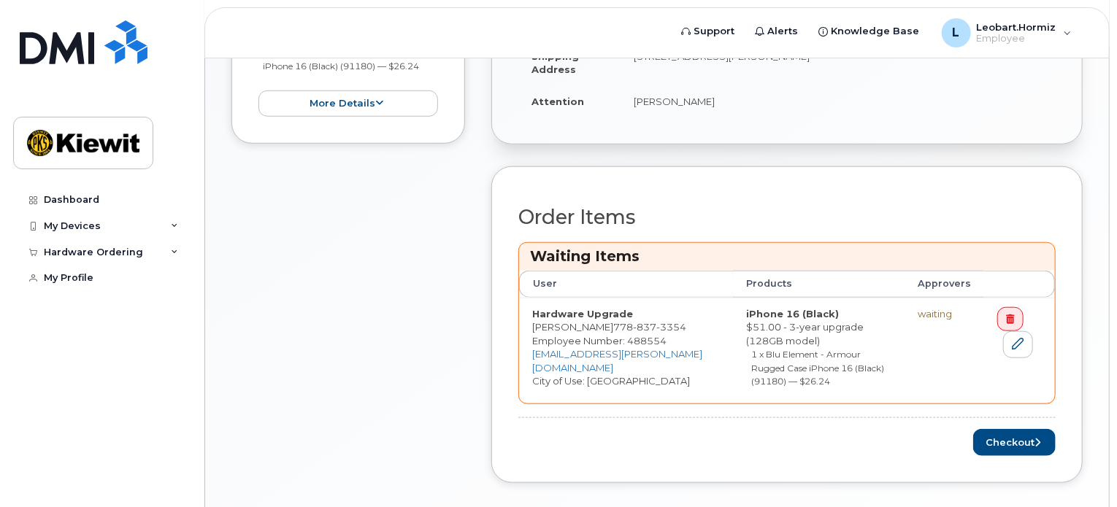
scroll to position [595, 0]
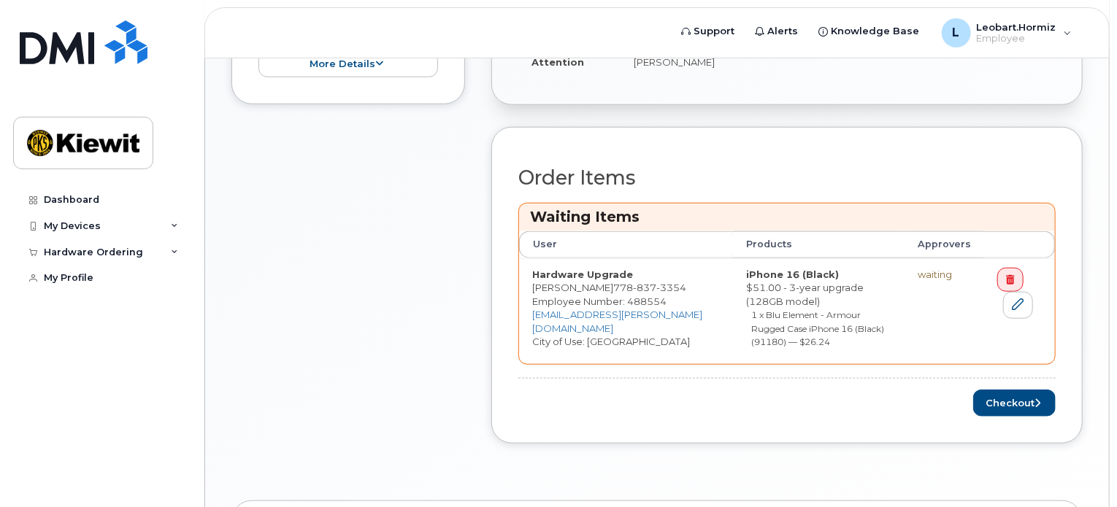
click at [775, 265] on td "iPhone 16 (Black) $51.00 - 3-year upgrade (128GB model) 1 x Blu Element - Armou…" at bounding box center [819, 311] width 172 height 106
drag, startPoint x: 887, startPoint y: 317, endPoint x: 522, endPoint y: 250, distance: 371.7
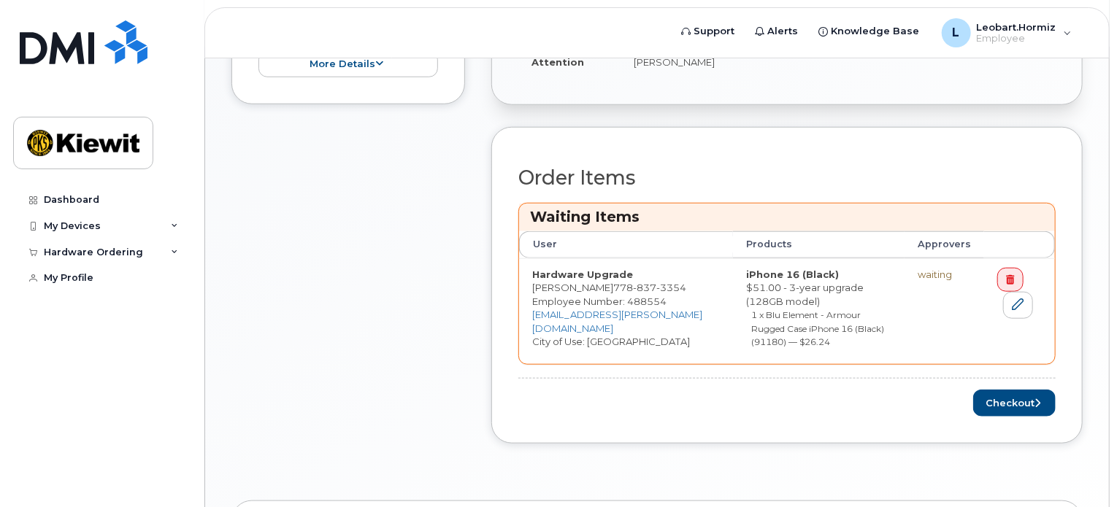
click at [522, 258] on tr "Hardware Upgrade [PERSON_NAME] [PHONE_NUMBER] Employee Number: 488554 [PERSON_N…" at bounding box center [787, 311] width 536 height 106
click at [522, 258] on td "Hardware Upgrade [PERSON_NAME] [PHONE_NUMBER] Employee Number: 488554 [PERSON_N…" at bounding box center [626, 311] width 214 height 106
drag, startPoint x: 522, startPoint y: 250, endPoint x: 902, endPoint y: 316, distance: 385.9
click at [902, 316] on tr "Hardware Upgrade Leobart Hormiz 778 837 3354 Employee Number: 488554 LEOBART.HO…" at bounding box center [787, 311] width 536 height 106
click at [902, 316] on td "iPhone 16 (Black) $51.00 - 3-year upgrade (128GB model) 1 x Blu Element - Armou…" at bounding box center [819, 311] width 172 height 106
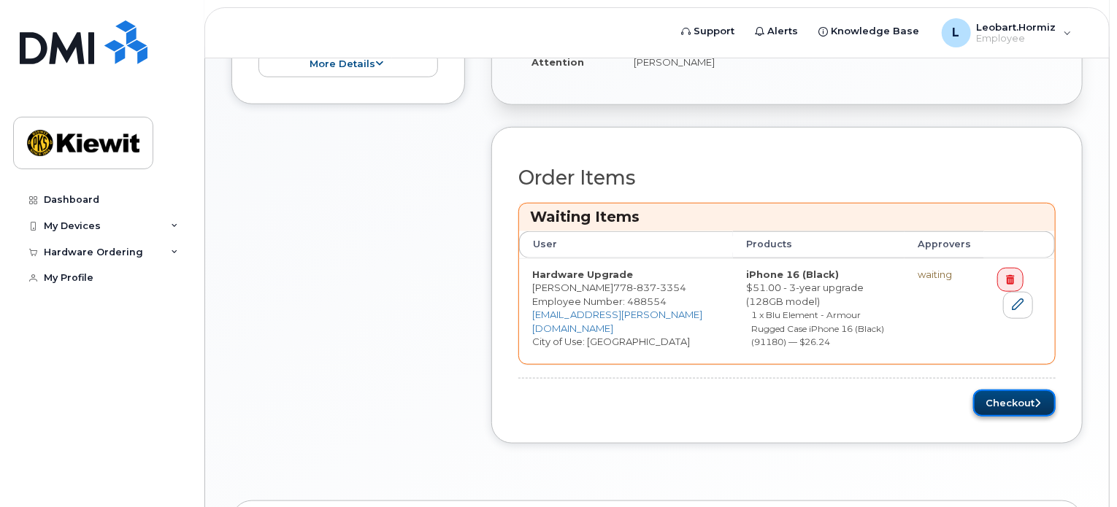
click at [991, 390] on button "Checkout" at bounding box center [1014, 403] width 82 height 27
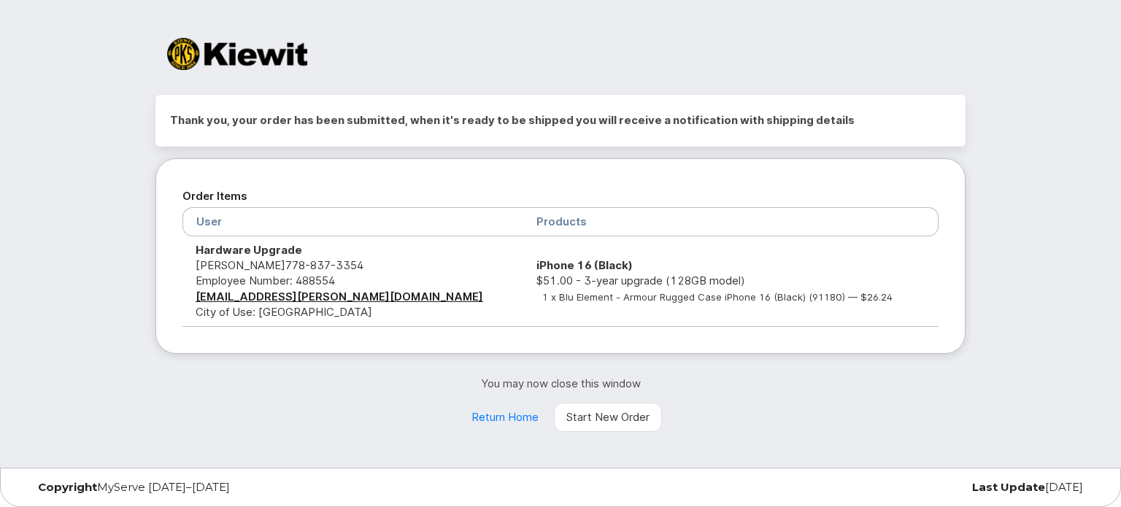
click at [523, 288] on td "iPhone 16 (Black) $51.00 - 3-year upgrade (128GB model) 1 x Blu Element - Armou…" at bounding box center [730, 281] width 415 height 90
click at [542, 295] on small "1 x Blu Element - Armour Rugged Case iPhone 16 (Black) (91180) — $26.24" at bounding box center [717, 297] width 350 height 12
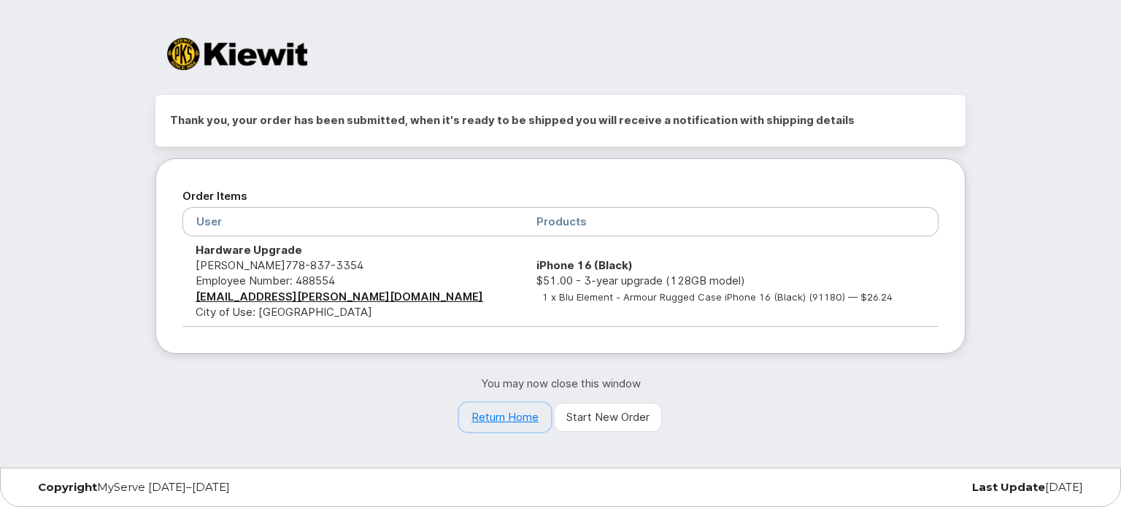
click at [493, 420] on link "Return Home" at bounding box center [505, 417] width 92 height 29
